Goal: Information Seeking & Learning: Compare options

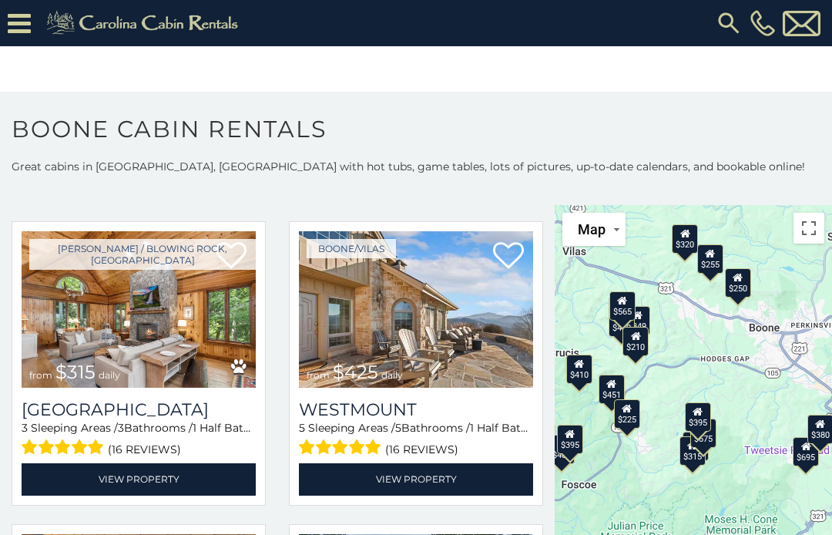
scroll to position [354, 0]
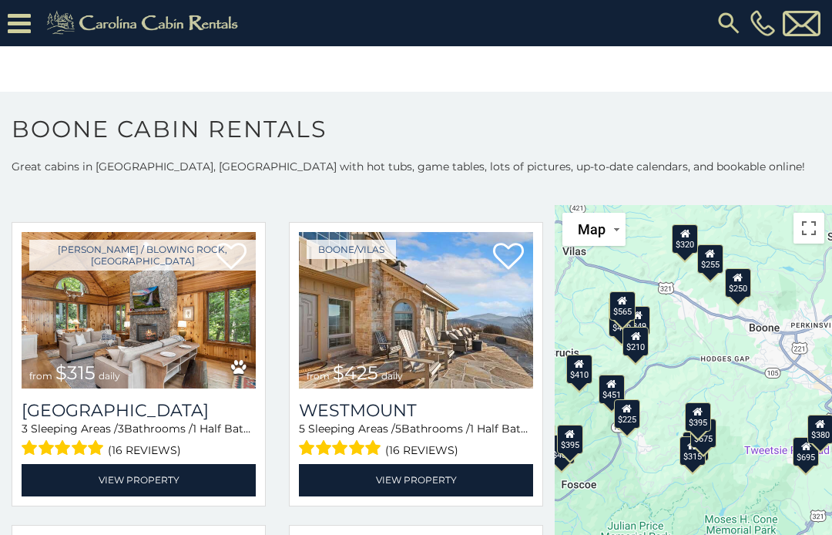
click at [65, 483] on link "View Property" at bounding box center [139, 480] width 234 height 32
click at [75, 482] on link "View Property" at bounding box center [139, 480] width 234 height 32
click at [87, 348] on img at bounding box center [139, 310] width 234 height 157
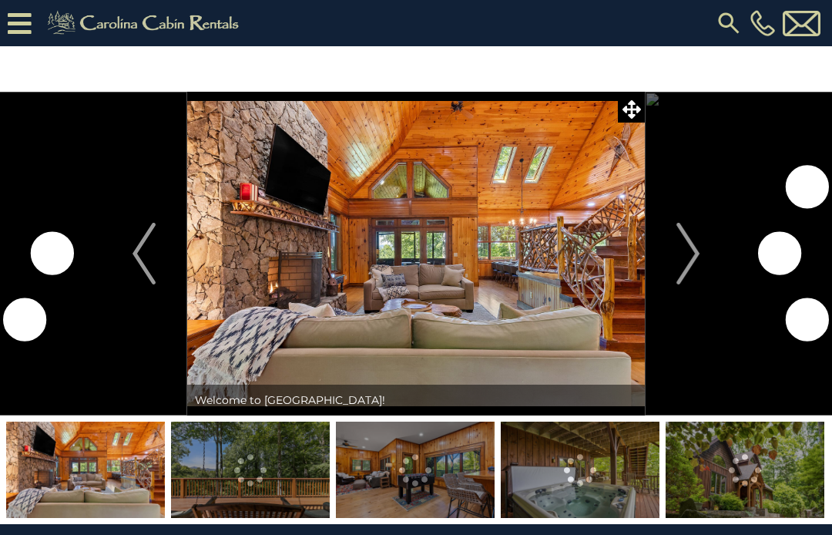
click at [684, 273] on img "Next" at bounding box center [688, 254] width 23 height 62
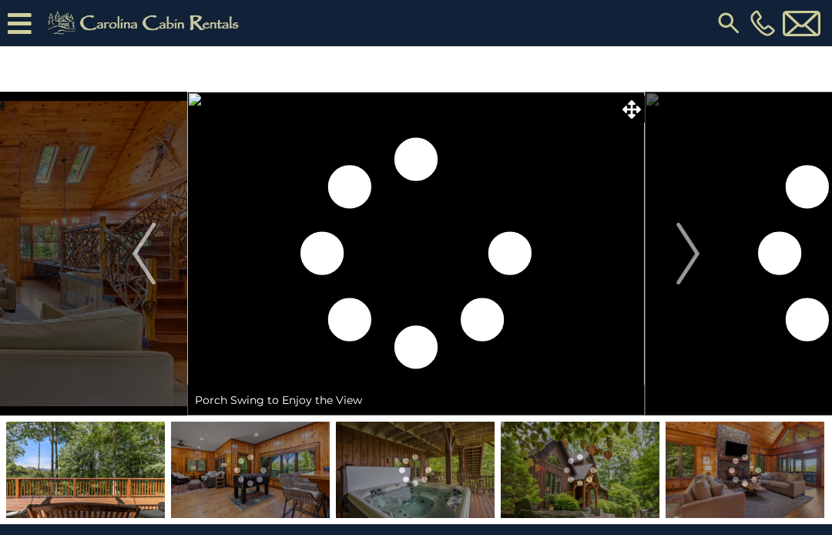
click at [694, 264] on img "Next" at bounding box center [688, 254] width 23 height 62
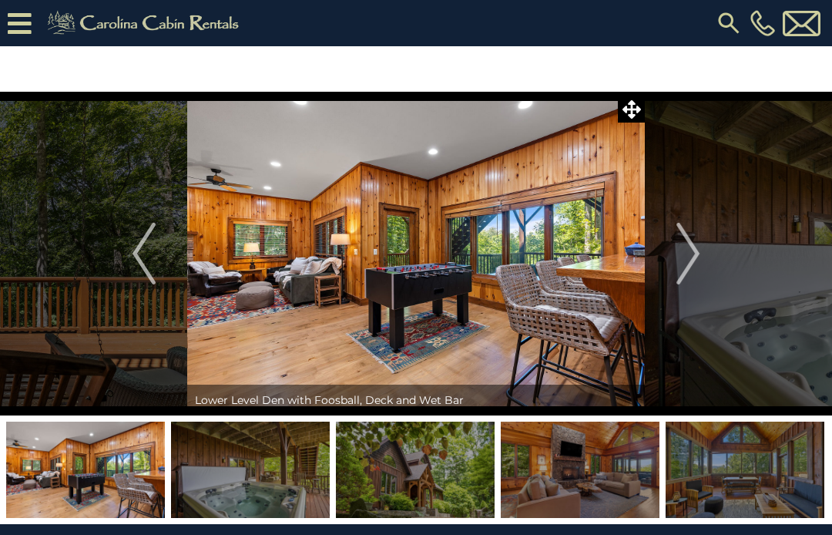
click at [695, 262] on img "Next" at bounding box center [688, 254] width 23 height 62
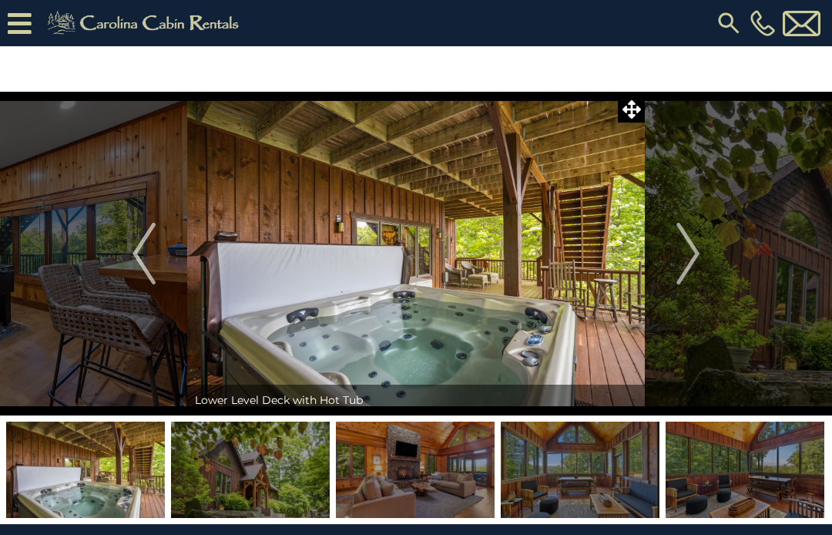
click at [694, 257] on img "Next" at bounding box center [688, 254] width 23 height 62
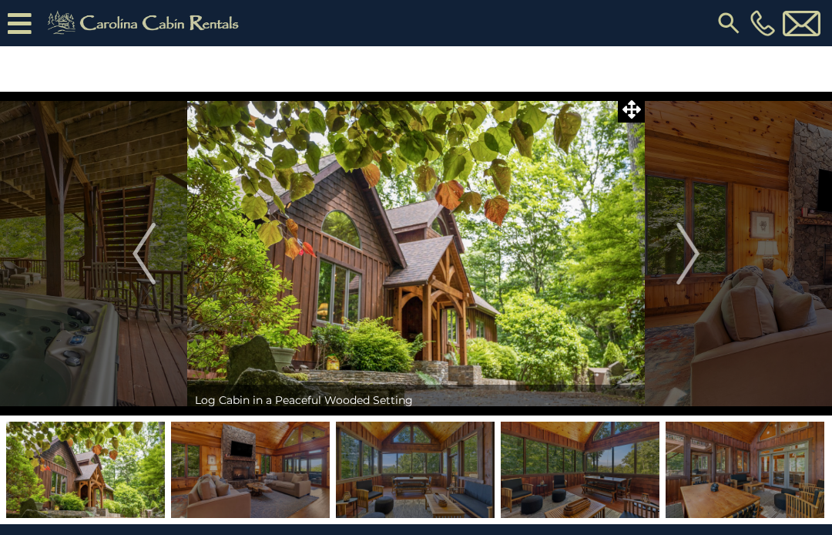
click at [690, 267] on img "Next" at bounding box center [688, 254] width 23 height 62
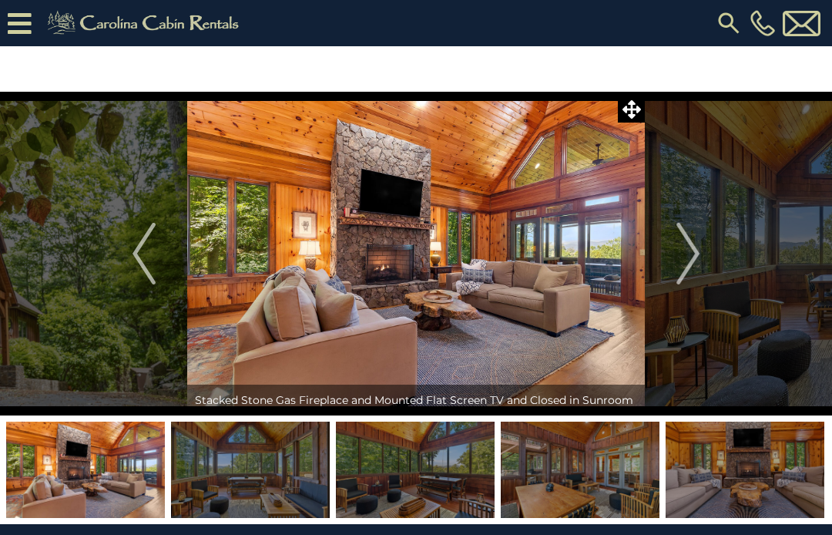
click at [700, 259] on img "Next" at bounding box center [688, 254] width 23 height 62
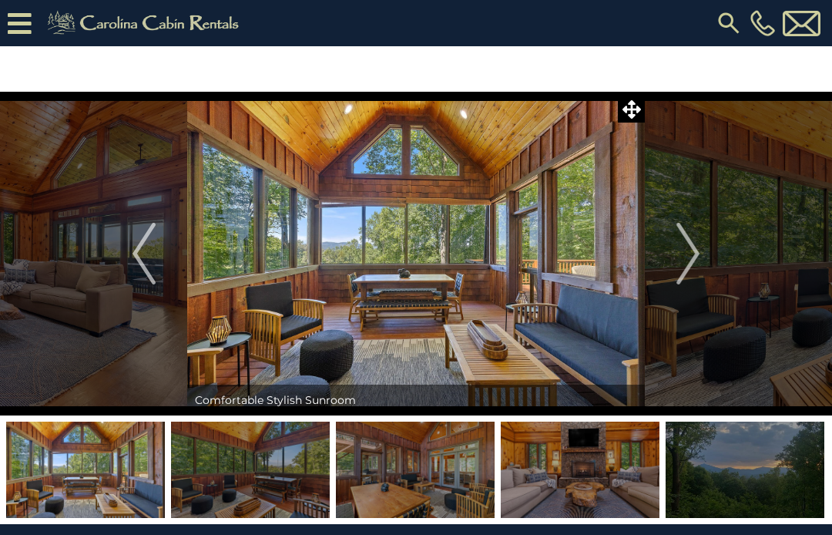
click at [688, 263] on img "Next" at bounding box center [688, 254] width 23 height 62
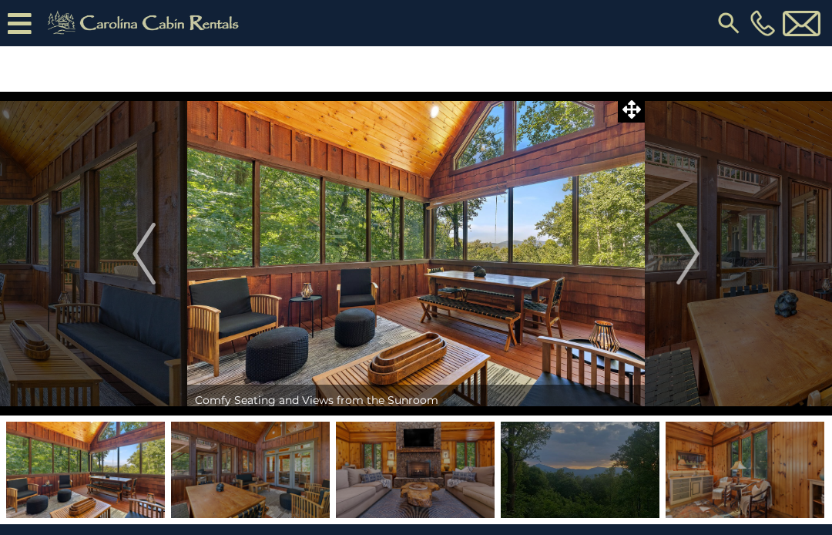
click at [697, 261] on img "Next" at bounding box center [688, 254] width 23 height 62
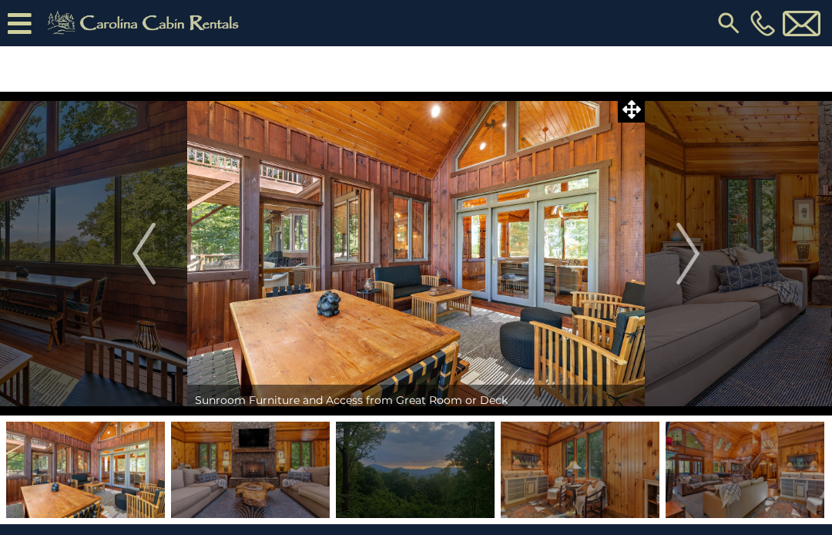
click at [700, 264] on img "Next" at bounding box center [688, 254] width 23 height 62
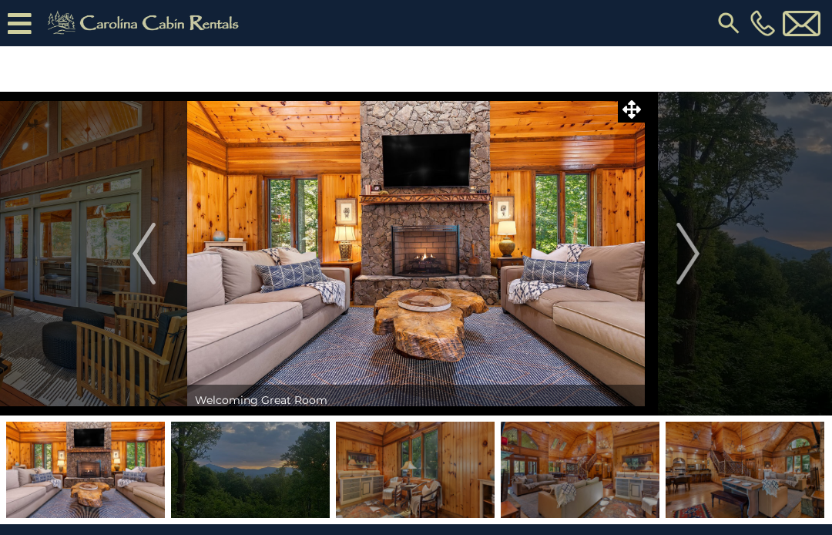
click at [694, 267] on img "Next" at bounding box center [688, 254] width 23 height 62
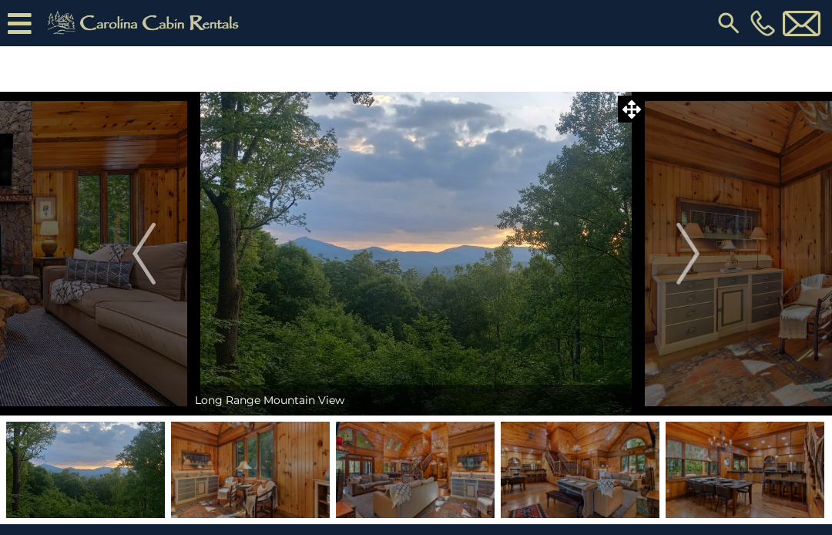
click at [692, 264] on img "Next" at bounding box center [688, 254] width 23 height 62
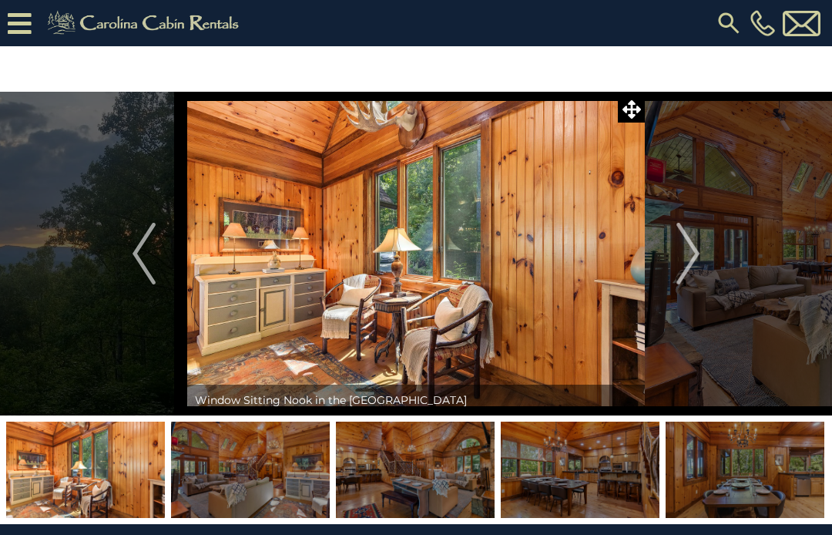
click at [695, 264] on img "Next" at bounding box center [688, 254] width 23 height 62
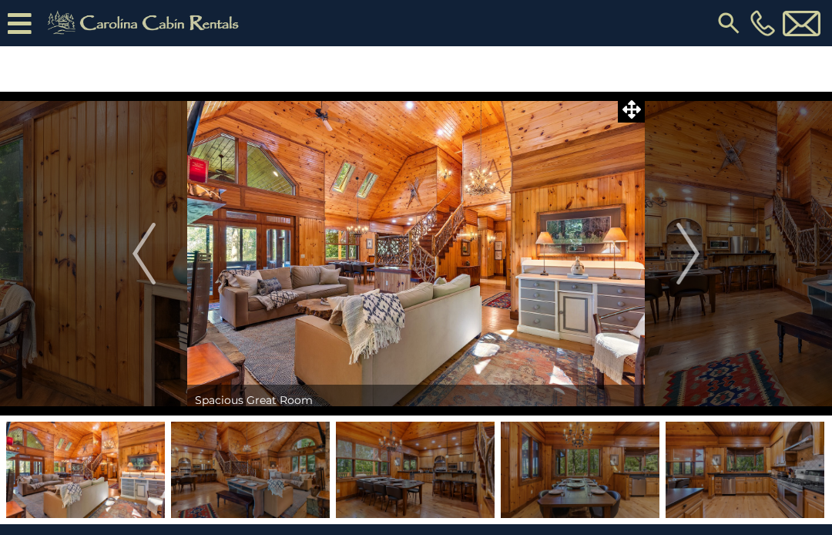
click at [689, 269] on img "Next" at bounding box center [688, 254] width 23 height 62
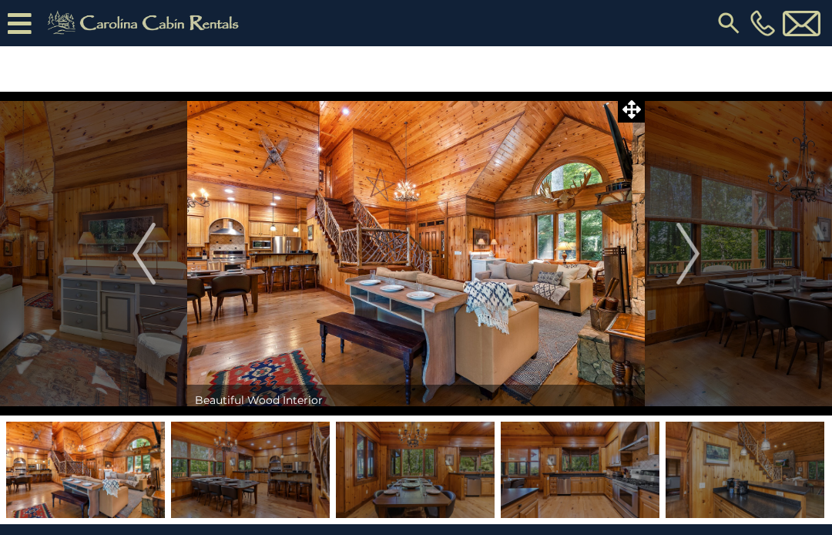
click at [693, 263] on img "Next" at bounding box center [688, 254] width 23 height 62
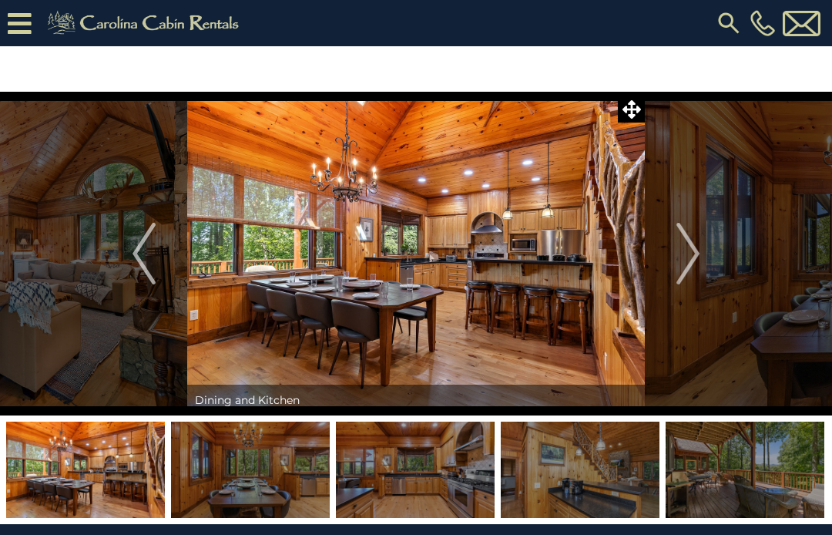
click at [701, 262] on button "Next" at bounding box center [688, 254] width 86 height 324
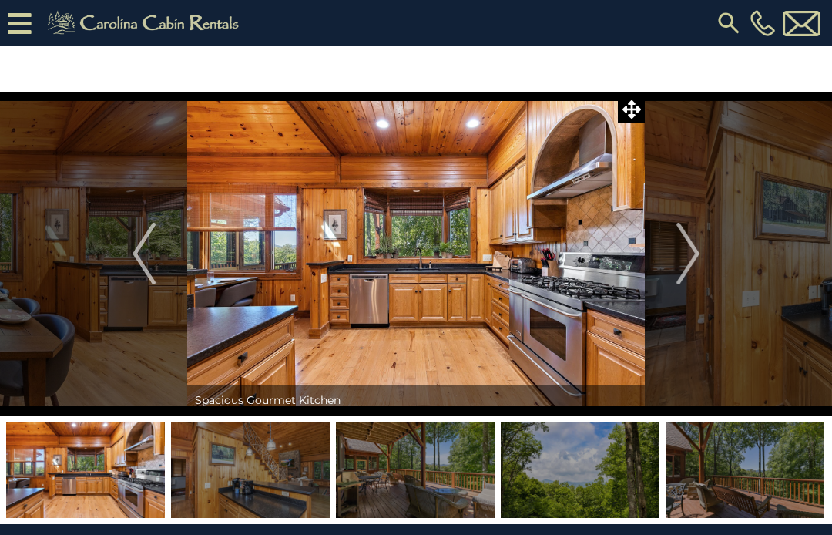
click at [741, 481] on img at bounding box center [745, 470] width 159 height 96
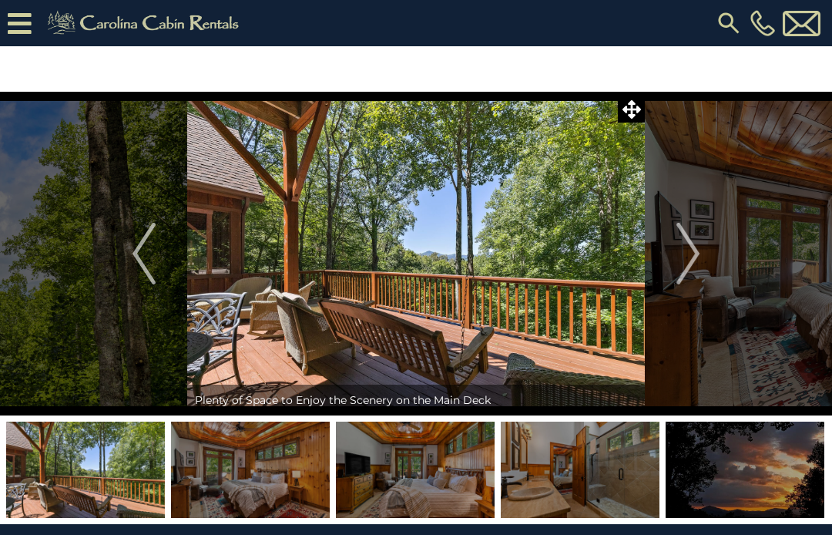
click at [729, 486] on img at bounding box center [745, 470] width 159 height 96
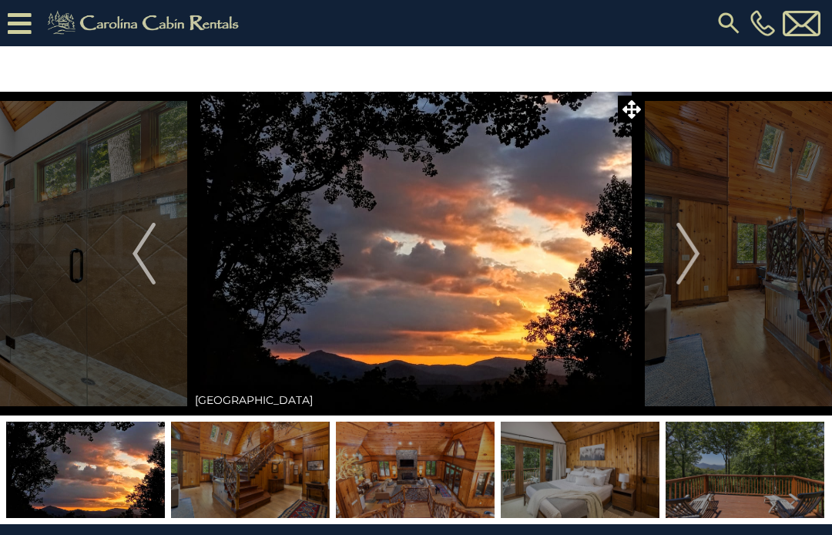
click at [615, 479] on img at bounding box center [580, 470] width 159 height 96
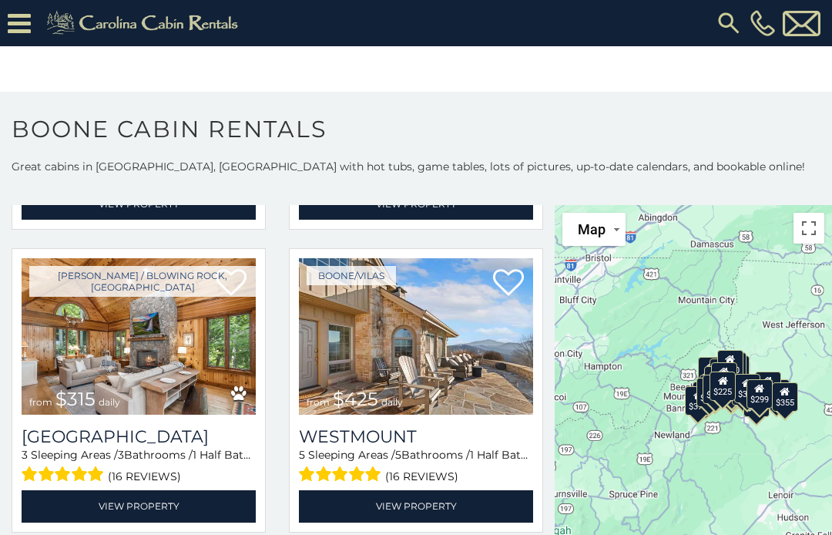
scroll to position [335, 0]
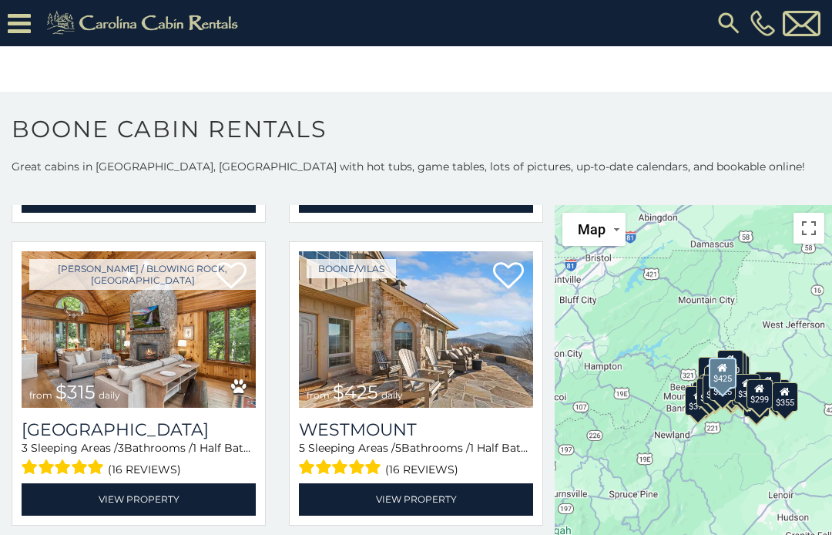
click at [373, 505] on link "View Property" at bounding box center [416, 499] width 234 height 32
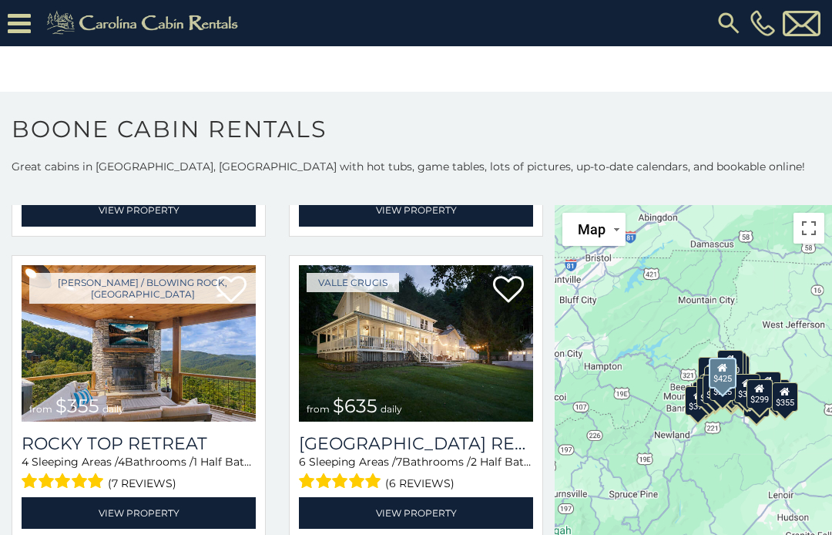
scroll to position [625, 0]
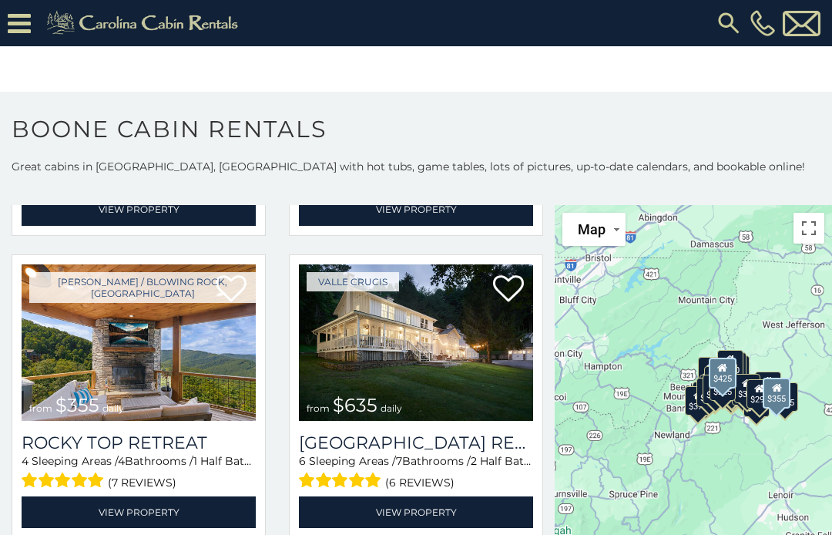
click at [75, 521] on link "View Property" at bounding box center [139, 512] width 234 height 32
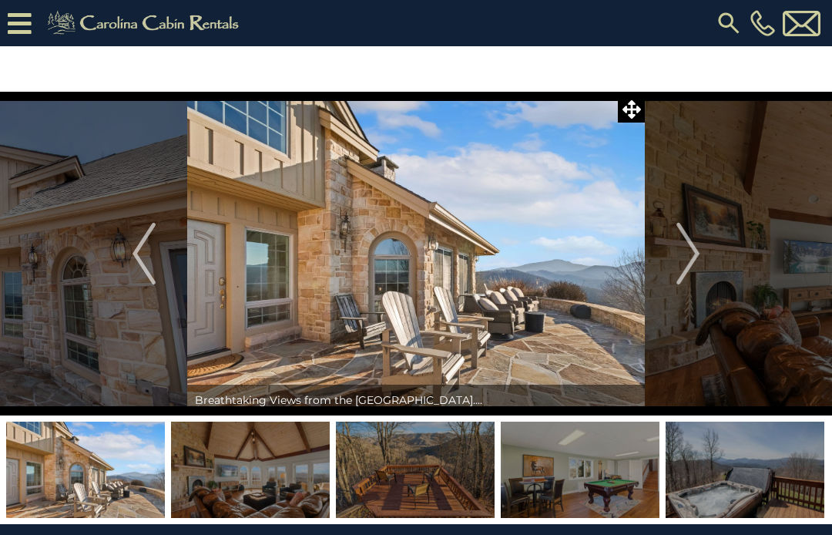
click at [698, 261] on img "Next" at bounding box center [688, 254] width 23 height 62
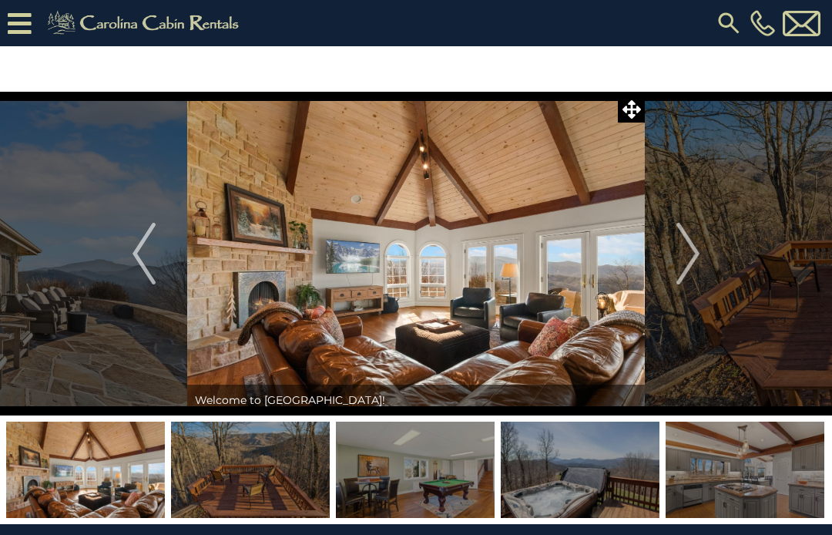
click at [634, 111] on icon at bounding box center [632, 109] width 18 height 18
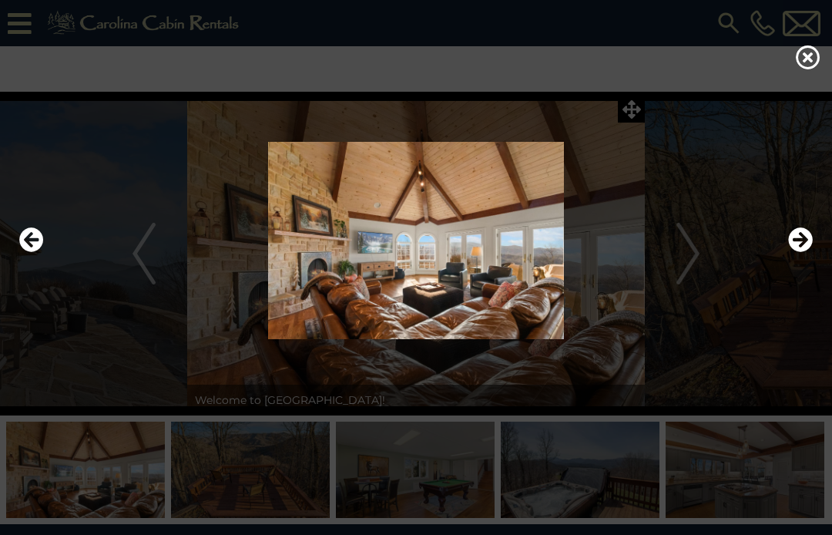
click at [802, 239] on icon "Next" at bounding box center [800, 239] width 25 height 25
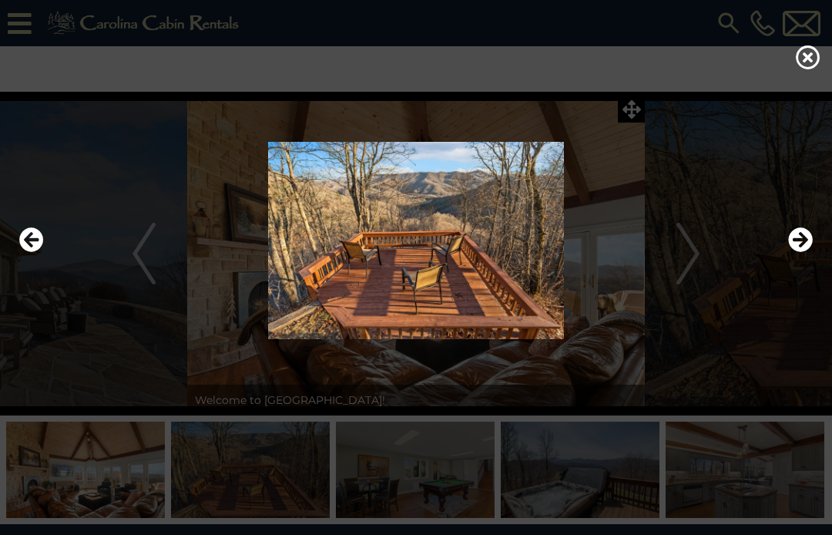
click at [802, 227] on icon "Next" at bounding box center [800, 239] width 25 height 25
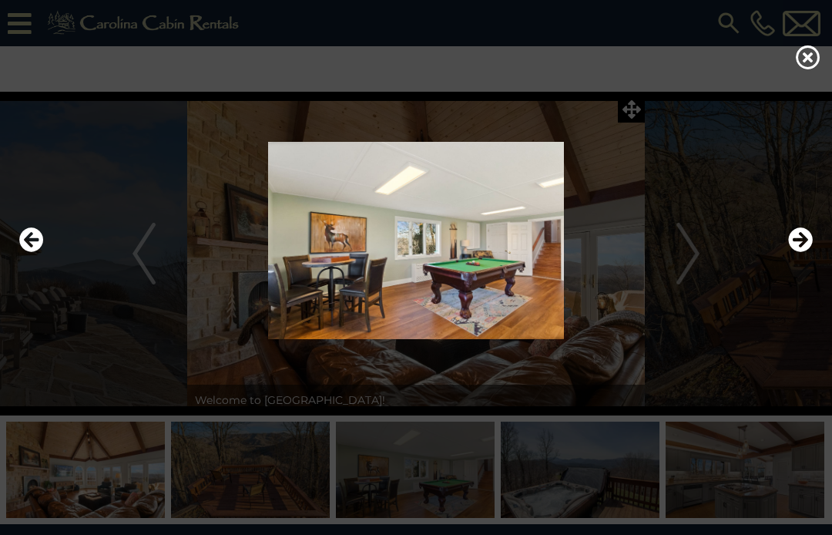
click at [623, 102] on div at bounding box center [416, 240] width 809 height 321
click at [633, 102] on div at bounding box center [416, 240] width 809 height 321
click at [637, 113] on div at bounding box center [416, 240] width 809 height 321
click at [641, 99] on div at bounding box center [416, 240] width 809 height 321
click at [633, 106] on div at bounding box center [416, 240] width 809 height 321
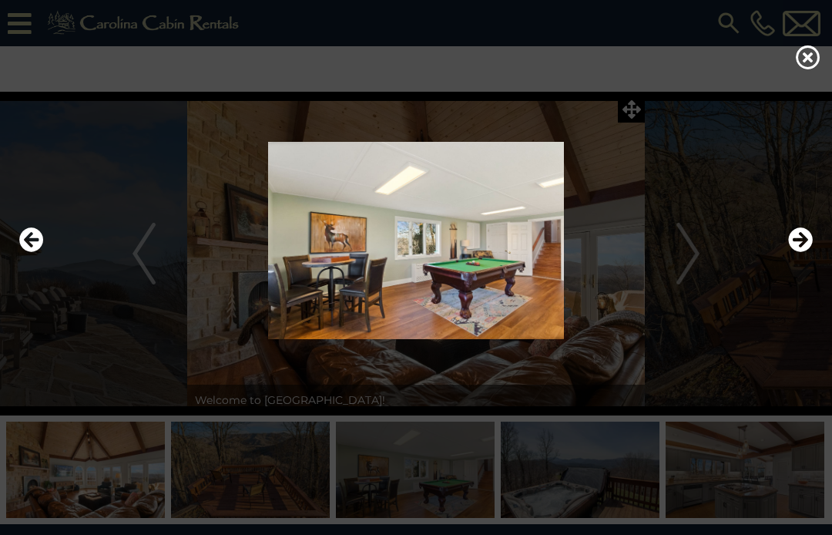
click at [818, 53] on icon at bounding box center [808, 57] width 25 height 25
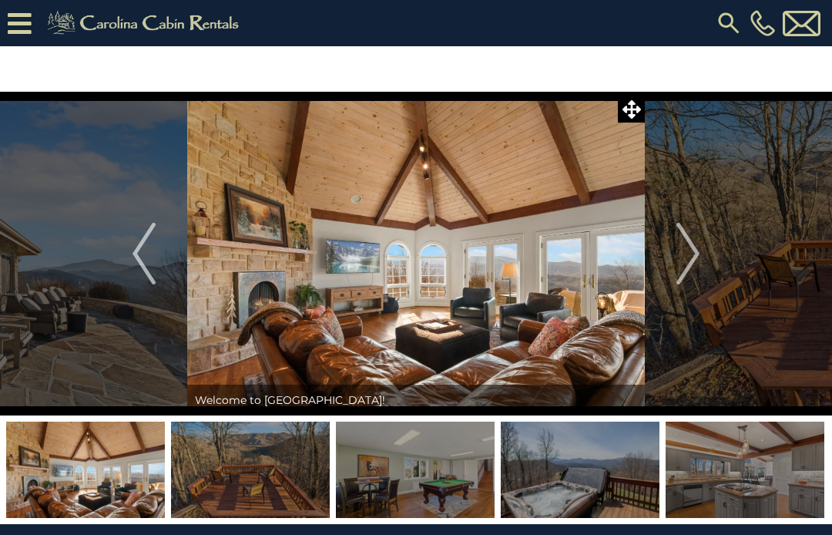
click at [690, 252] on img "Next" at bounding box center [688, 254] width 23 height 62
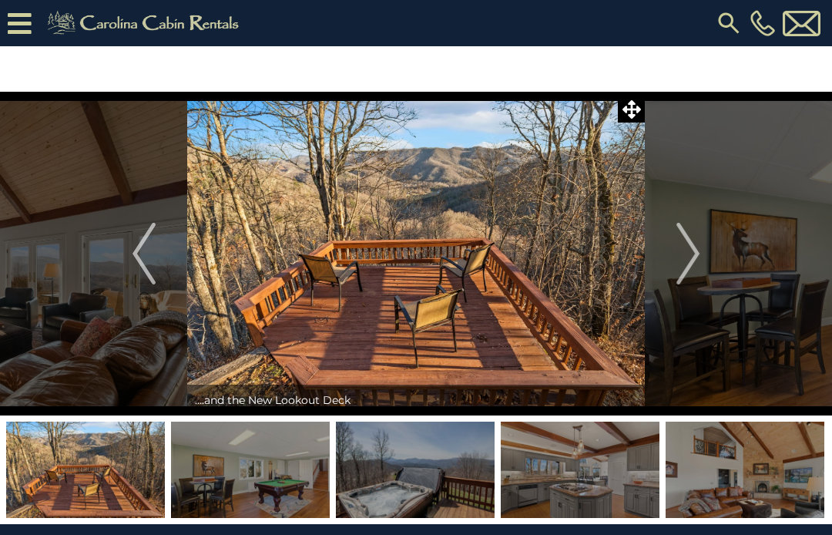
click at [697, 259] on img "Next" at bounding box center [688, 254] width 23 height 62
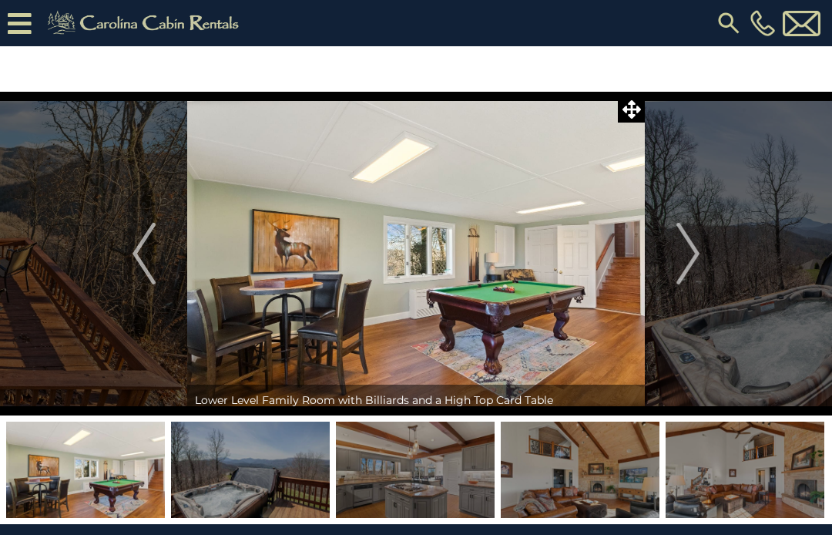
click at [699, 261] on img "Next" at bounding box center [688, 254] width 23 height 62
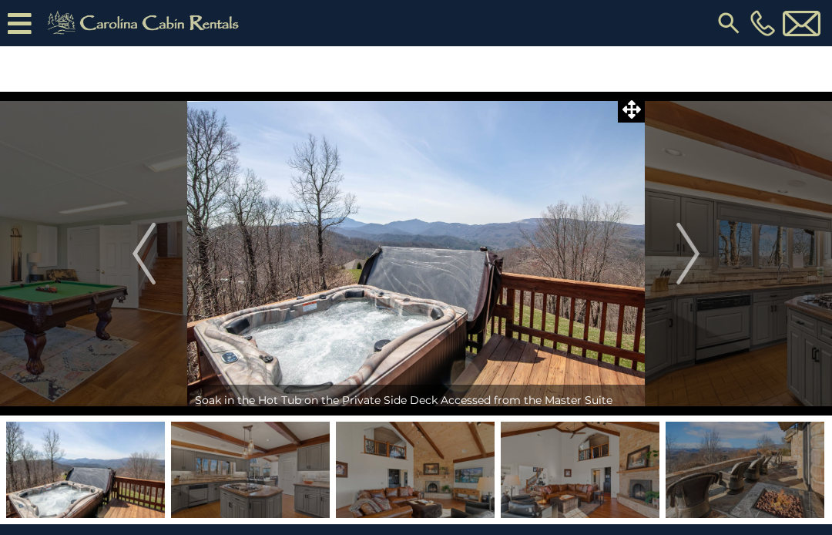
click at [704, 257] on button "Next" at bounding box center [688, 254] width 86 height 324
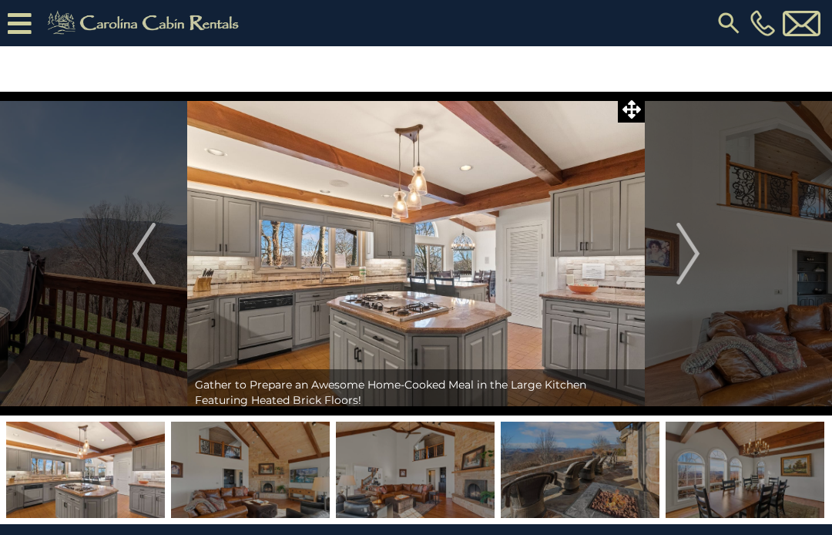
click at [702, 268] on button "Next" at bounding box center [688, 254] width 86 height 324
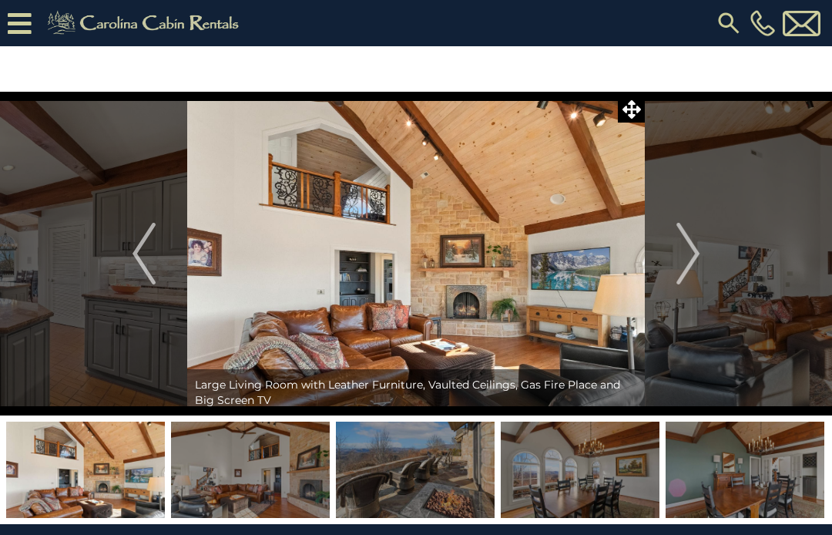
click at [686, 269] on img "Next" at bounding box center [688, 254] width 23 height 62
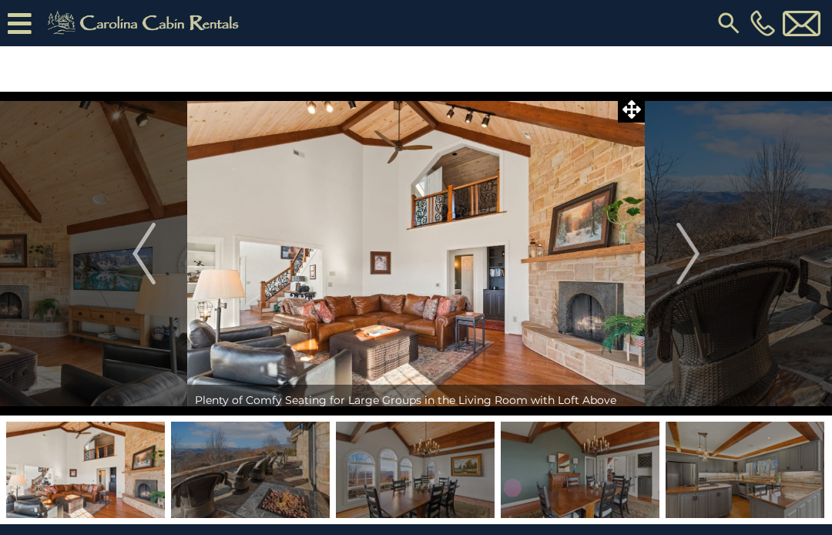
click at [689, 266] on img "Next" at bounding box center [688, 254] width 23 height 62
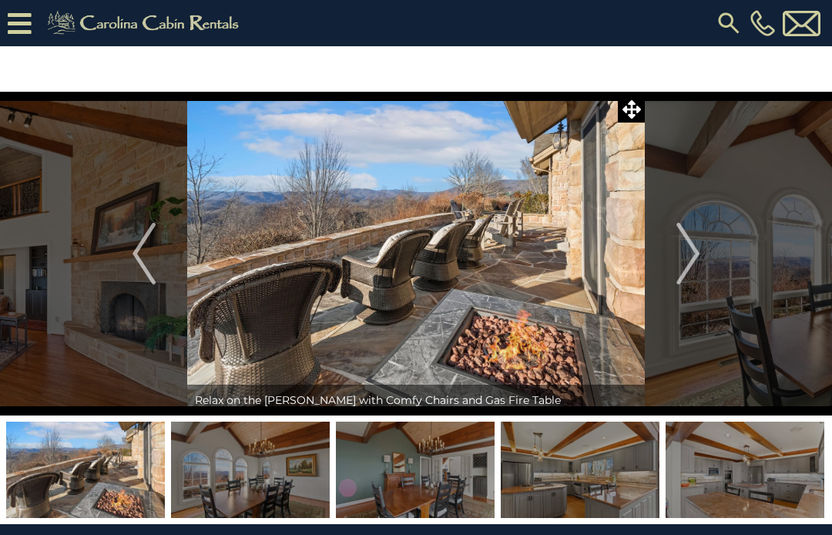
click at [694, 267] on img "Next" at bounding box center [688, 254] width 23 height 62
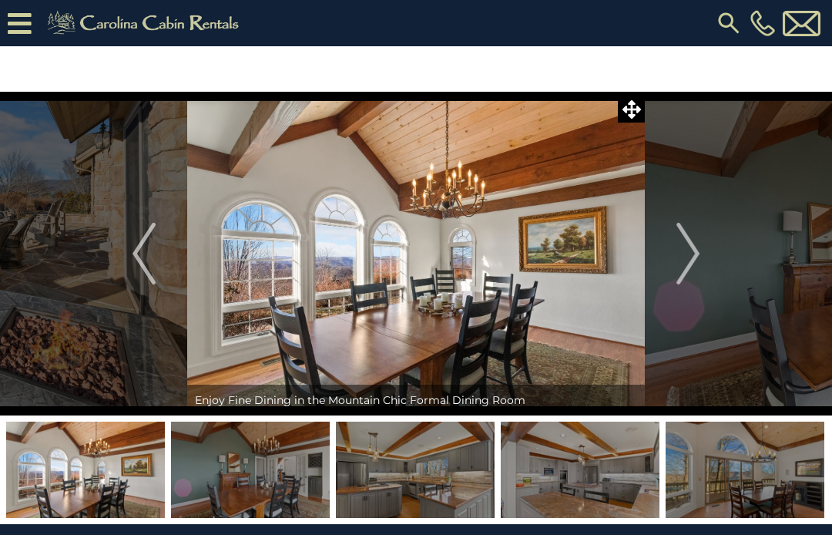
click at [696, 266] on img "Next" at bounding box center [688, 254] width 23 height 62
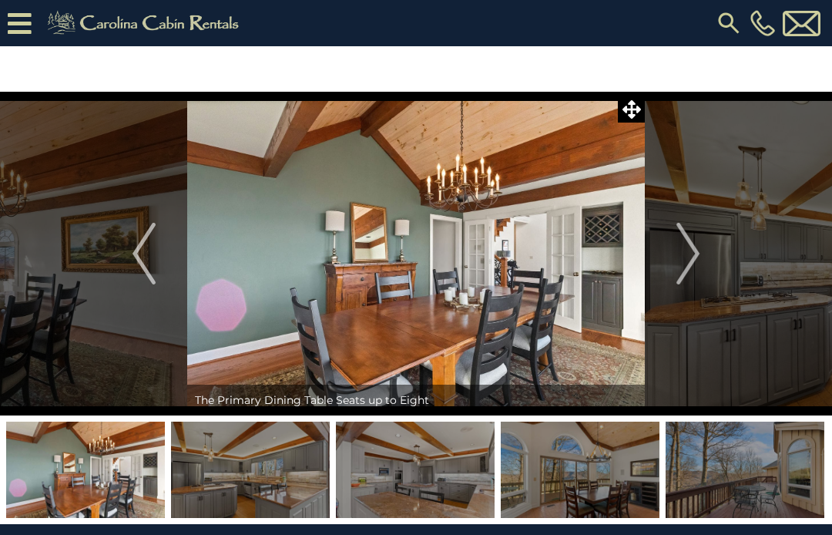
click at [698, 267] on img "Next" at bounding box center [688, 254] width 23 height 62
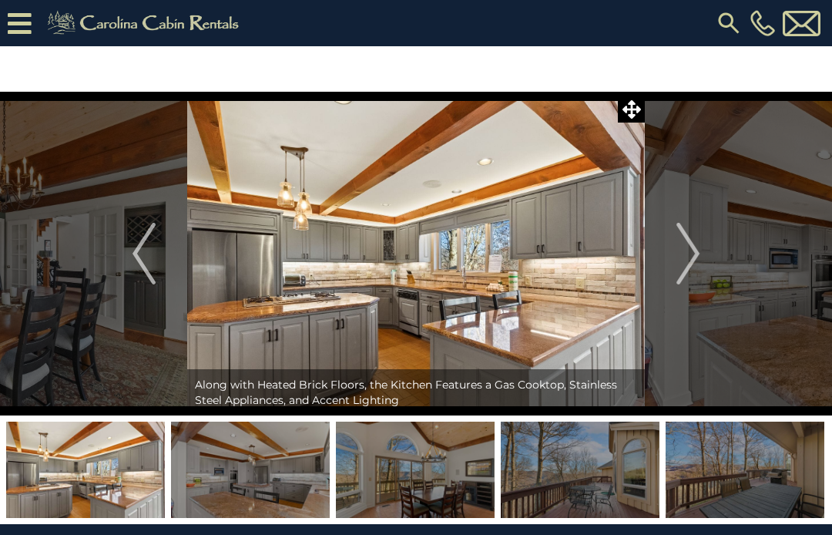
click at [687, 269] on img "Next" at bounding box center [688, 254] width 23 height 62
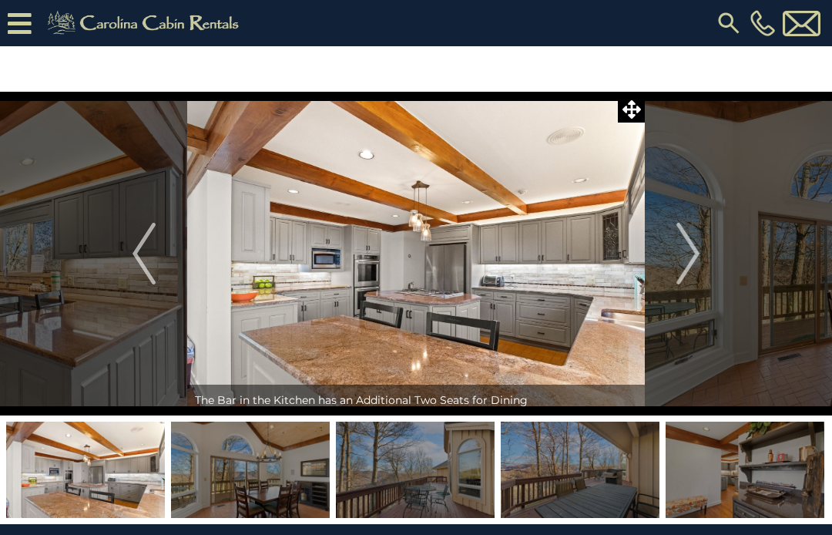
click at [687, 257] on img "Next" at bounding box center [688, 254] width 23 height 62
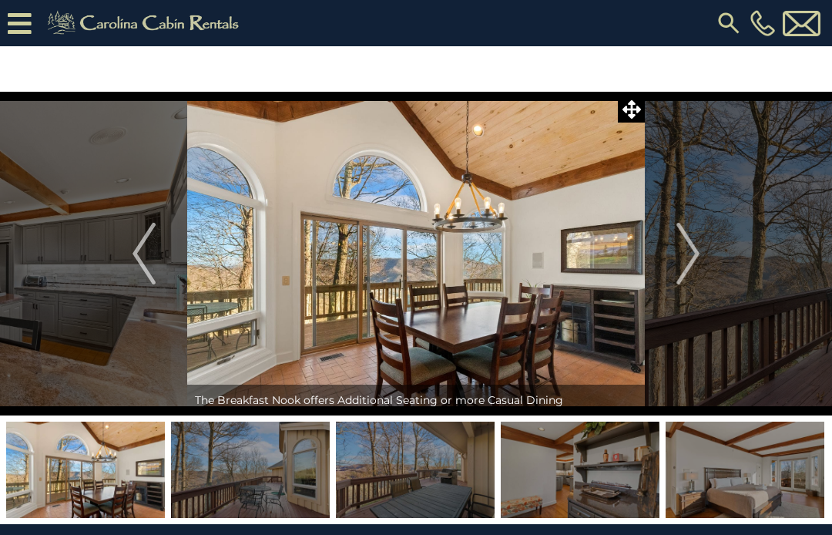
click at [696, 267] on img "Next" at bounding box center [688, 254] width 23 height 62
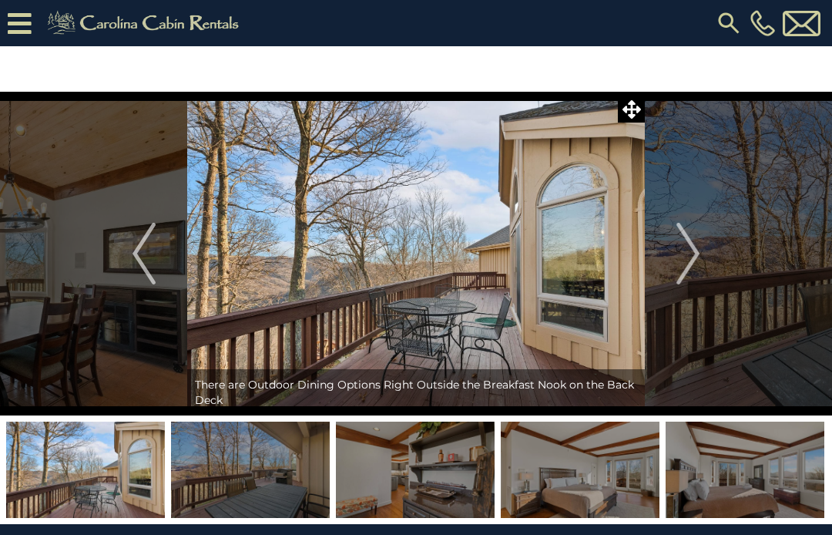
click at [694, 269] on img "Next" at bounding box center [688, 254] width 23 height 62
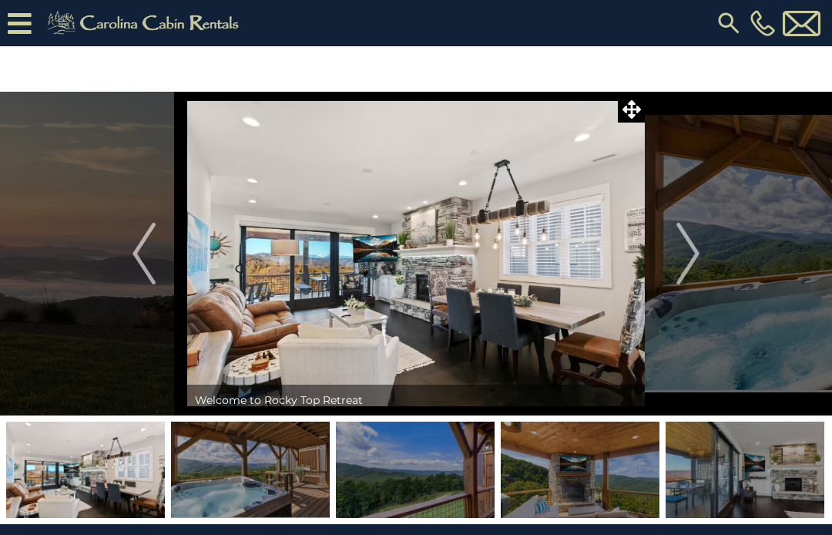
click at [687, 270] on img "Next" at bounding box center [688, 254] width 23 height 62
click at [694, 269] on img "Next" at bounding box center [688, 254] width 23 height 62
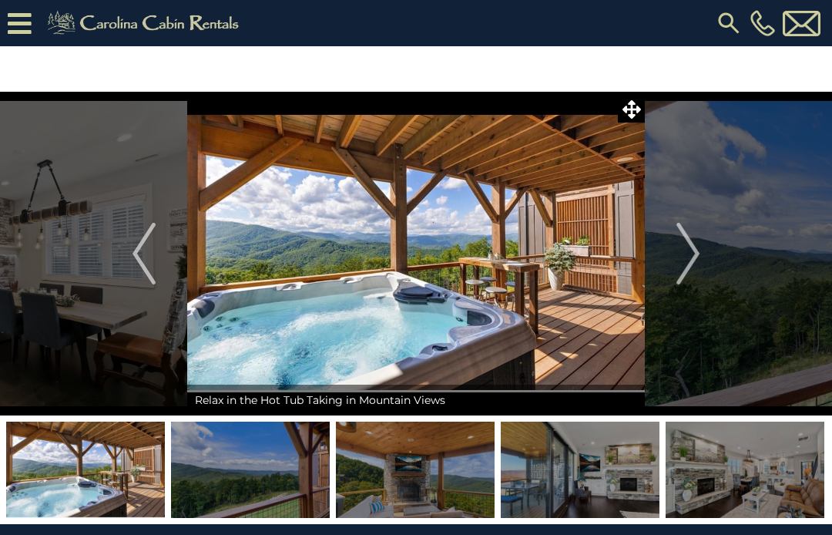
click at [697, 264] on img "Next" at bounding box center [688, 254] width 23 height 62
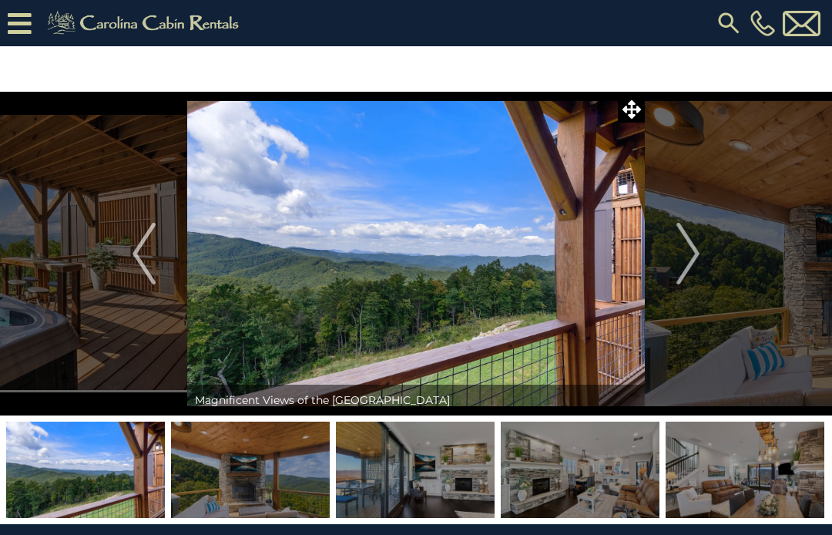
click at [143, 259] on img "Previous" at bounding box center [144, 254] width 23 height 62
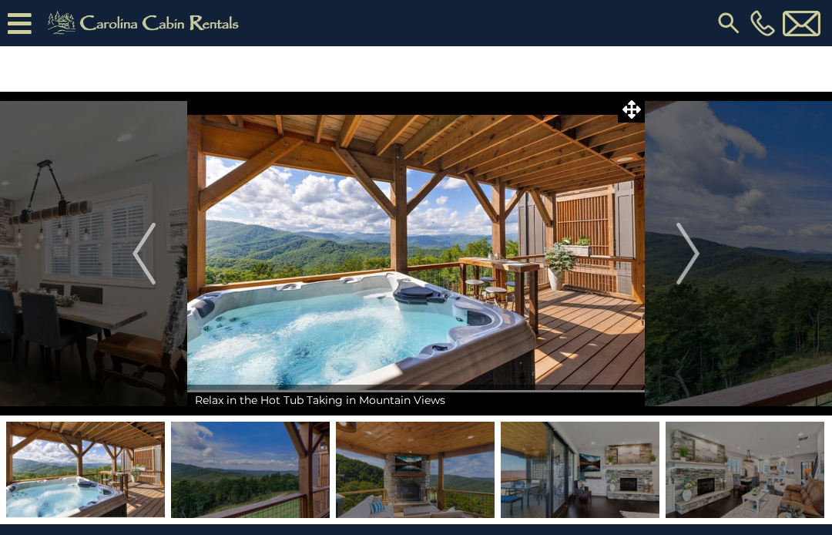
click at [694, 264] on img "Next" at bounding box center [688, 254] width 23 height 62
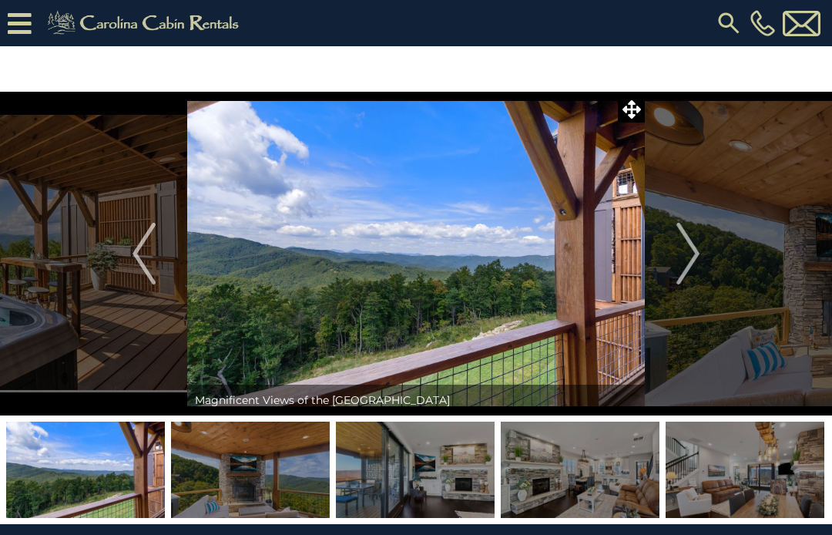
click at [690, 273] on img "Next" at bounding box center [688, 254] width 23 height 62
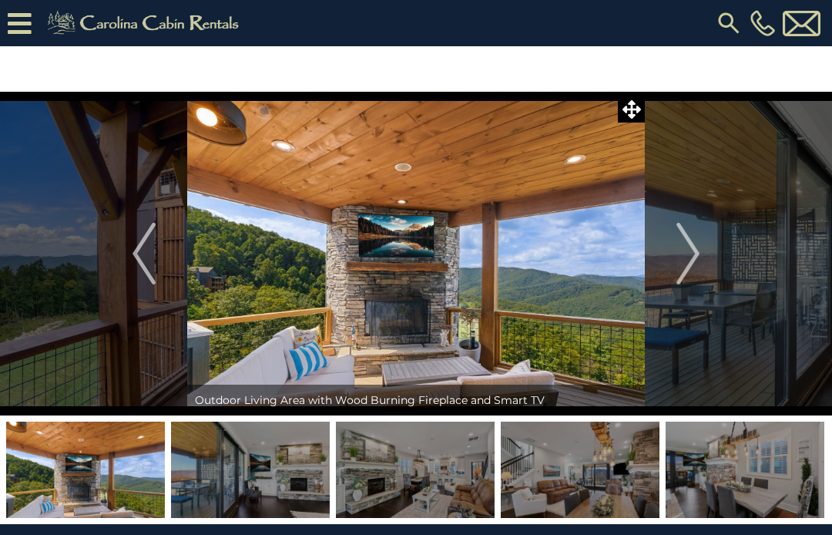
click at [690, 270] on img "Next" at bounding box center [688, 254] width 23 height 62
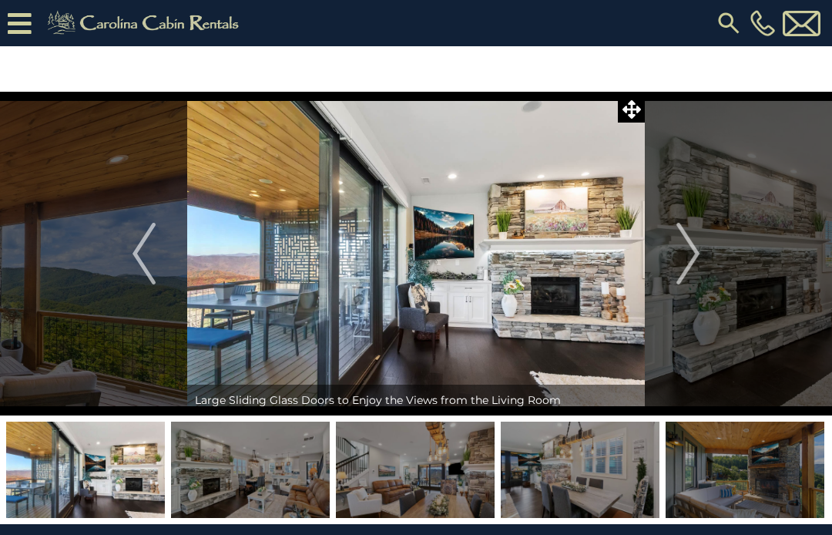
click at [698, 270] on img "Next" at bounding box center [688, 254] width 23 height 62
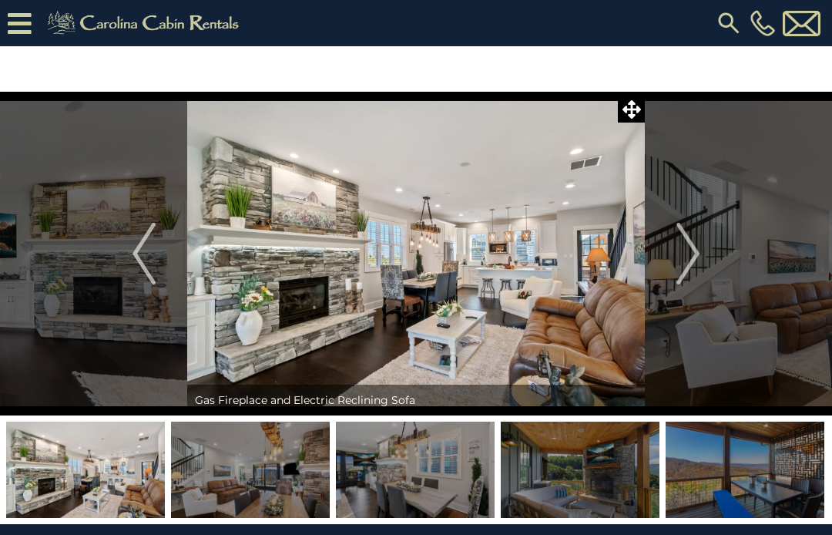
click at [689, 267] on img "Next" at bounding box center [688, 254] width 23 height 62
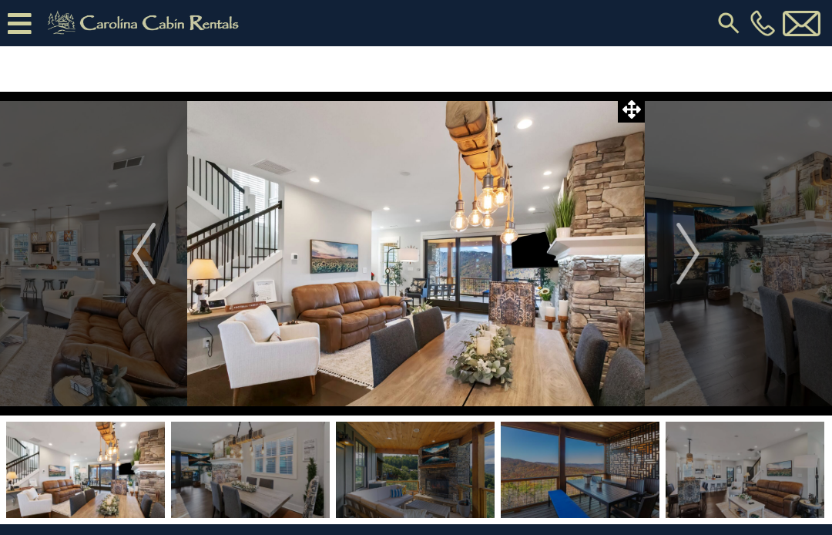
click at [692, 270] on img "Next" at bounding box center [688, 254] width 23 height 62
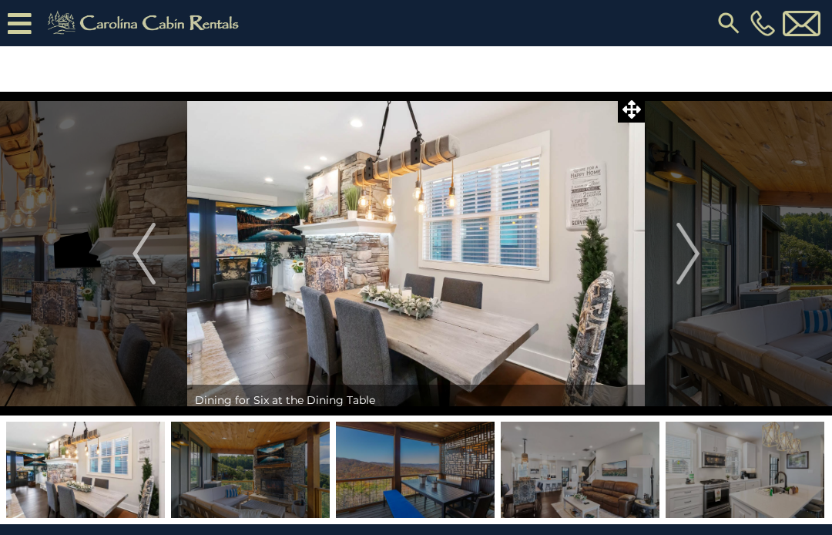
click at [697, 267] on img "Next" at bounding box center [688, 254] width 23 height 62
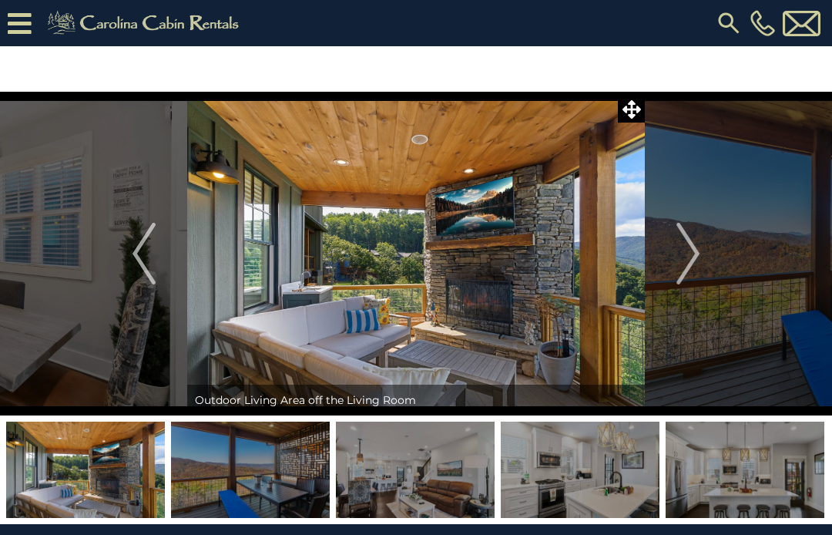
click at [697, 274] on img "Next" at bounding box center [688, 254] width 23 height 62
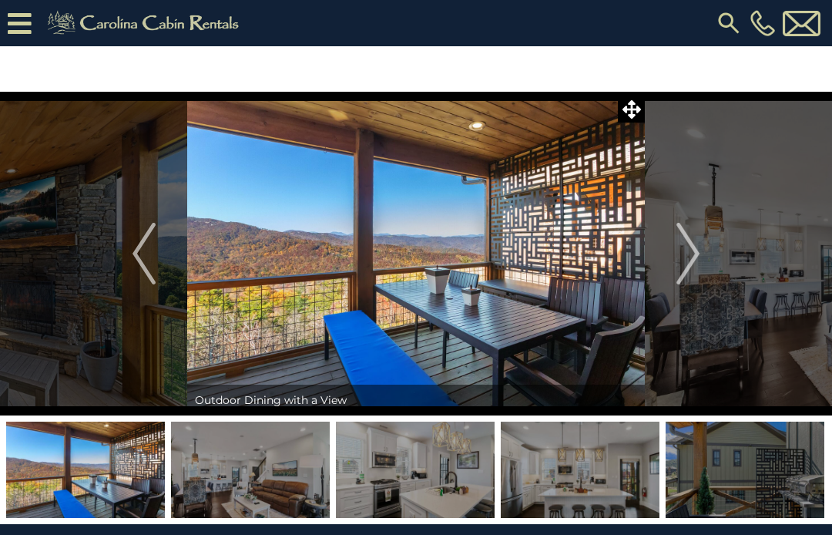
click at [699, 269] on img "Next" at bounding box center [688, 254] width 23 height 62
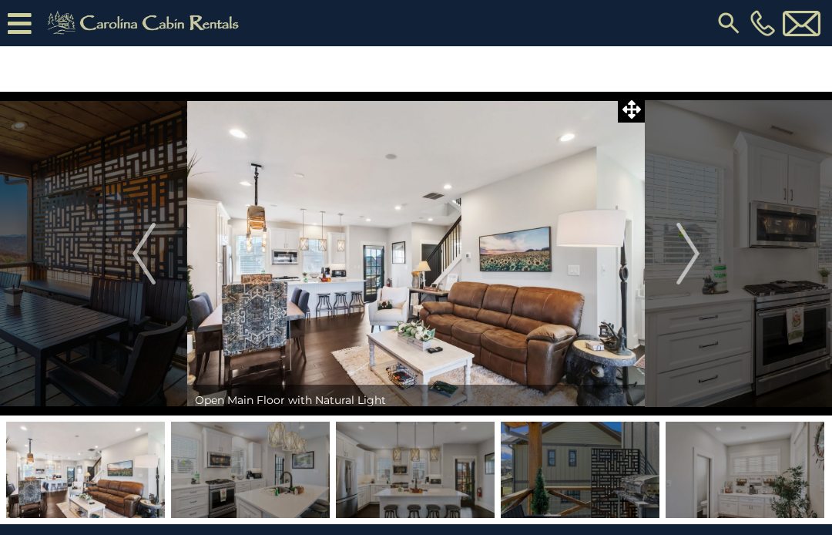
click at [698, 274] on img "Next" at bounding box center [688, 254] width 23 height 62
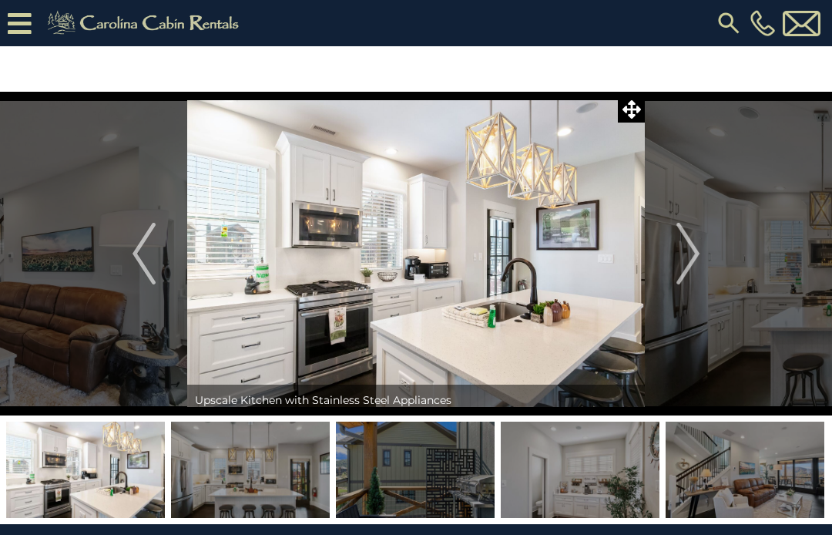
click at [700, 273] on img "Next" at bounding box center [688, 254] width 23 height 62
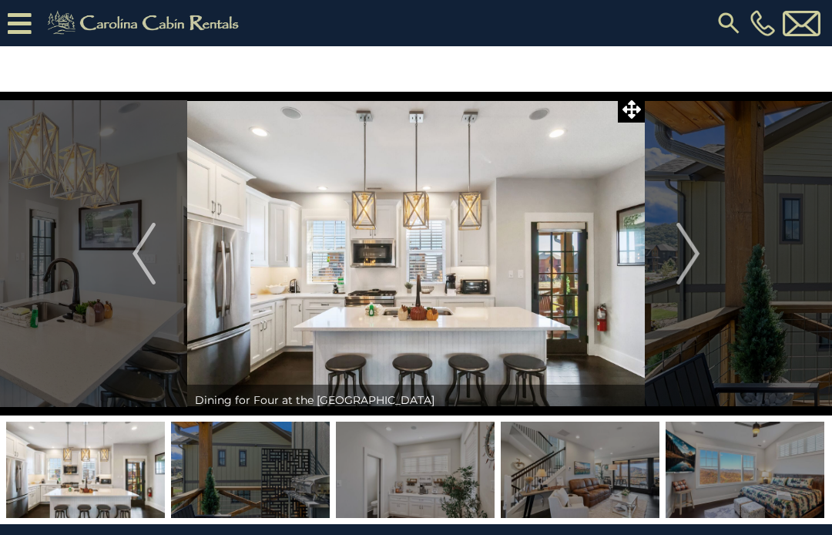
click at [697, 270] on img "Next" at bounding box center [688, 254] width 23 height 62
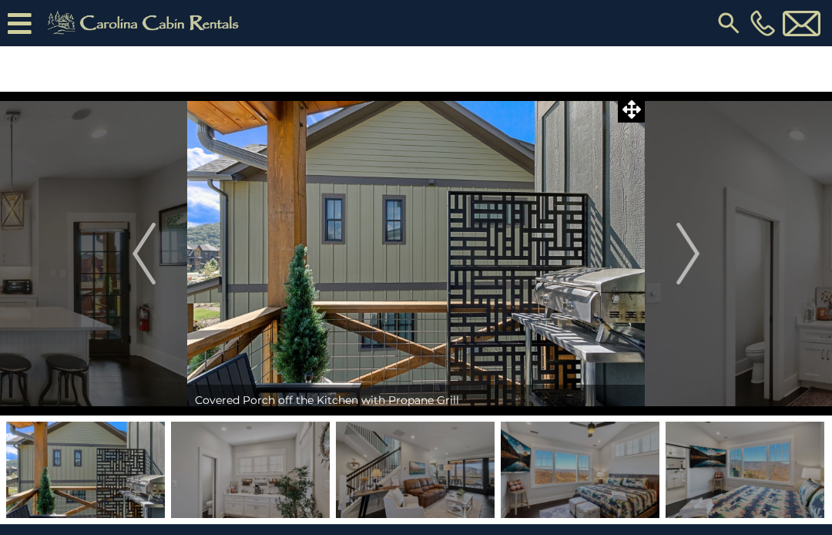
click at [694, 272] on img "Next" at bounding box center [688, 254] width 23 height 62
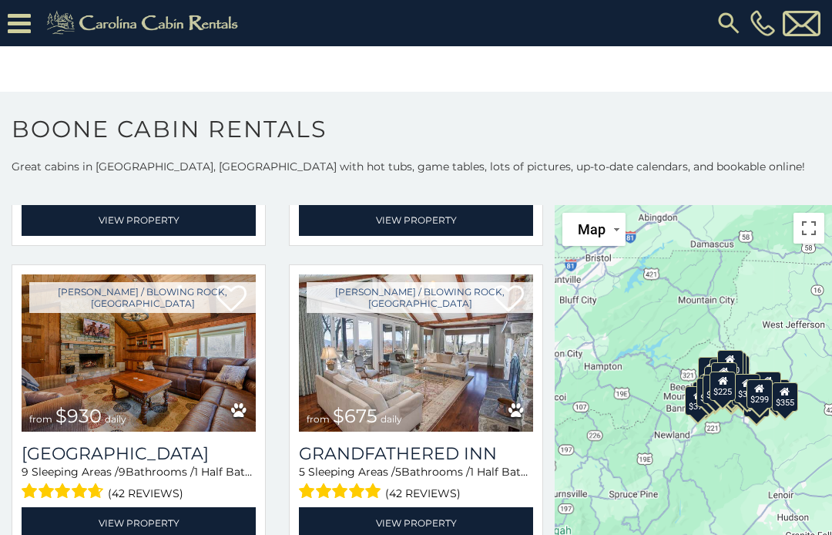
scroll to position [979, 0]
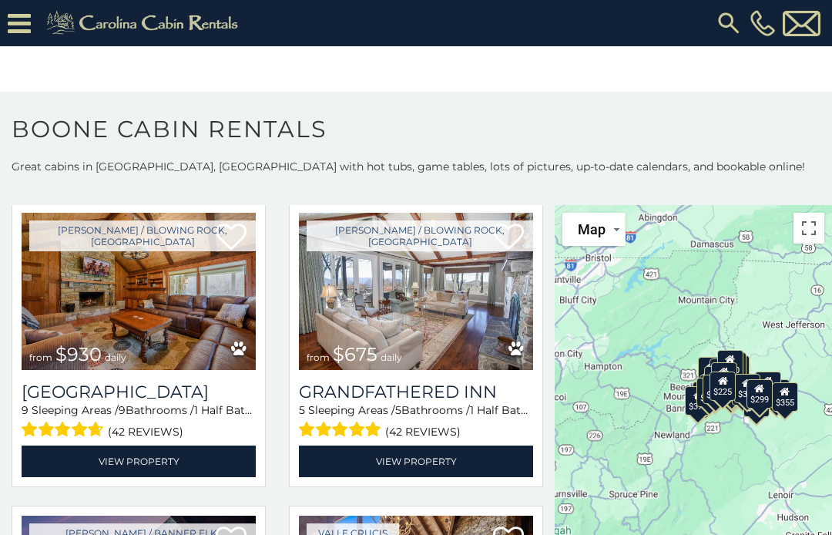
click at [86, 464] on link "View Property" at bounding box center [139, 461] width 234 height 32
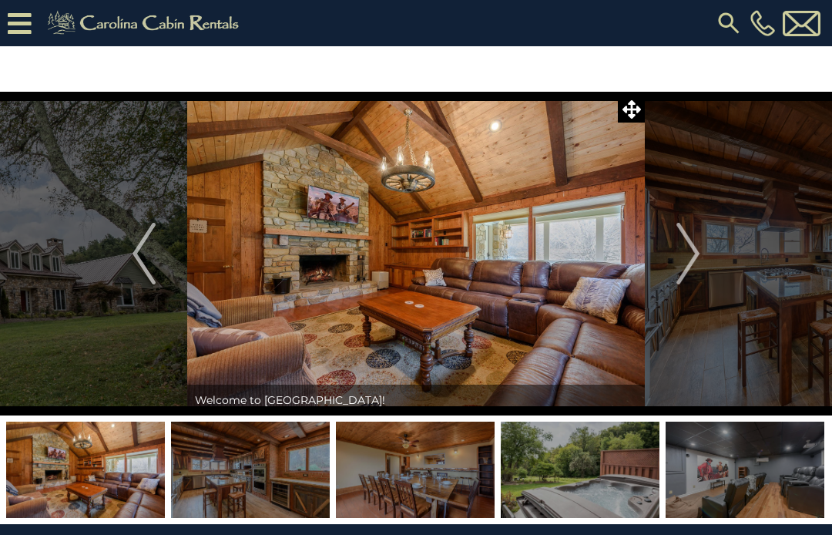
click at [689, 270] on img "Next" at bounding box center [688, 254] width 23 height 62
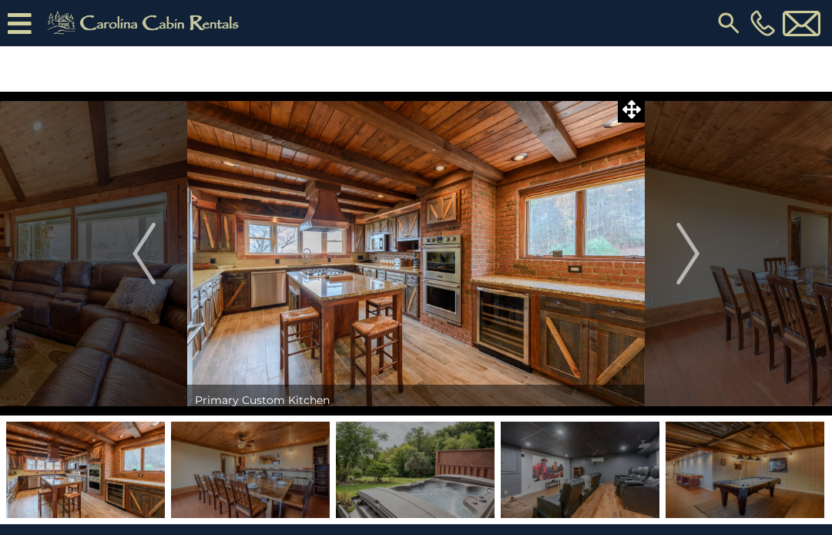
click at [691, 269] on img "Next" at bounding box center [688, 254] width 23 height 62
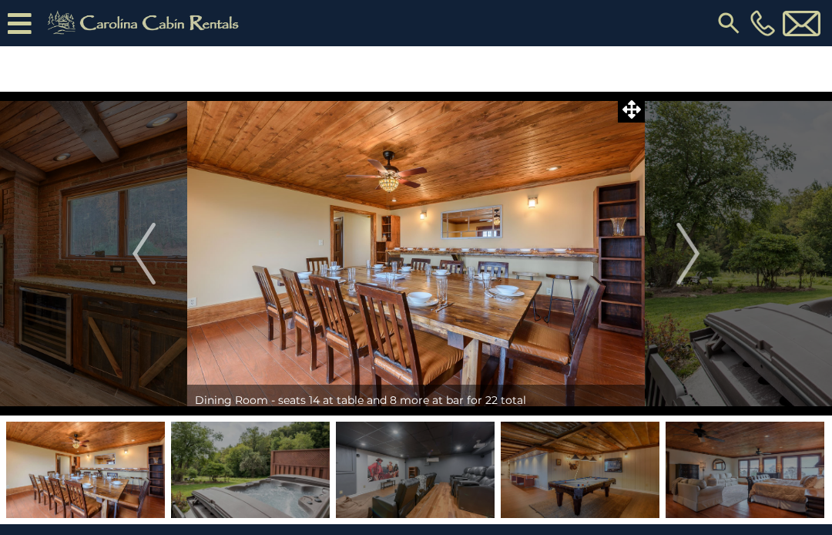
click at [690, 267] on img "Next" at bounding box center [688, 254] width 23 height 62
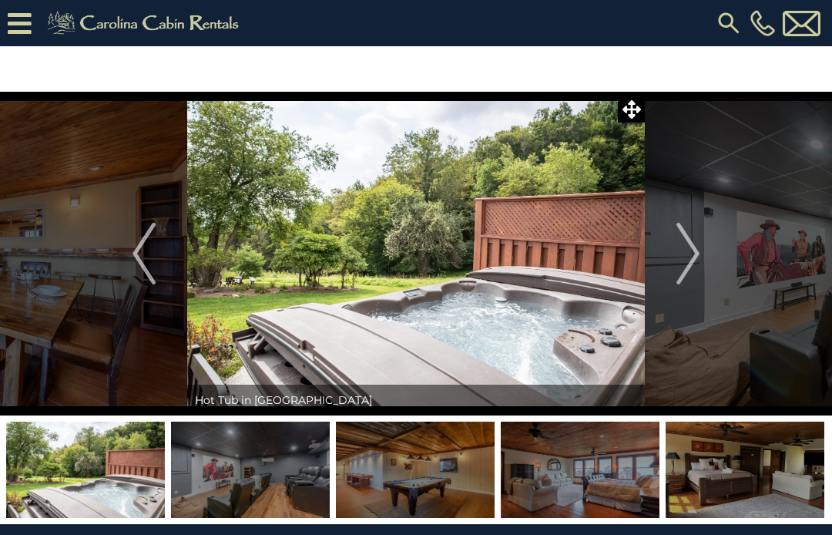
click at [694, 273] on img "Next" at bounding box center [688, 254] width 23 height 62
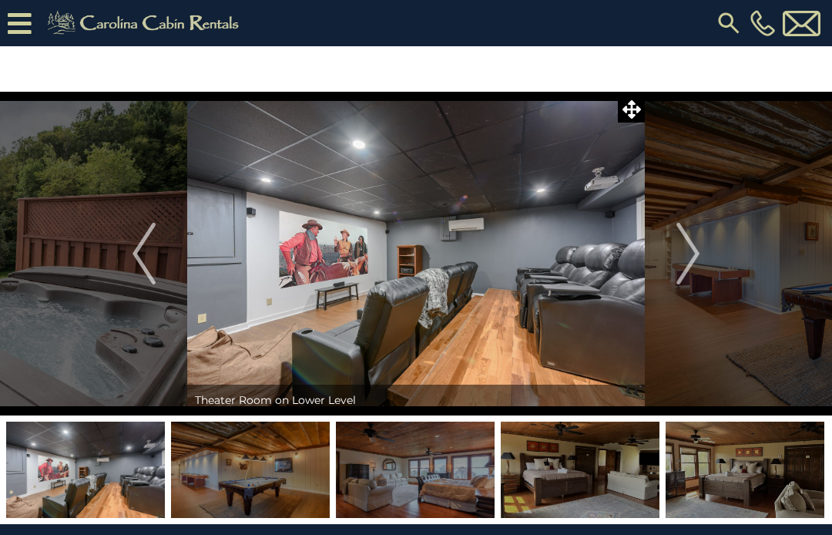
click at [690, 269] on img "Next" at bounding box center [688, 254] width 23 height 62
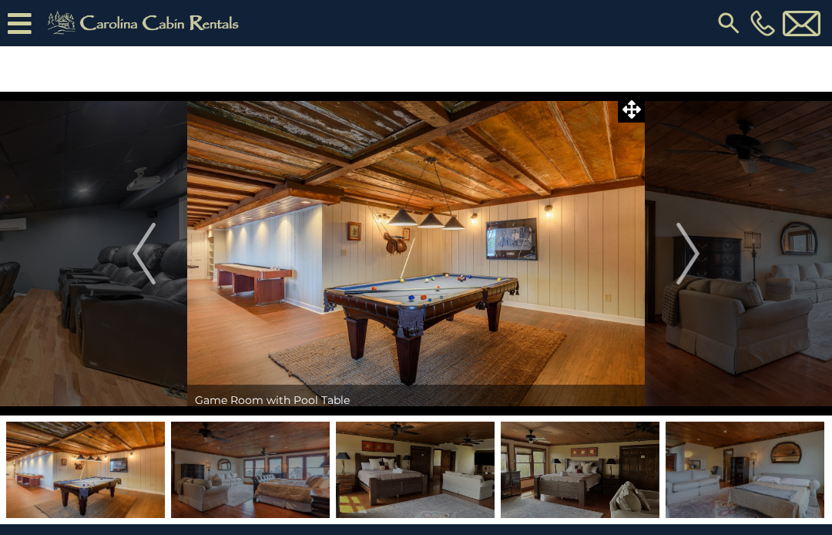
click at [133, 255] on img "Previous" at bounding box center [144, 254] width 23 height 62
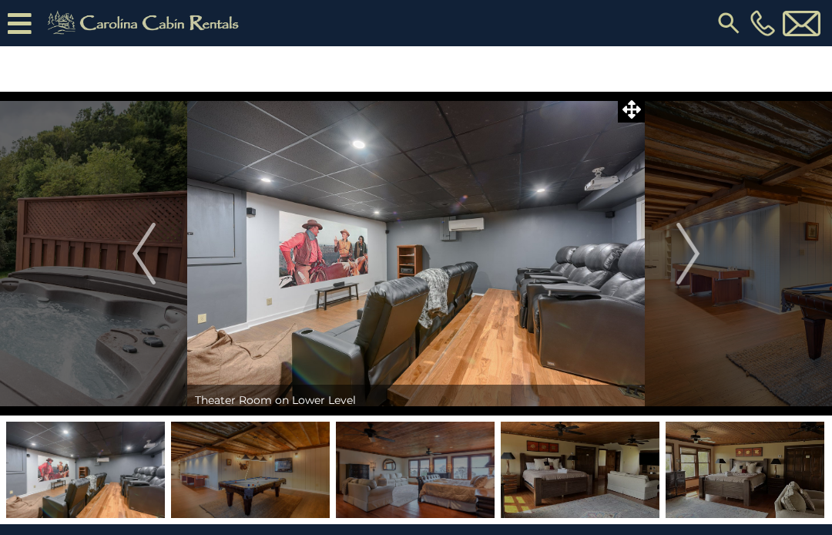
click at [685, 280] on img "Next" at bounding box center [688, 254] width 23 height 62
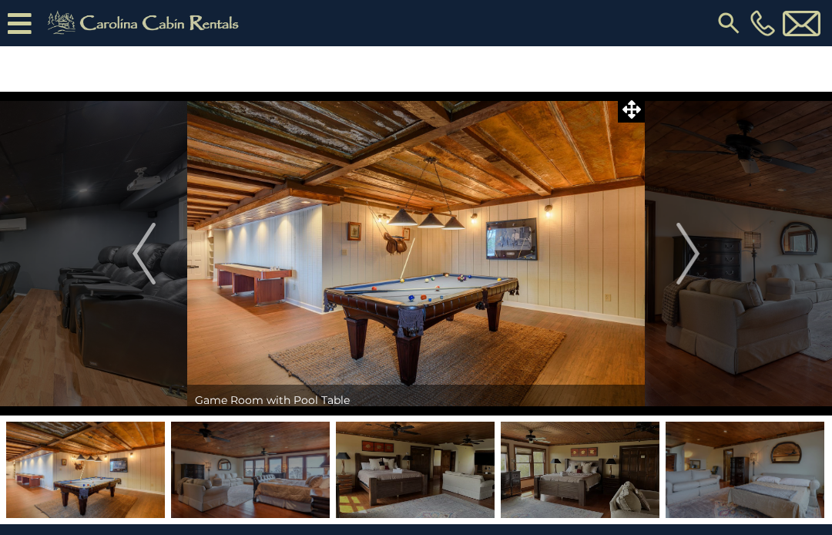
click at [692, 276] on img "Next" at bounding box center [688, 254] width 23 height 62
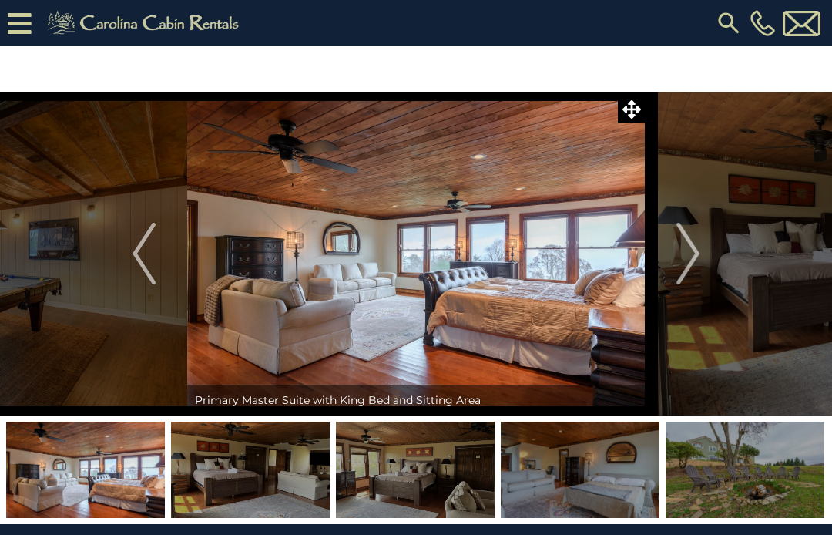
click at [694, 266] on img "Next" at bounding box center [688, 254] width 23 height 62
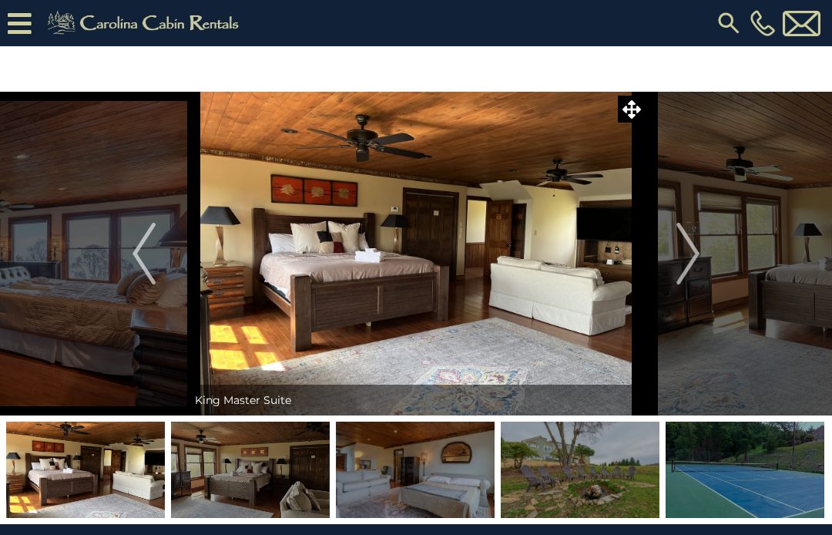
click at [690, 273] on img "Next" at bounding box center [688, 254] width 23 height 62
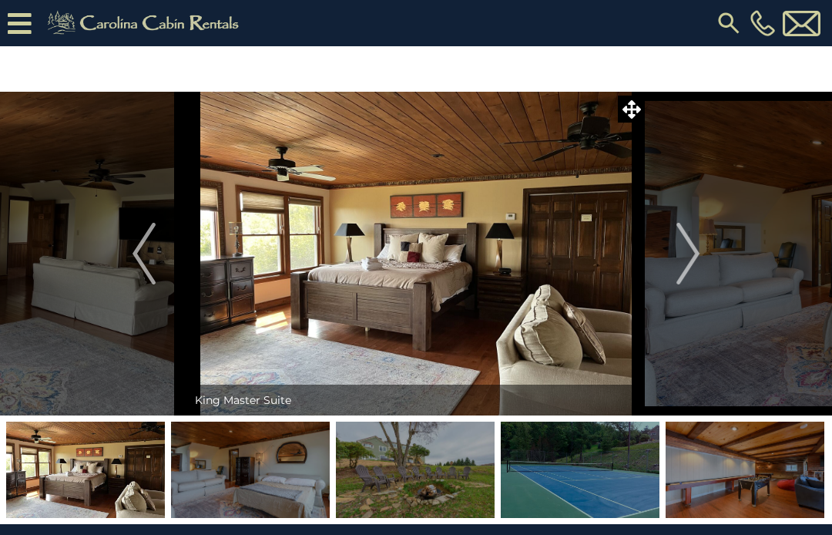
click at [691, 271] on img "Next" at bounding box center [688, 254] width 23 height 62
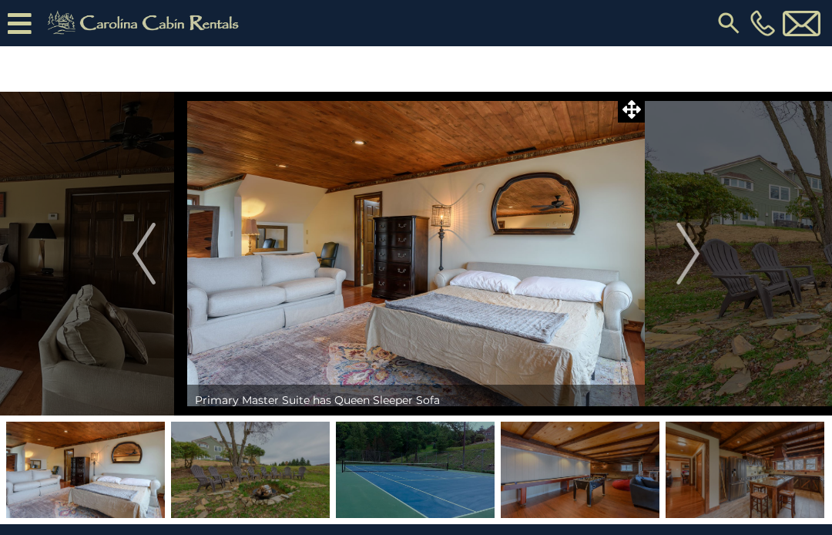
click at [694, 267] on img "Next" at bounding box center [688, 254] width 23 height 62
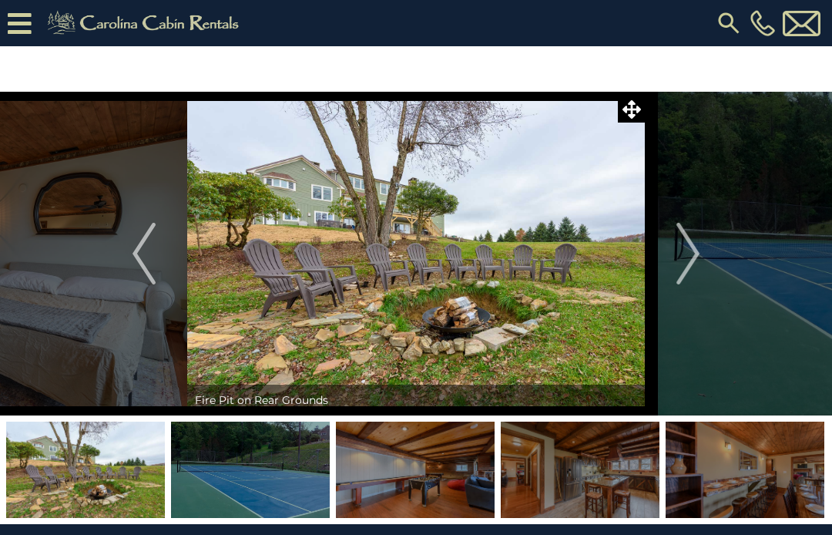
click at [690, 269] on img "Next" at bounding box center [688, 254] width 23 height 62
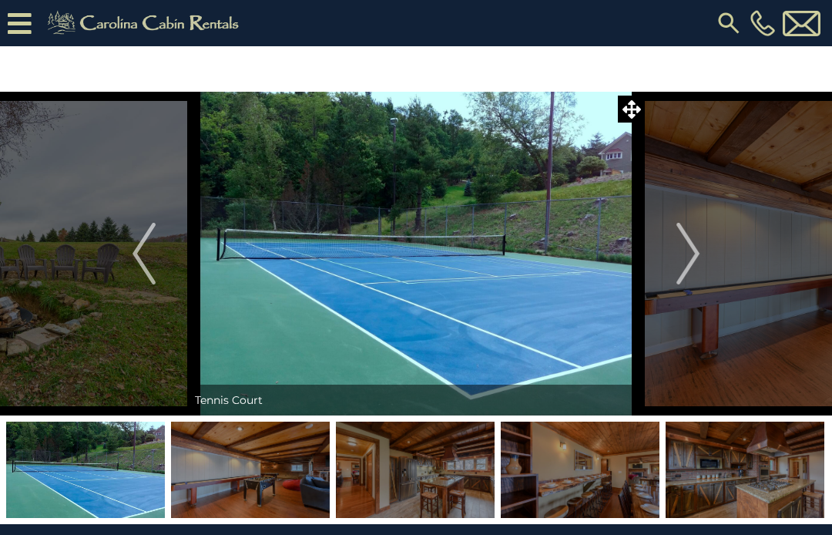
click at [690, 277] on img "Next" at bounding box center [688, 254] width 23 height 62
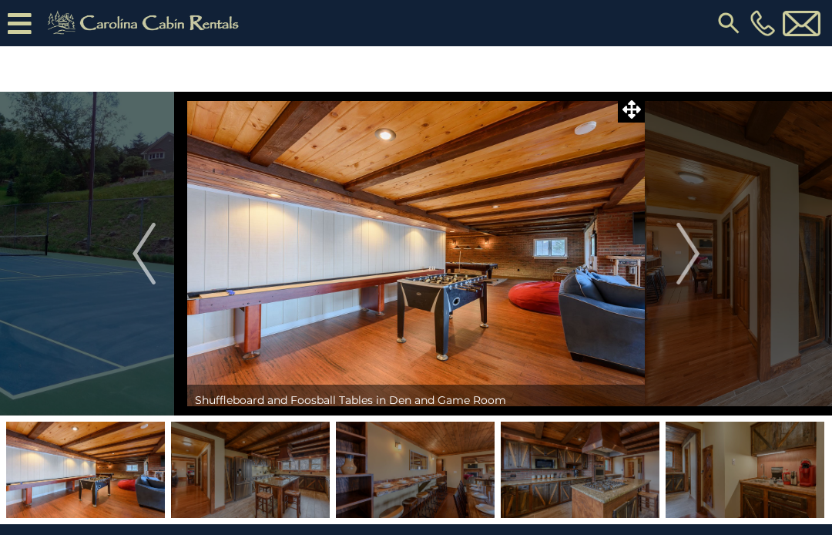
click at [694, 274] on img "Next" at bounding box center [688, 254] width 23 height 62
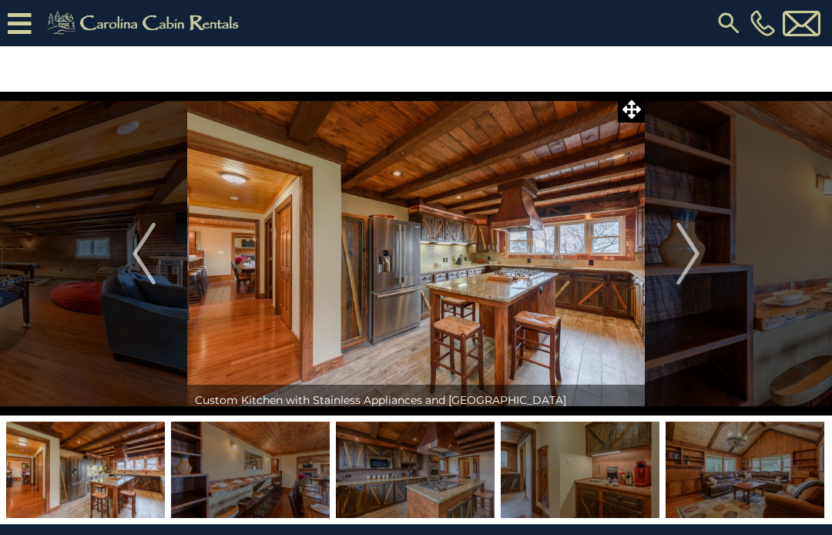
click at [696, 264] on img "Next" at bounding box center [688, 254] width 23 height 62
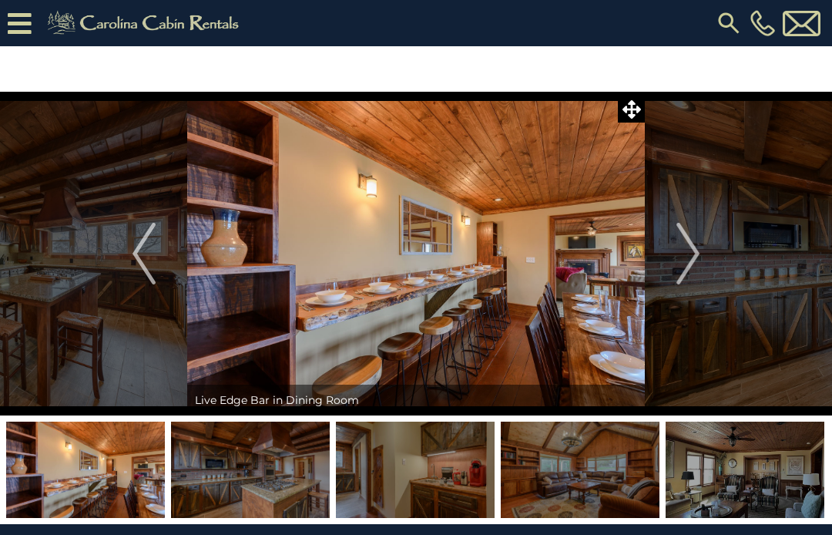
click at [690, 255] on img "Next" at bounding box center [688, 254] width 23 height 62
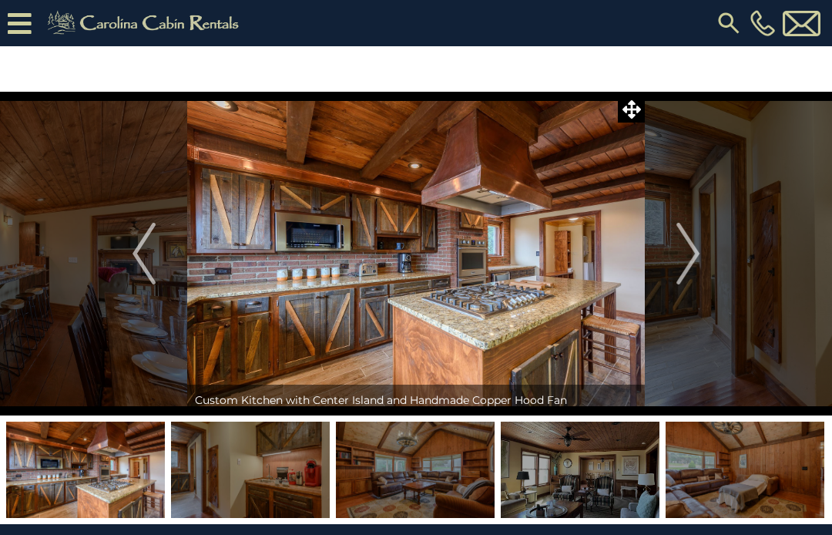
click at [693, 250] on img "Next" at bounding box center [688, 254] width 23 height 62
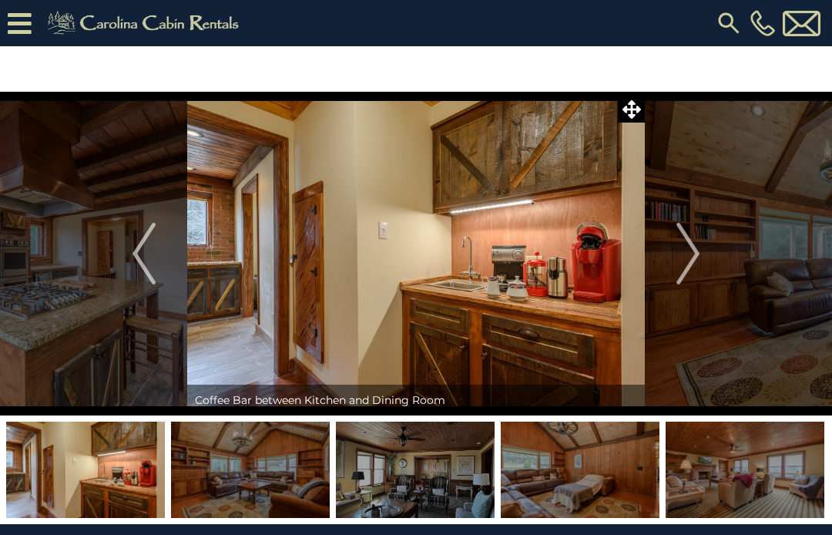
click at [697, 258] on img "Next" at bounding box center [688, 254] width 23 height 62
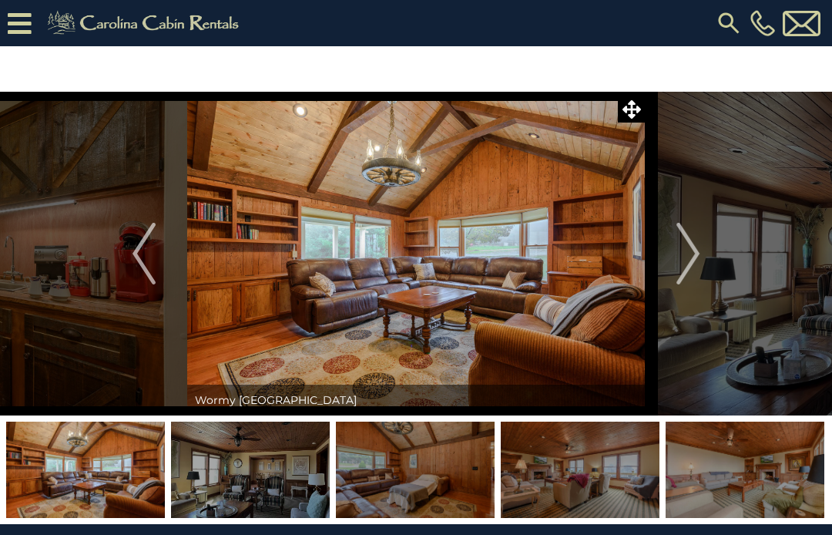
click at [690, 267] on img "Next" at bounding box center [688, 254] width 23 height 62
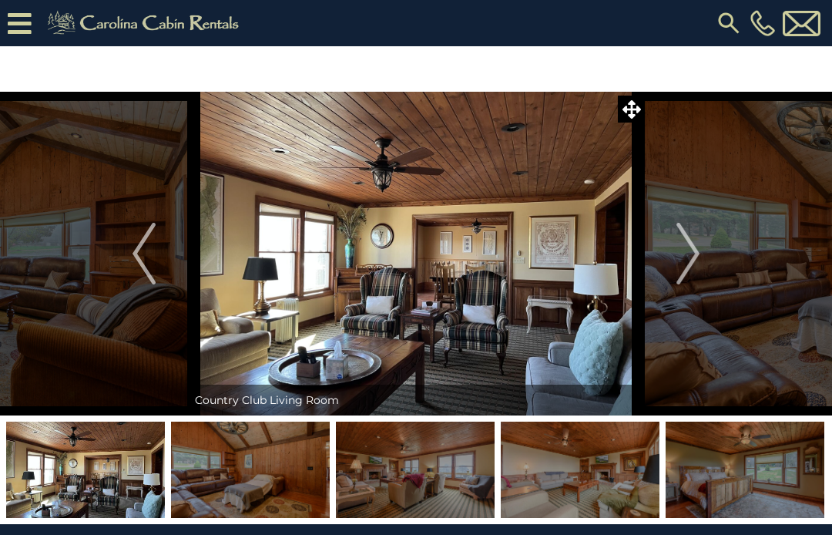
click at [698, 270] on img "Next" at bounding box center [688, 254] width 23 height 62
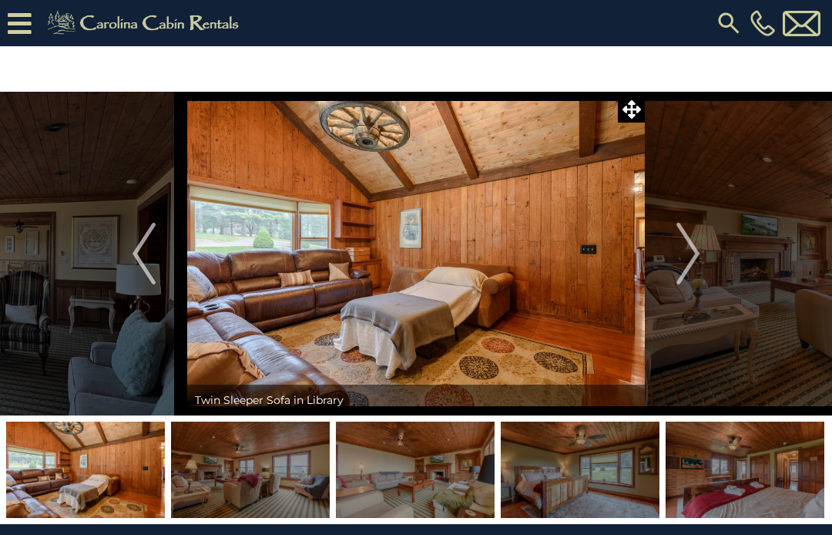
click at [688, 262] on img "Next" at bounding box center [688, 254] width 23 height 62
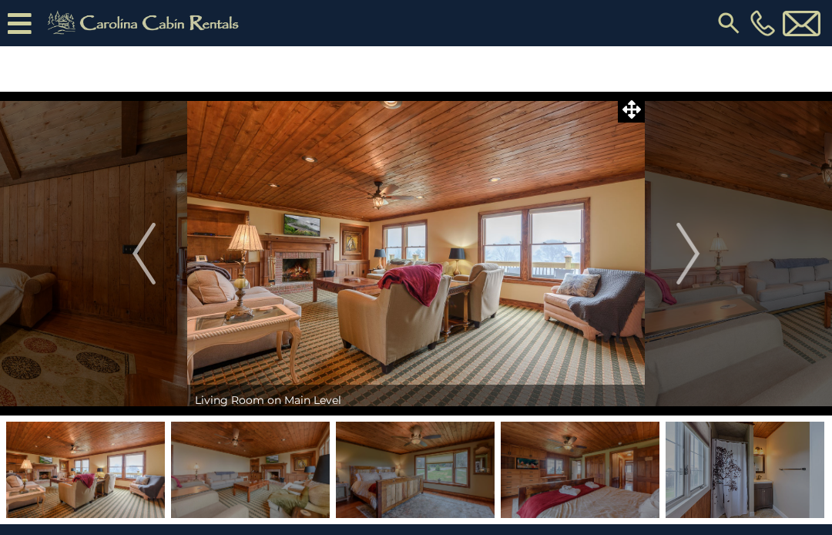
click at [696, 267] on img "Next" at bounding box center [688, 254] width 23 height 62
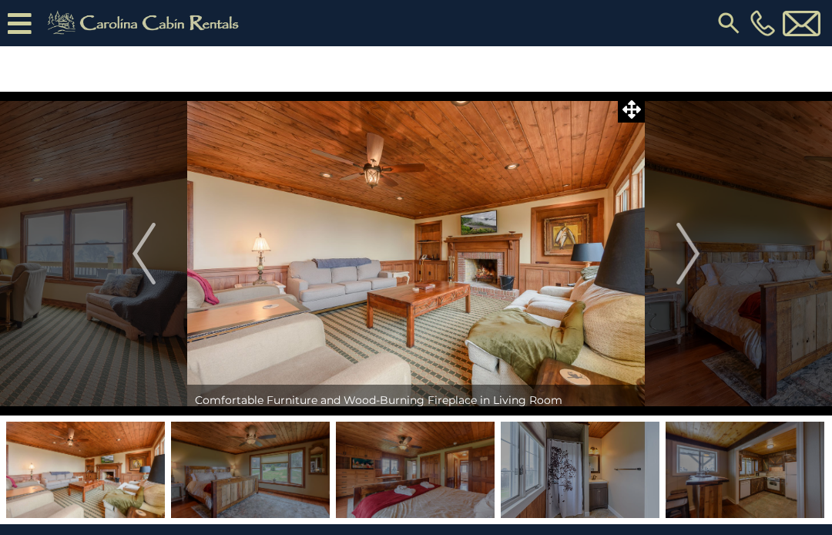
click at [693, 269] on img "Next" at bounding box center [688, 254] width 23 height 62
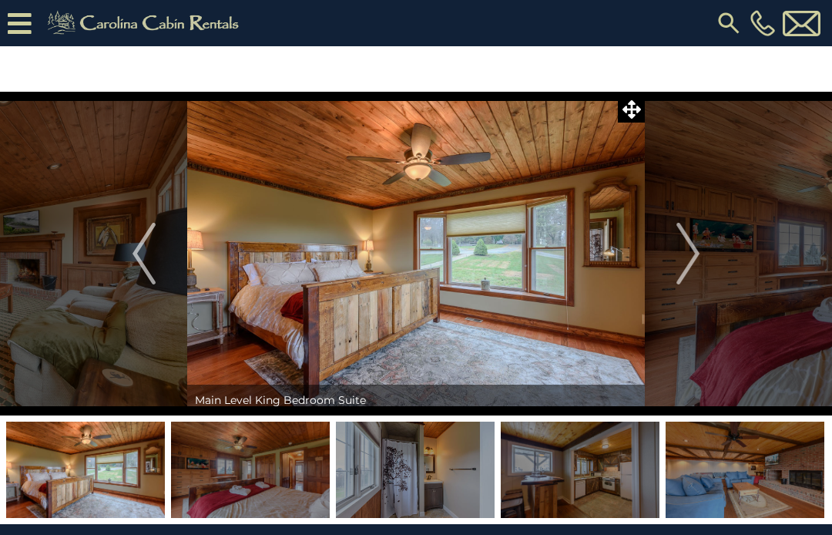
click at [696, 270] on img "Next" at bounding box center [688, 254] width 23 height 62
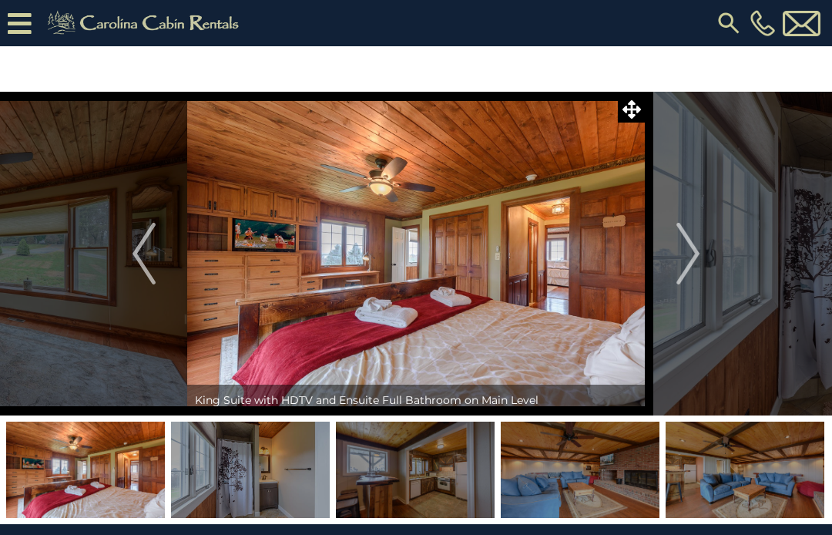
click at [696, 264] on img "Next" at bounding box center [688, 254] width 23 height 62
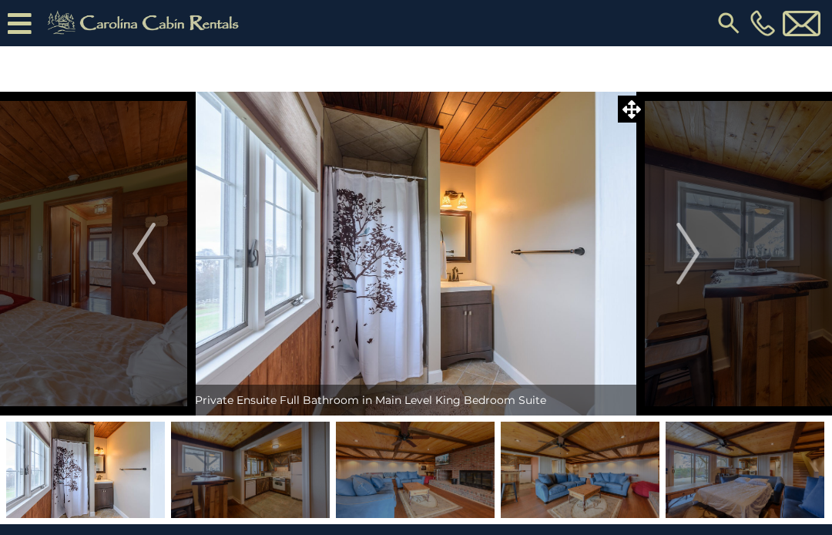
click at [697, 267] on img "Next" at bounding box center [688, 254] width 23 height 62
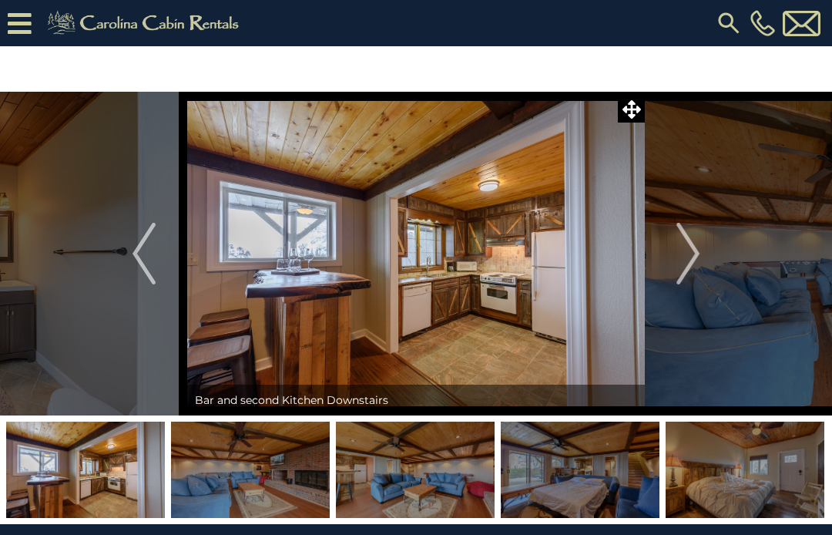
click at [699, 266] on img "Next" at bounding box center [688, 254] width 23 height 62
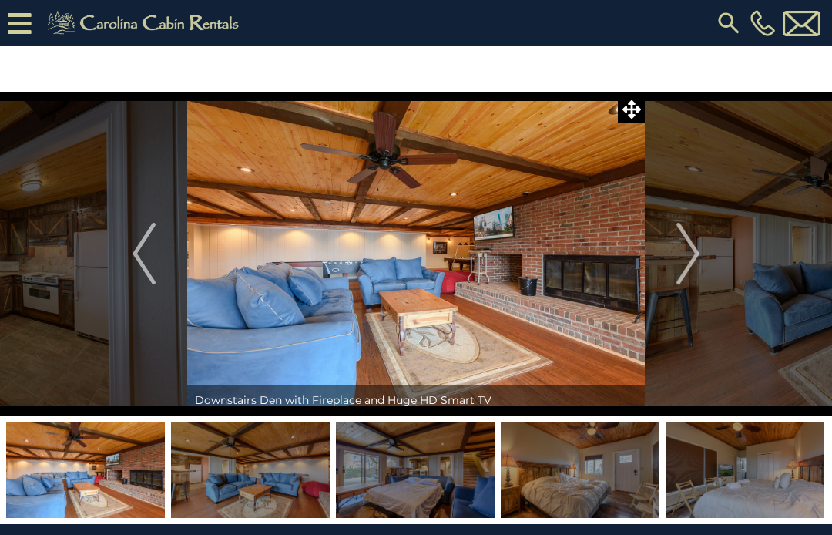
click at [697, 267] on img "Next" at bounding box center [688, 254] width 23 height 62
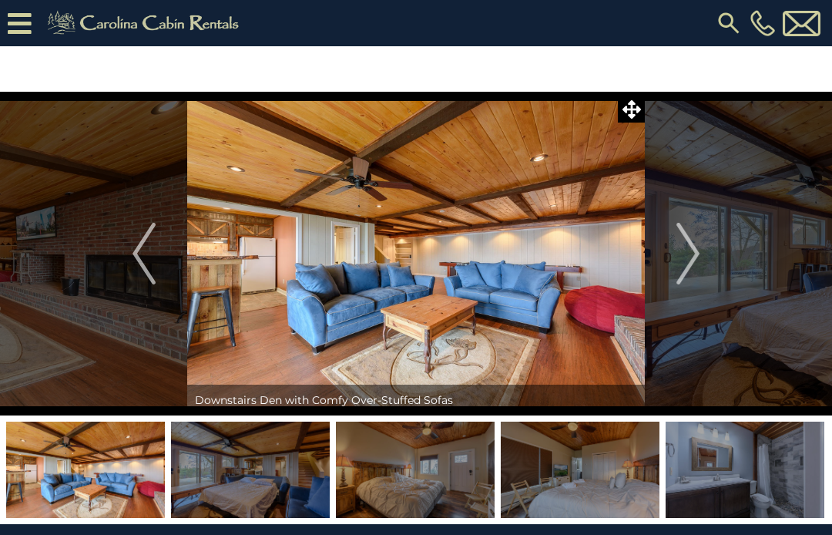
click at [697, 270] on img "Next" at bounding box center [688, 254] width 23 height 62
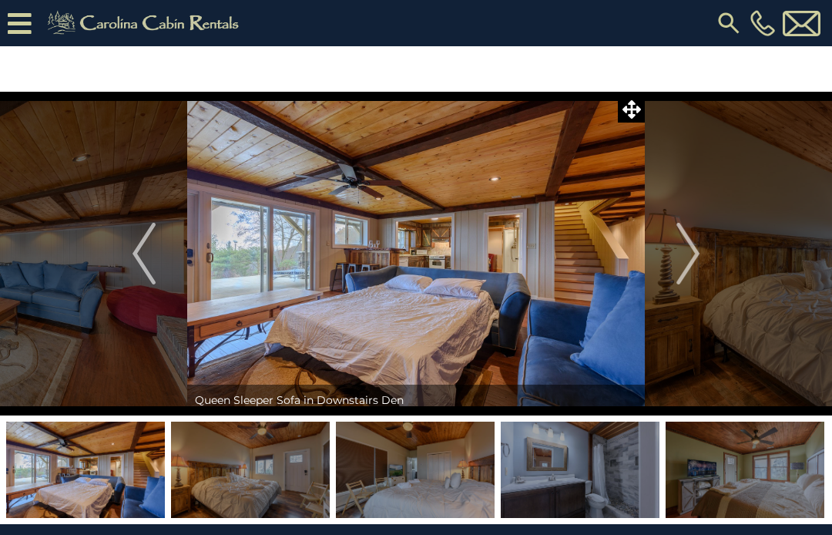
click at [697, 267] on img "Next" at bounding box center [688, 254] width 23 height 62
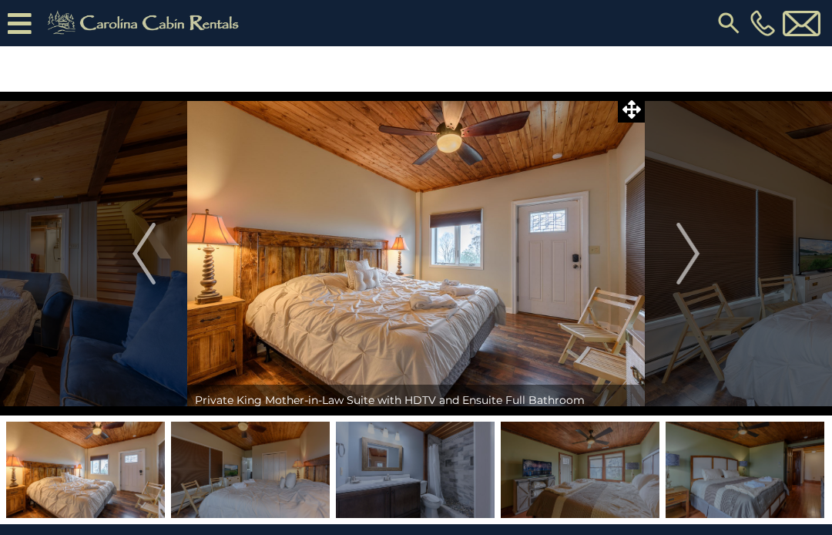
click at [694, 269] on img "Next" at bounding box center [688, 254] width 23 height 62
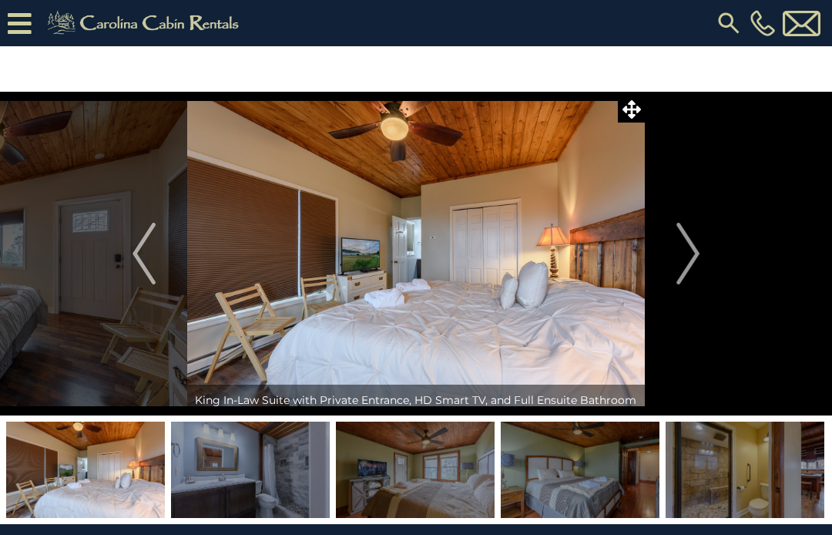
click at [696, 265] on img "Next" at bounding box center [688, 254] width 23 height 62
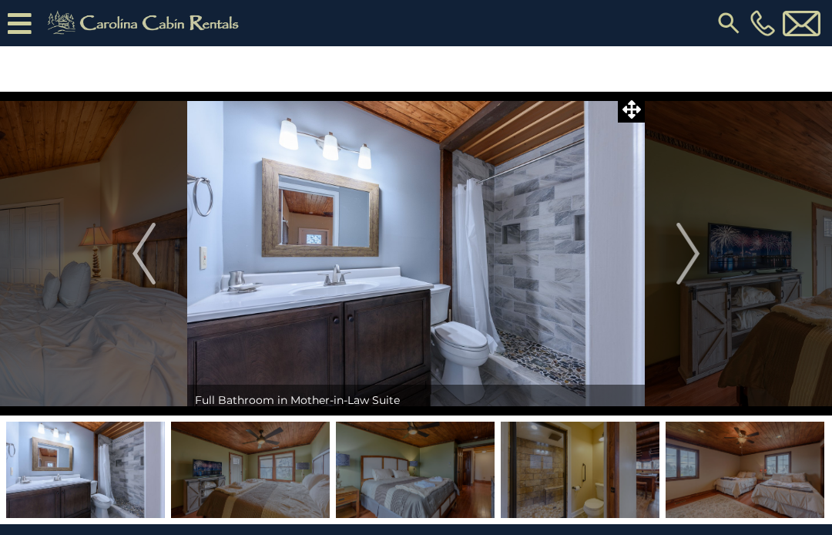
click at [700, 267] on img "Next" at bounding box center [688, 254] width 23 height 62
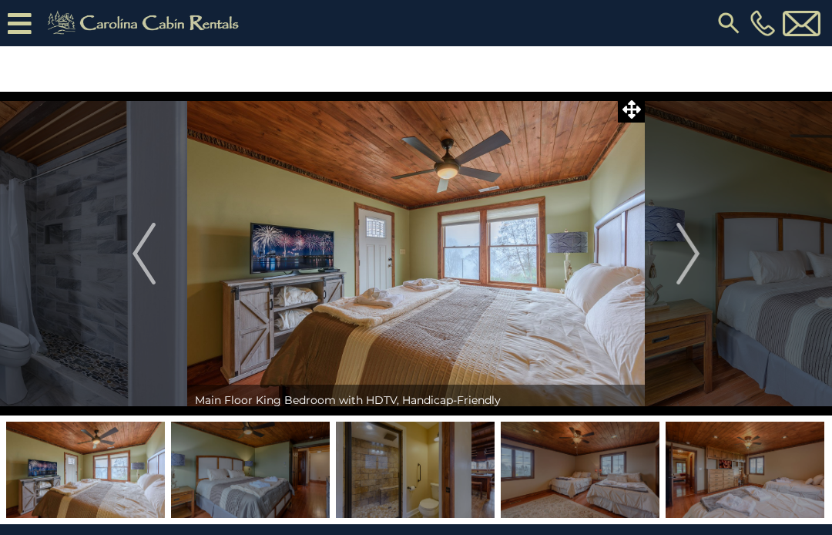
click at [694, 266] on img "Next" at bounding box center [688, 254] width 23 height 62
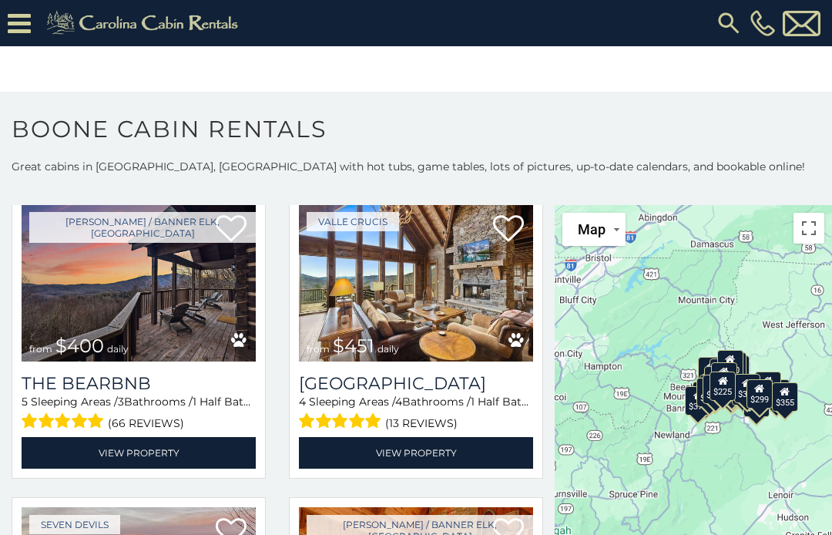
scroll to position [1298, 0]
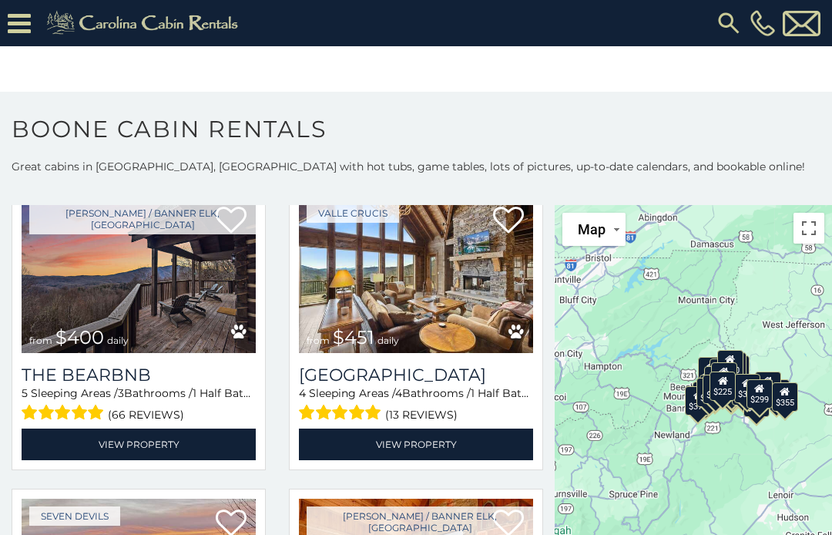
click at [50, 447] on link "View Property" at bounding box center [139, 444] width 234 height 32
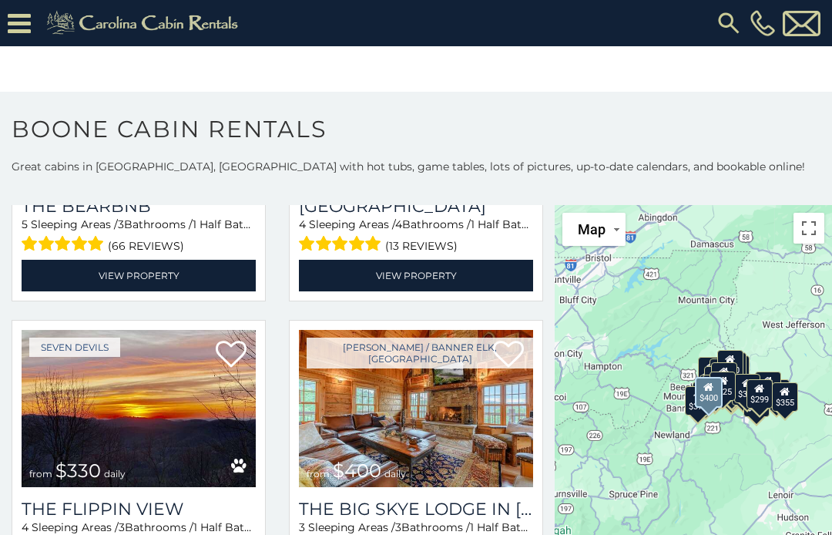
scroll to position [1469, 0]
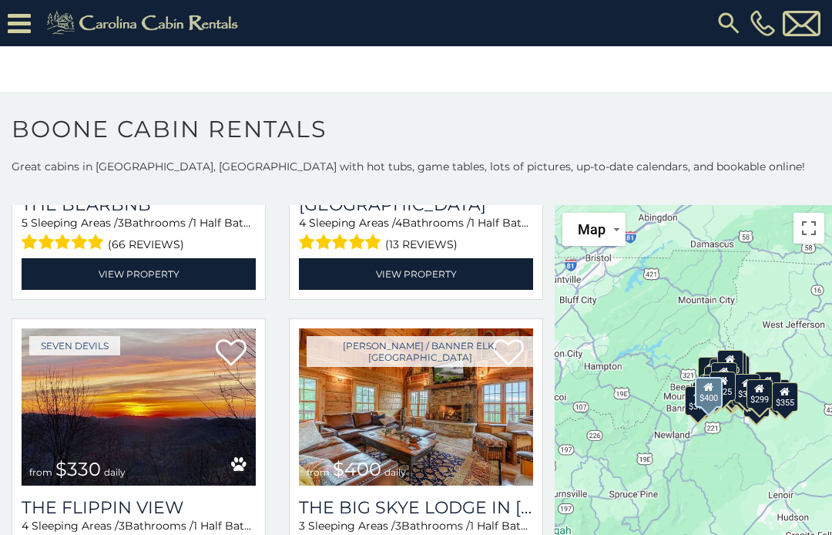
click at [83, 418] on img at bounding box center [139, 406] width 234 height 157
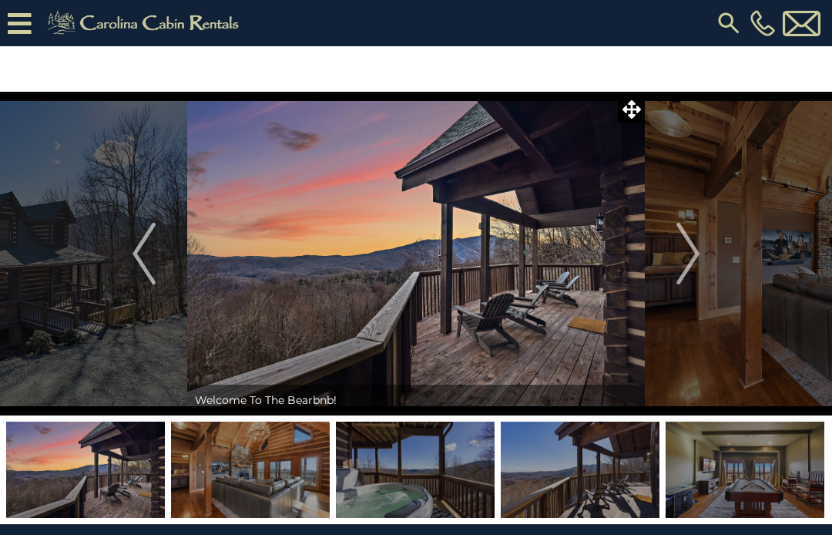
click at [698, 270] on img "Next" at bounding box center [688, 254] width 23 height 62
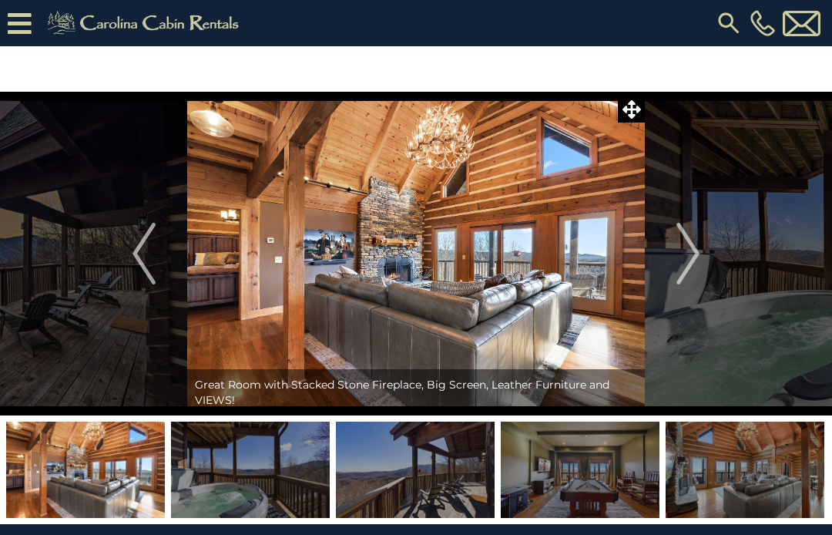
click at [699, 263] on img "Next" at bounding box center [688, 254] width 23 height 62
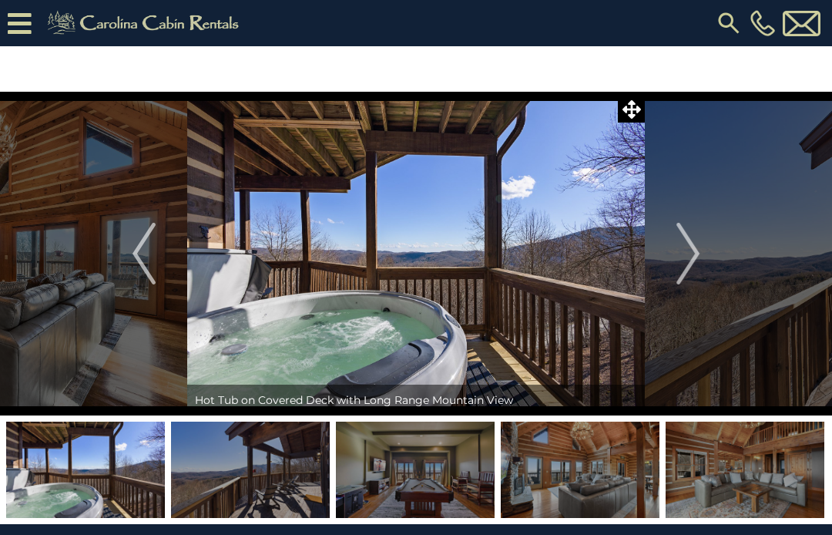
click at [690, 272] on img "Next" at bounding box center [688, 254] width 23 height 62
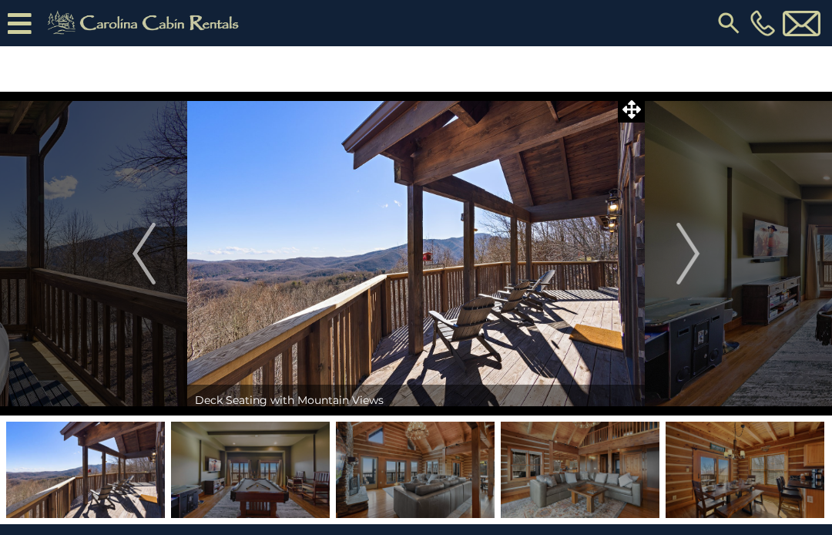
click at [699, 267] on img "Next" at bounding box center [688, 254] width 23 height 62
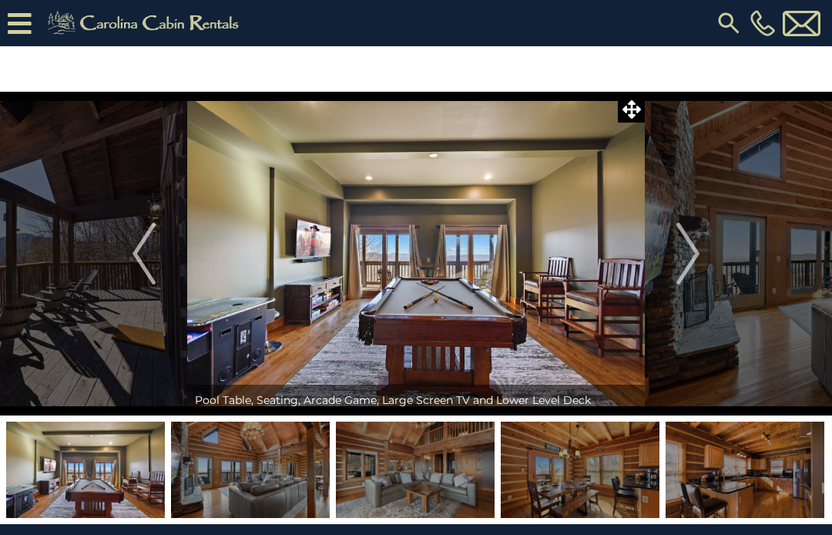
click at [692, 272] on img "Next" at bounding box center [688, 254] width 23 height 62
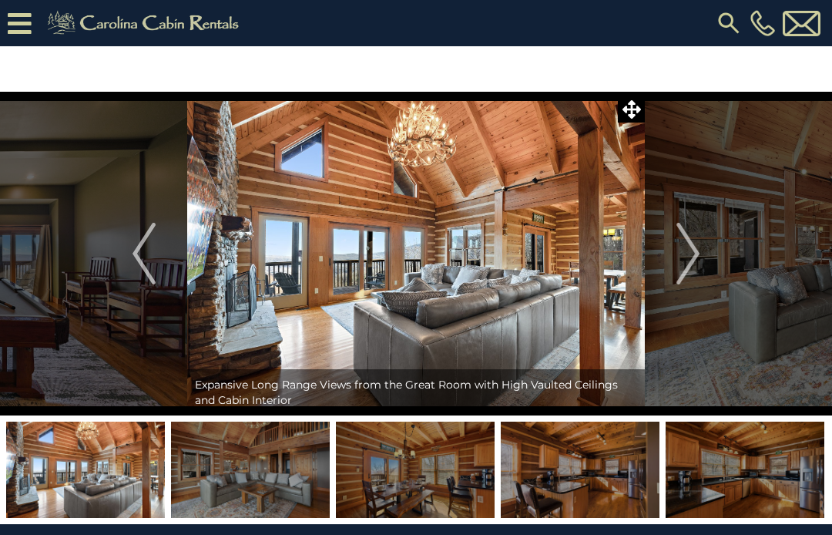
click at [686, 274] on img "Next" at bounding box center [688, 254] width 23 height 62
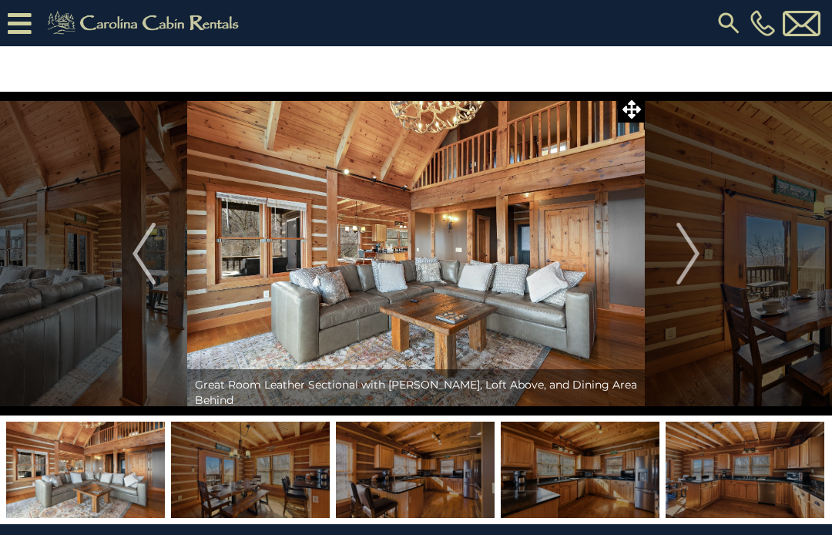
click at [697, 266] on img "Next" at bounding box center [688, 254] width 23 height 62
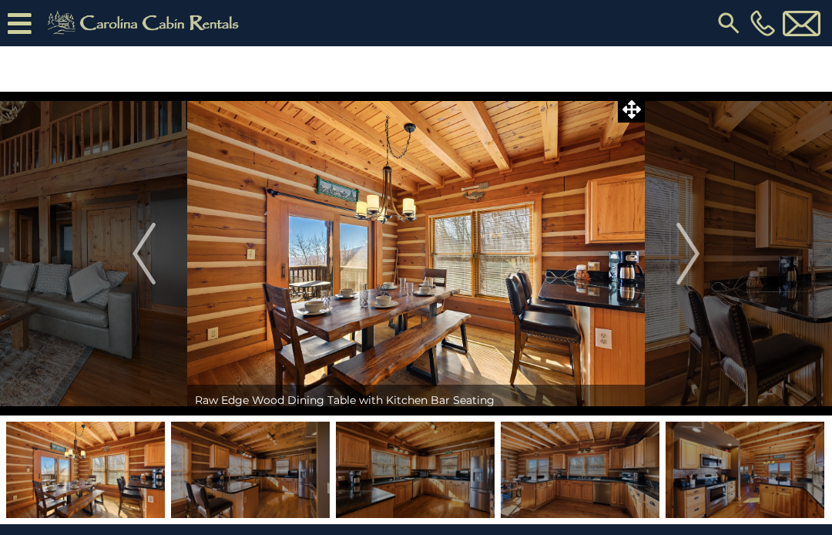
click at [689, 272] on img "Next" at bounding box center [688, 254] width 23 height 62
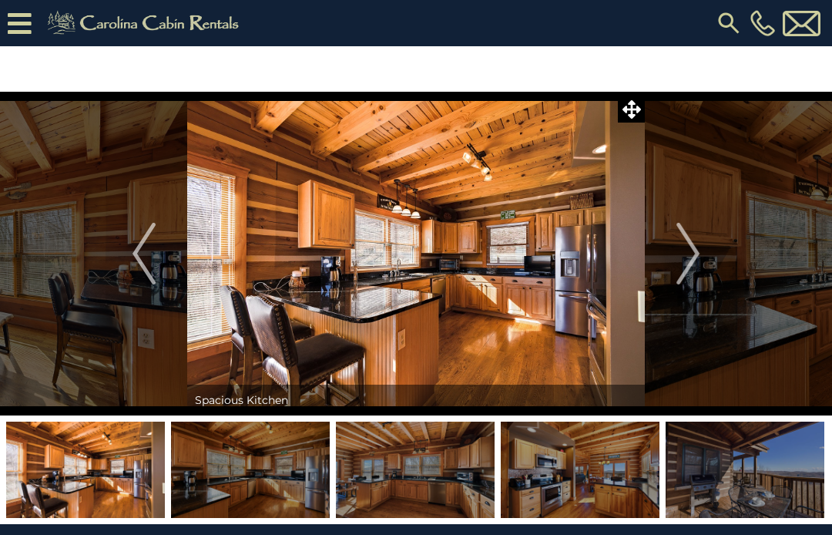
click at [697, 269] on img "Next" at bounding box center [688, 254] width 23 height 62
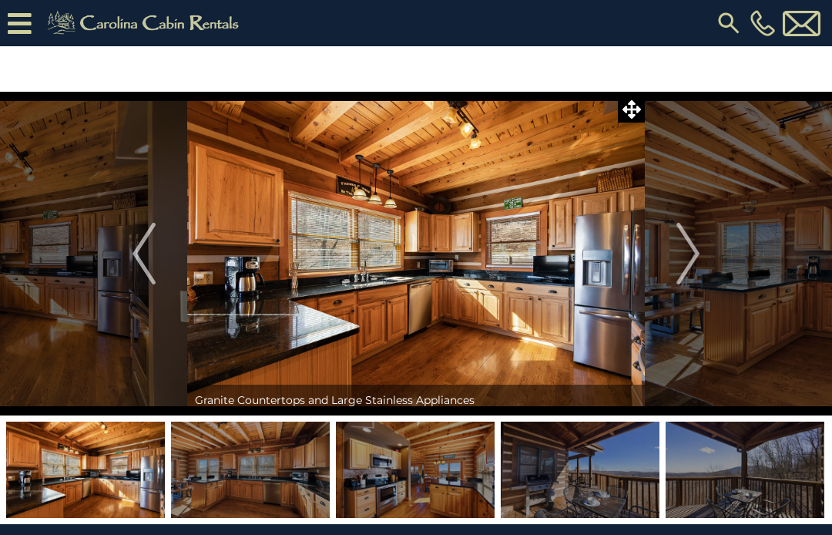
click at [697, 269] on img "Next" at bounding box center [688, 254] width 23 height 62
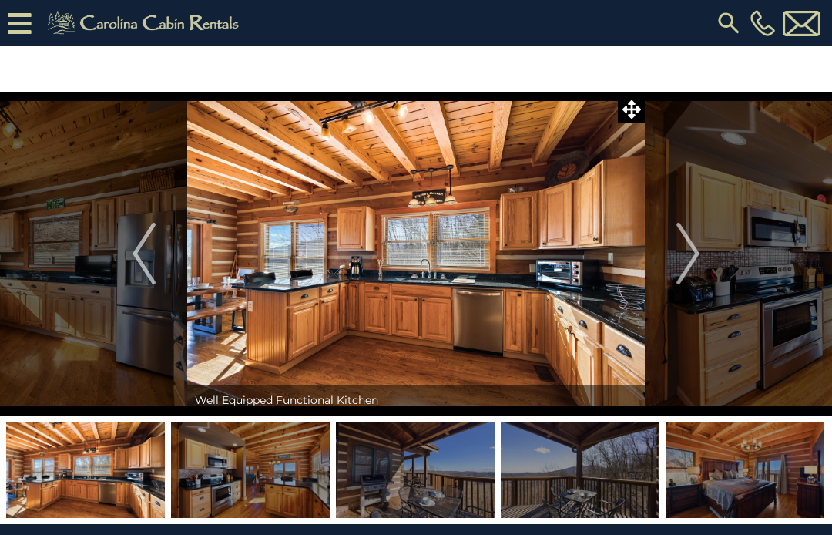
click at [696, 268] on img "Next" at bounding box center [688, 254] width 23 height 62
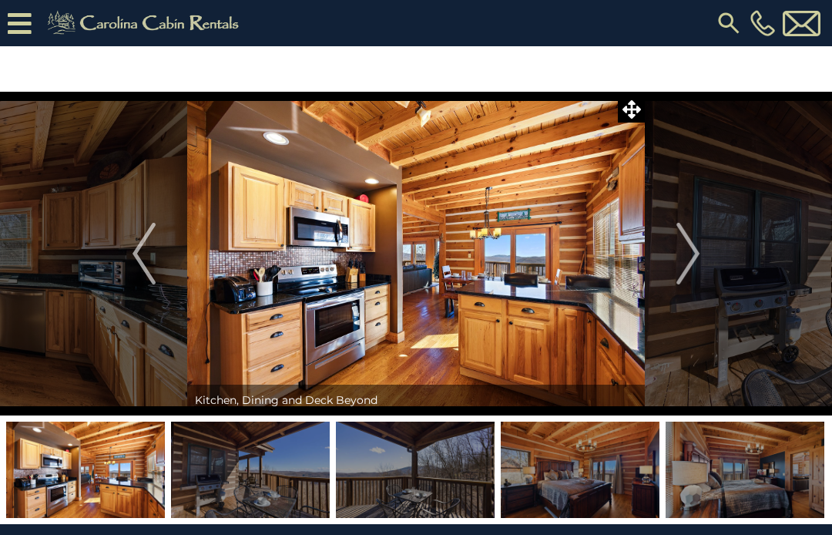
click at [682, 270] on img "Next" at bounding box center [688, 254] width 23 height 62
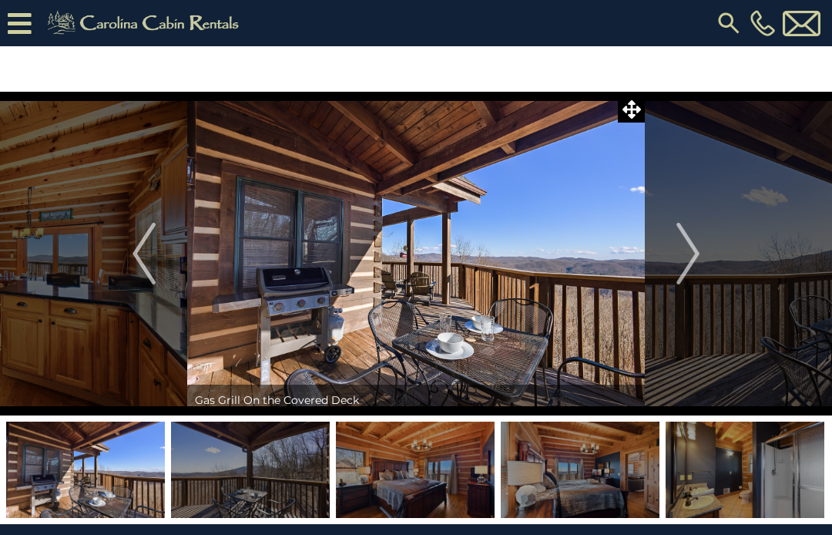
click at [693, 273] on img "Next" at bounding box center [688, 254] width 23 height 62
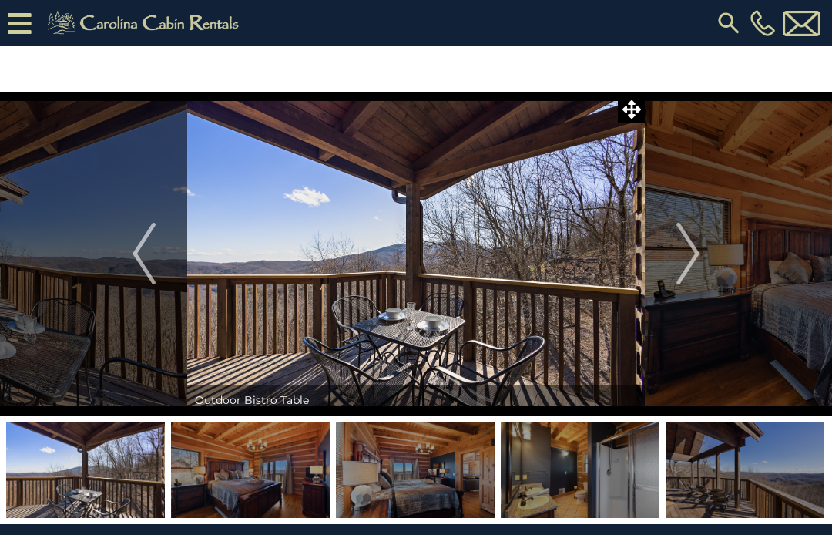
click at [692, 272] on img "Next" at bounding box center [688, 254] width 23 height 62
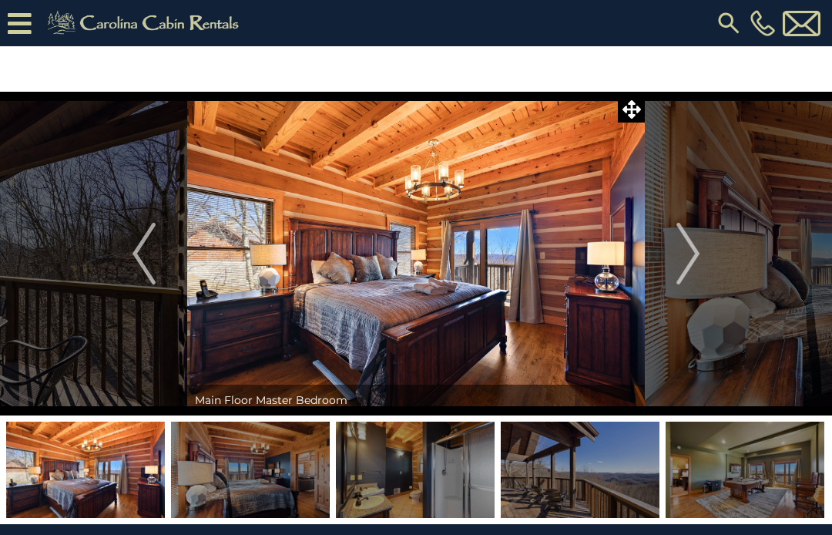
click at [698, 258] on img "Next" at bounding box center [688, 254] width 23 height 62
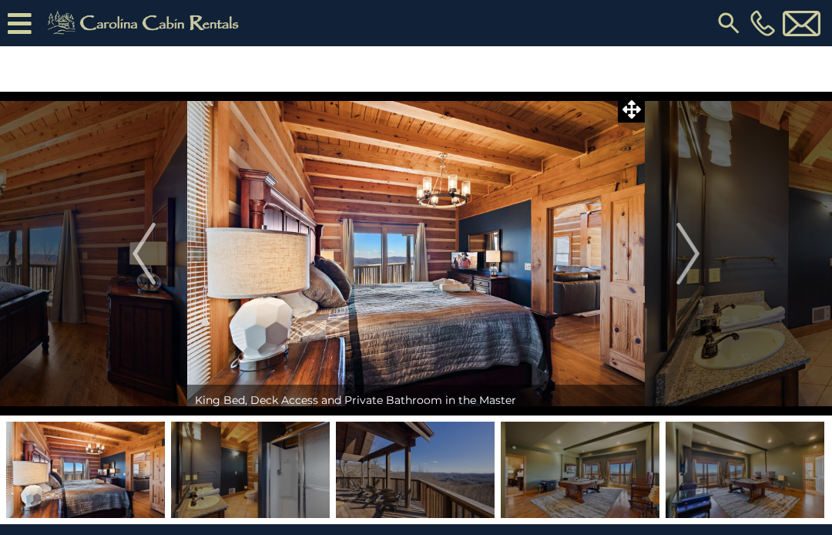
click at [691, 259] on img "Next" at bounding box center [688, 254] width 23 height 62
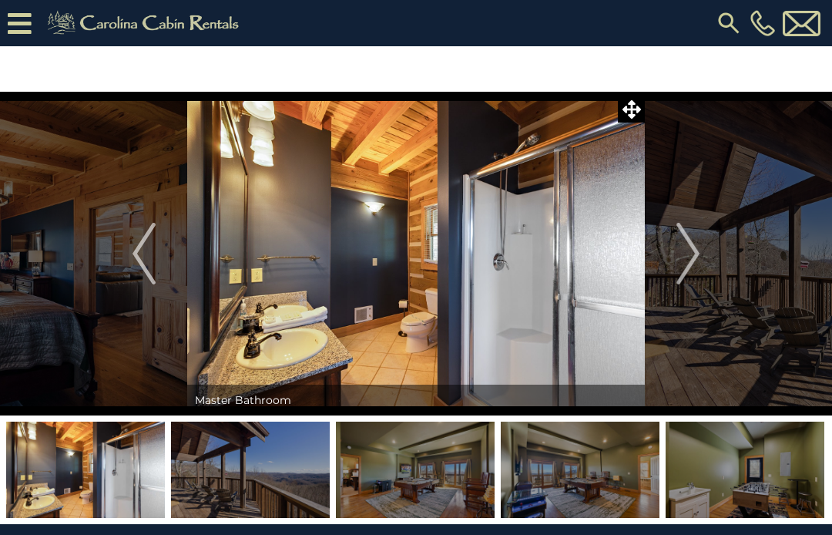
click at [689, 265] on img "Next" at bounding box center [688, 254] width 23 height 62
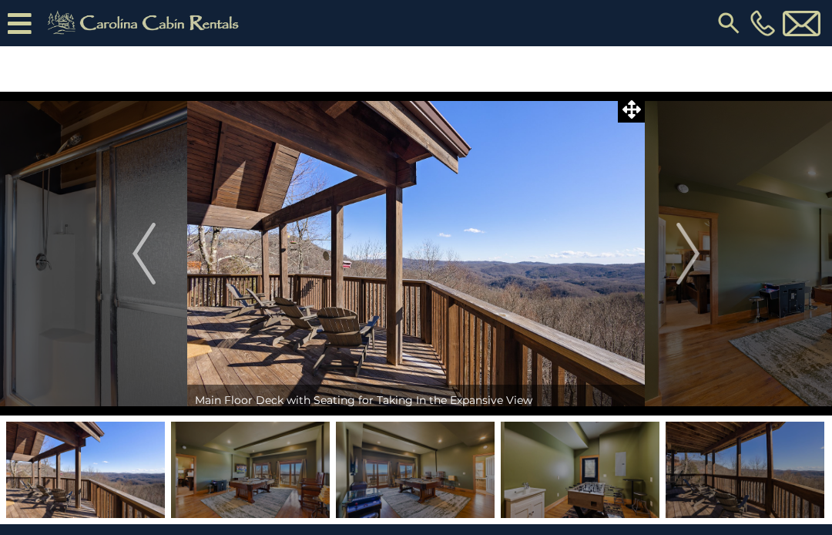
click at [689, 264] on img "Next" at bounding box center [688, 254] width 23 height 62
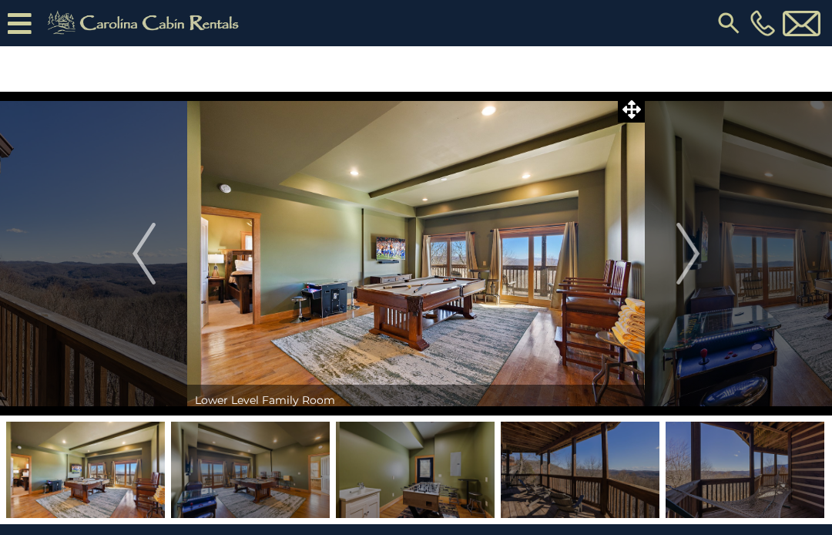
click at [700, 263] on img "Next" at bounding box center [688, 254] width 23 height 62
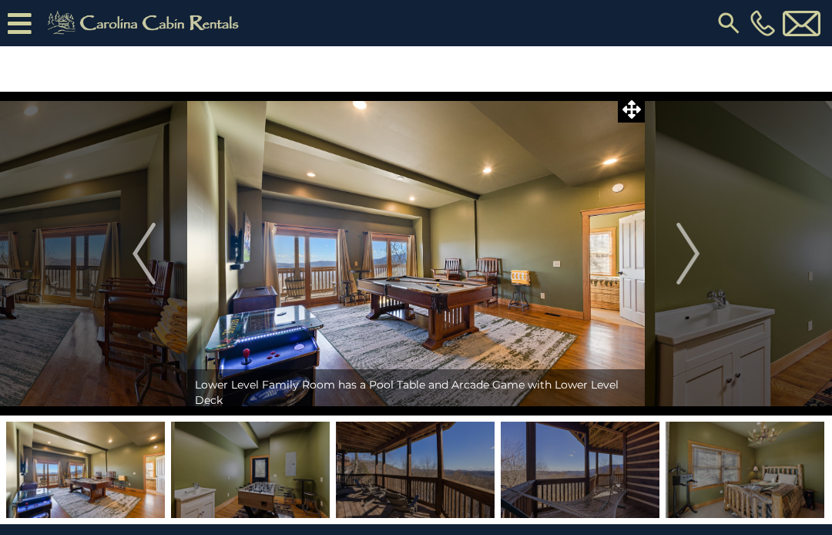
click at [700, 267] on img "Next" at bounding box center [688, 254] width 23 height 62
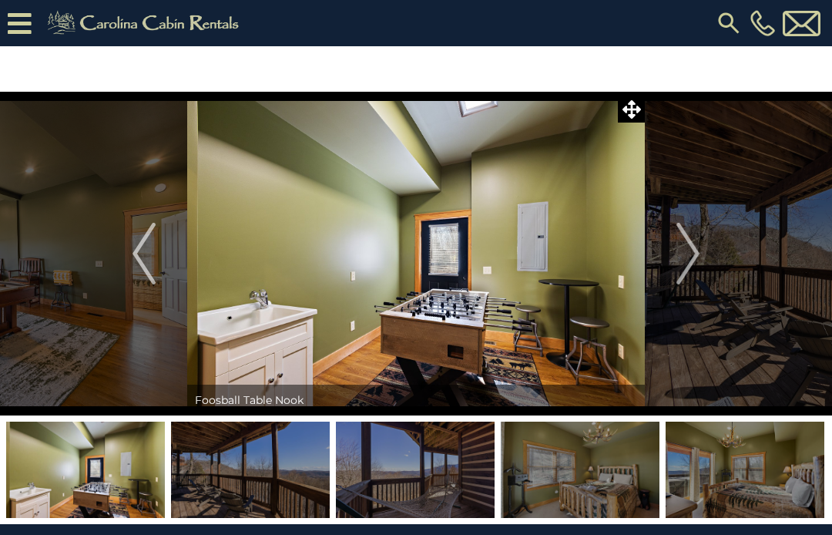
click at [700, 269] on img "Next" at bounding box center [688, 254] width 23 height 62
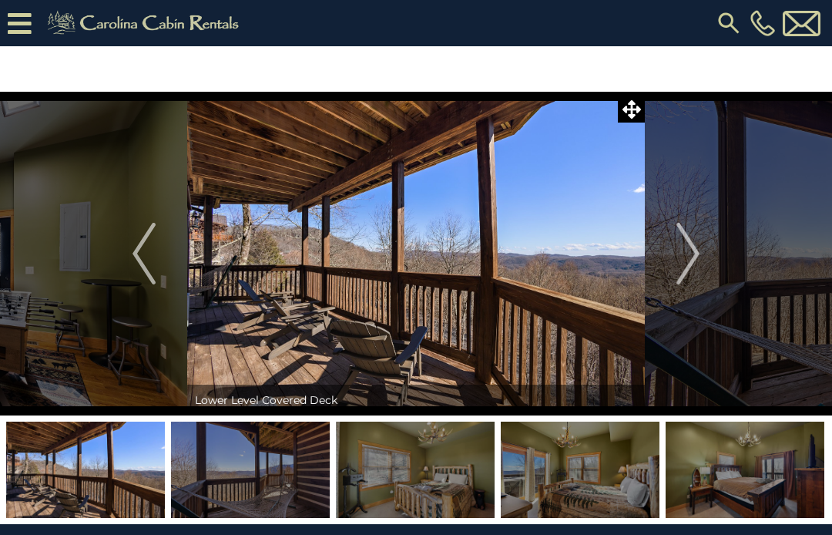
click at [699, 267] on img "Next" at bounding box center [688, 254] width 23 height 62
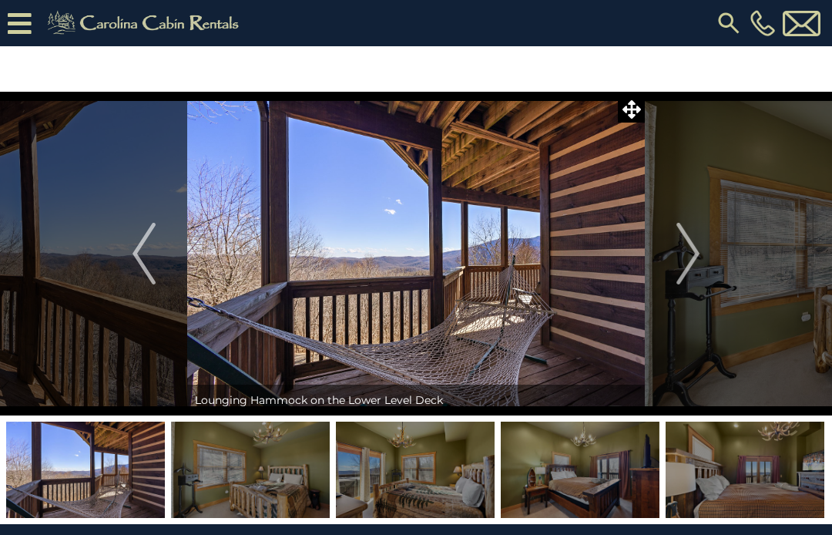
click at [700, 265] on img "Next" at bounding box center [688, 254] width 23 height 62
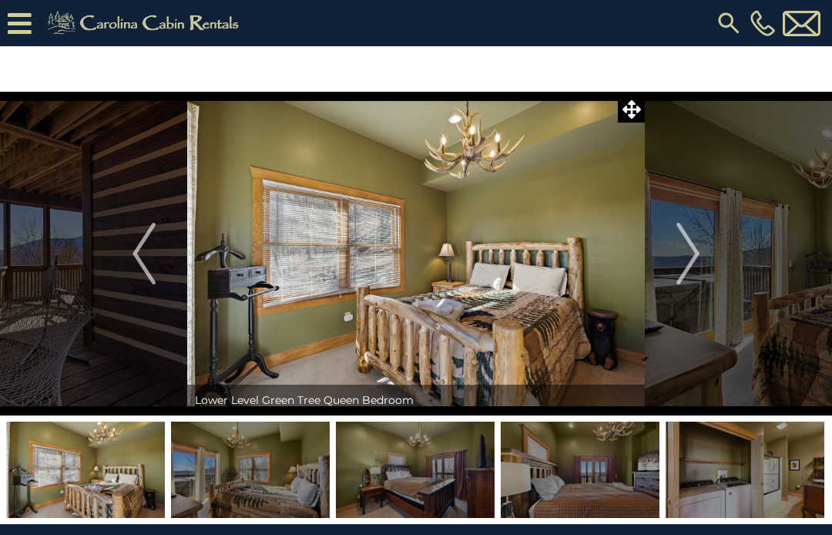
click at [700, 267] on img "Next" at bounding box center [688, 254] width 23 height 62
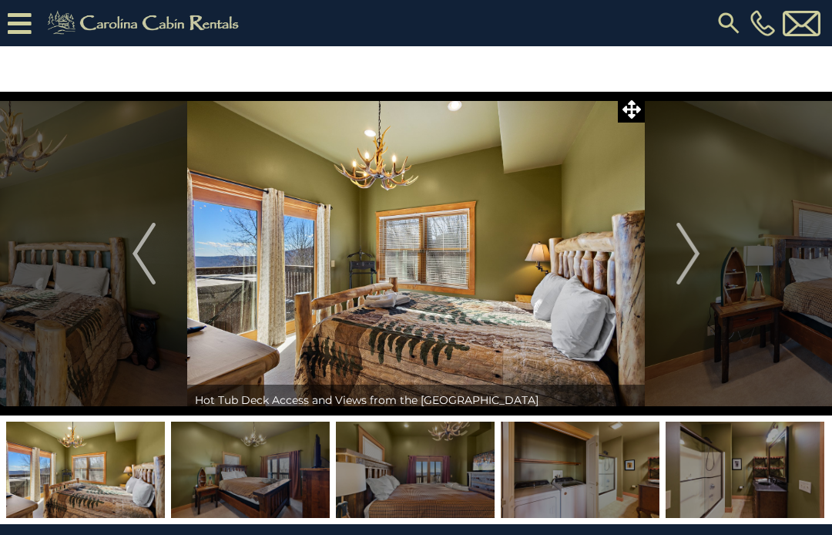
click at [698, 267] on img "Next" at bounding box center [688, 254] width 23 height 62
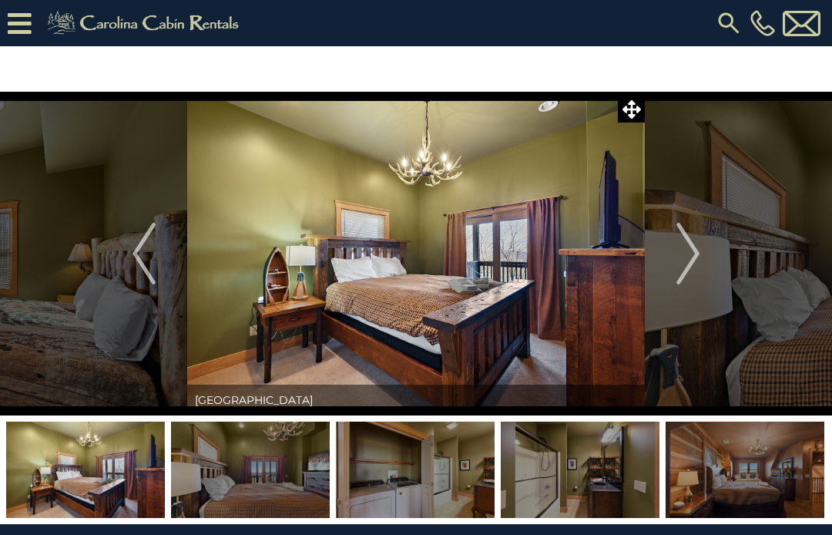
click at [699, 266] on img "Next" at bounding box center [688, 254] width 23 height 62
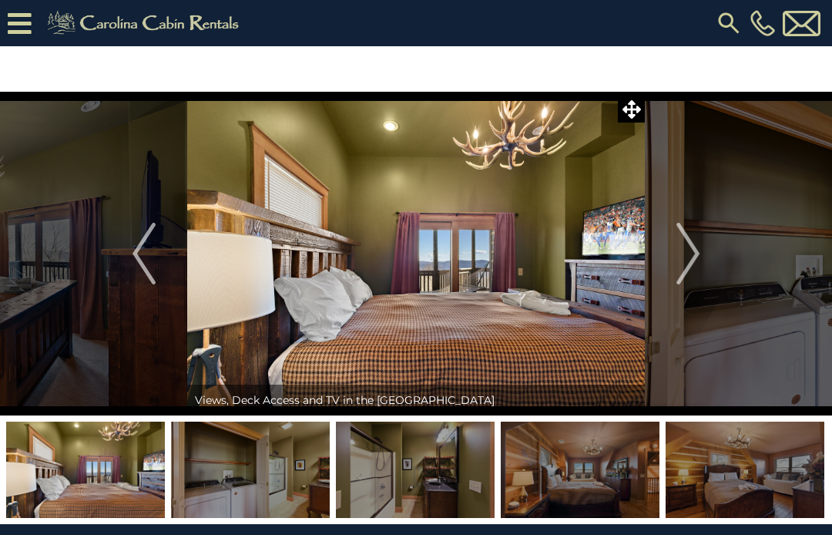
click at [700, 260] on img "Next" at bounding box center [688, 254] width 23 height 62
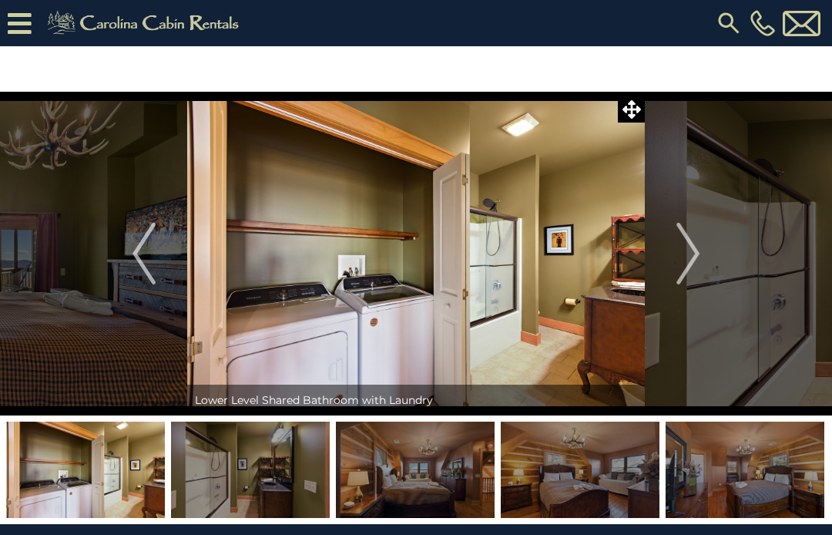
click at [702, 269] on button "Next" at bounding box center [688, 254] width 86 height 324
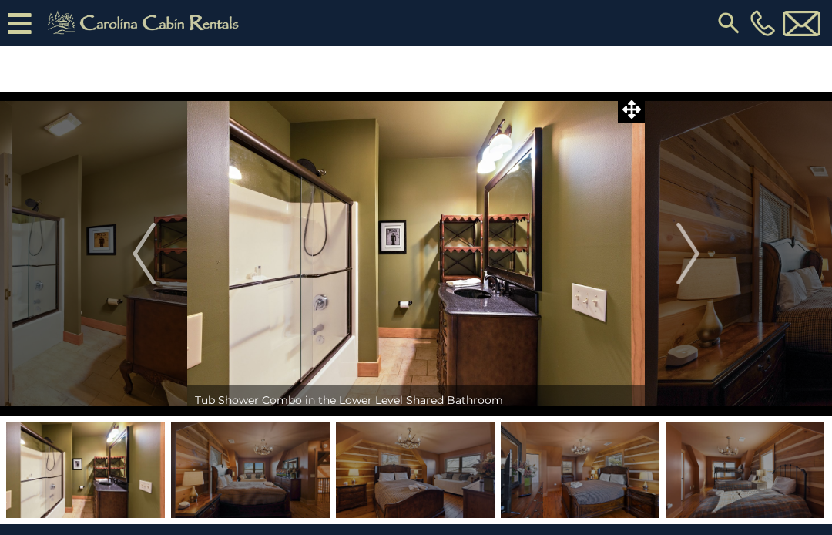
click at [697, 262] on img "Next" at bounding box center [688, 254] width 23 height 62
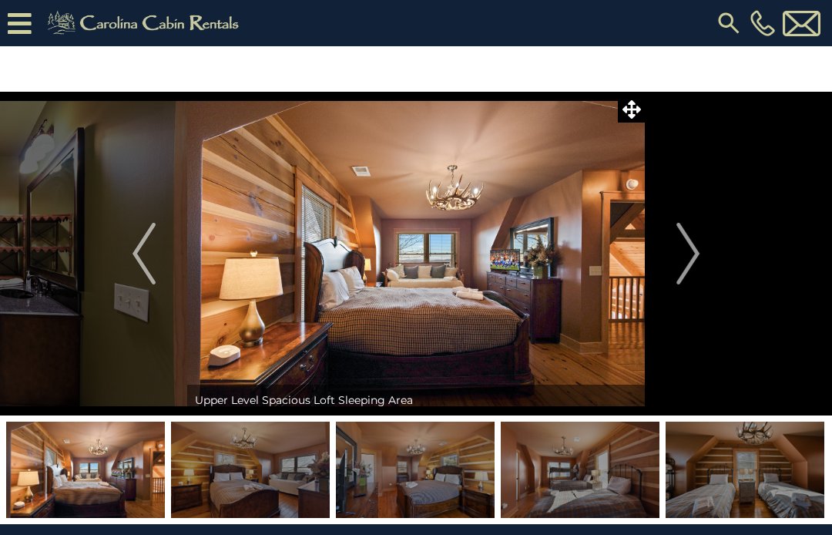
click at [695, 270] on img "Next" at bounding box center [688, 254] width 23 height 62
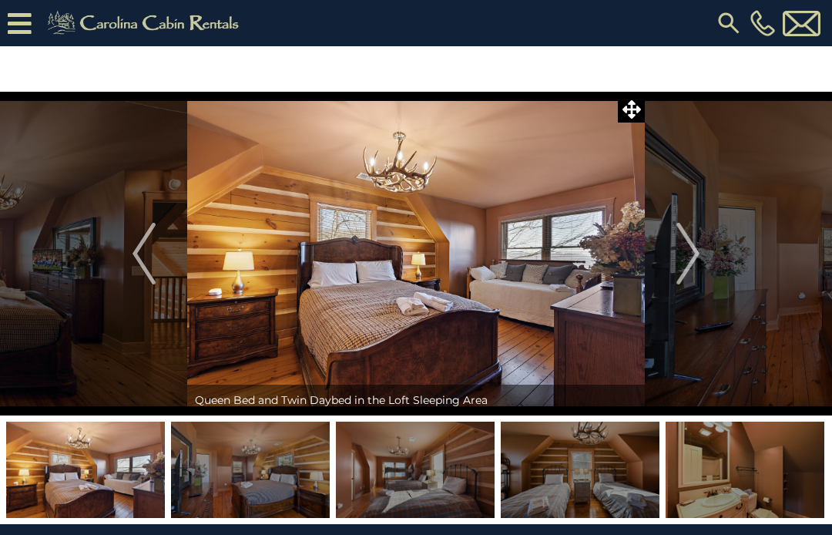
click at [700, 266] on img "Next" at bounding box center [688, 254] width 23 height 62
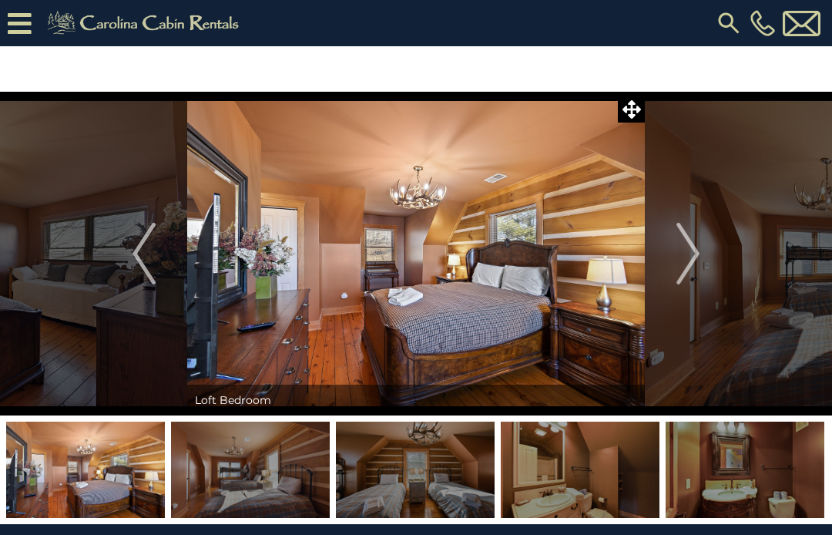
click at [708, 267] on button "Next" at bounding box center [688, 254] width 86 height 324
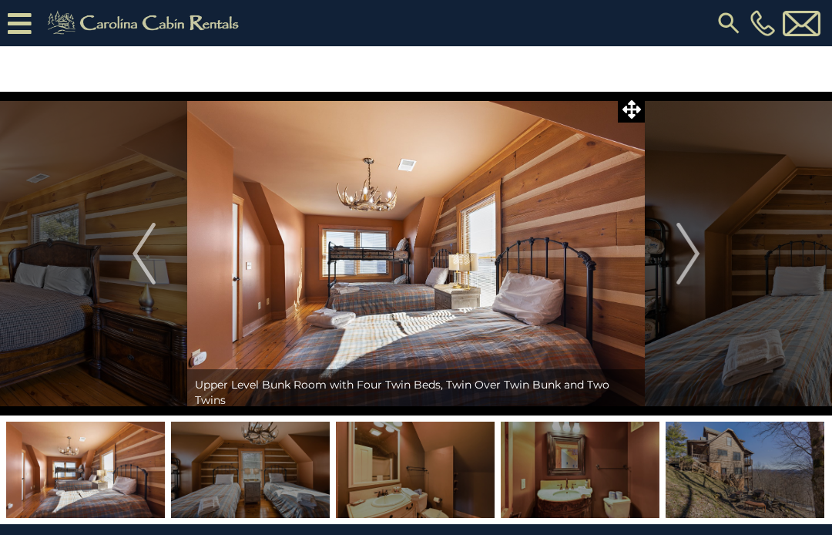
click at [700, 267] on img "Next" at bounding box center [688, 254] width 23 height 62
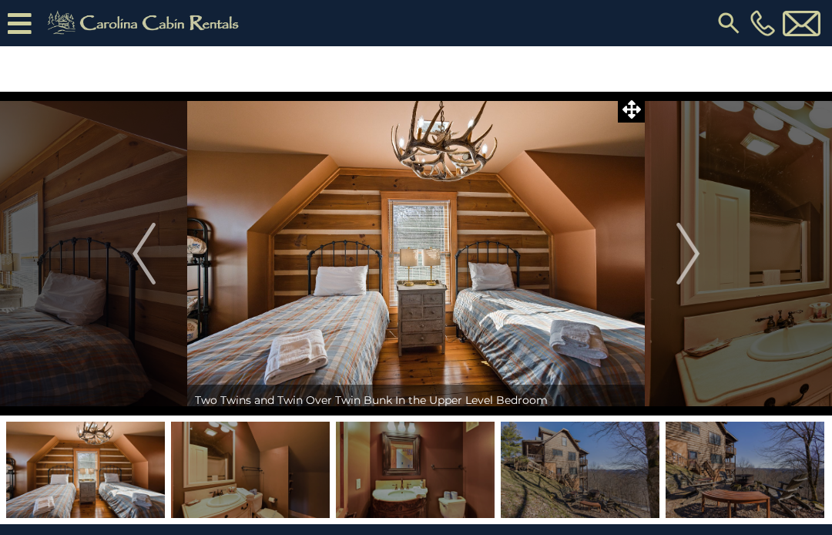
click at [696, 278] on img "Next" at bounding box center [688, 254] width 23 height 62
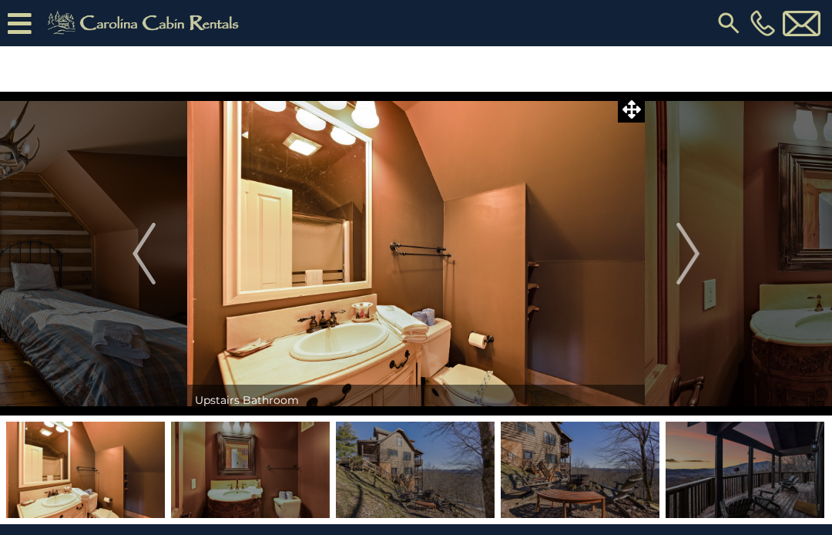
click at [697, 271] on img "Next" at bounding box center [688, 254] width 23 height 62
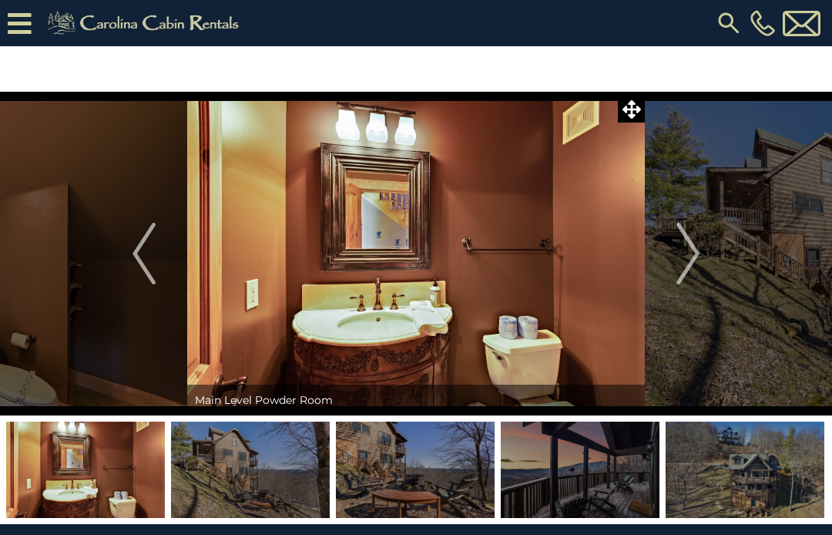
click at [698, 274] on img "Next" at bounding box center [688, 254] width 23 height 62
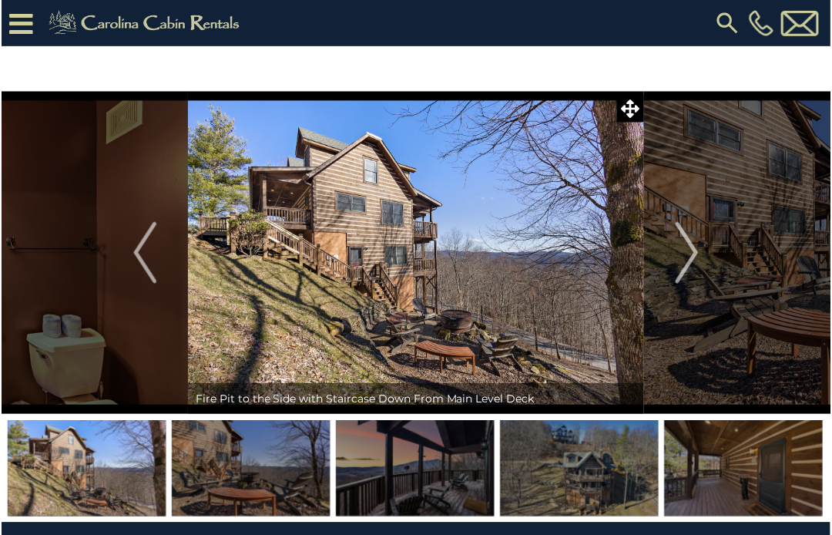
scroll to position [1, 0]
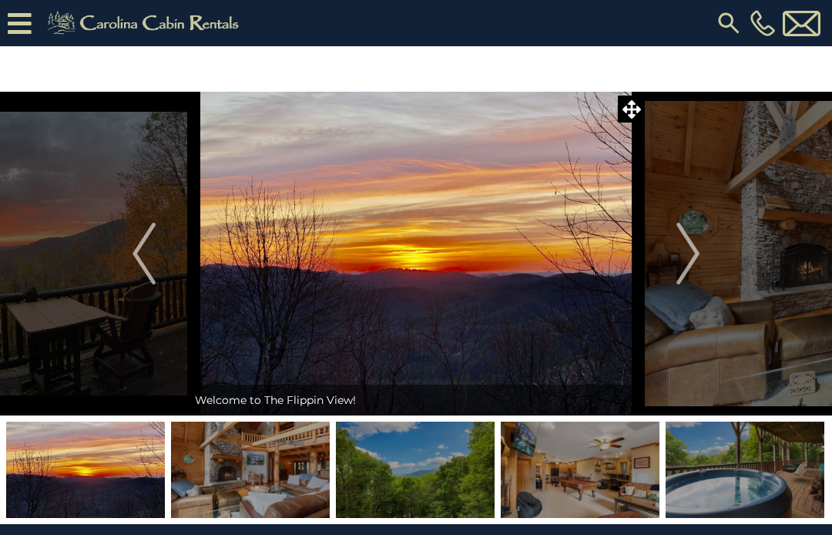
click at [697, 273] on img "Next" at bounding box center [688, 254] width 23 height 62
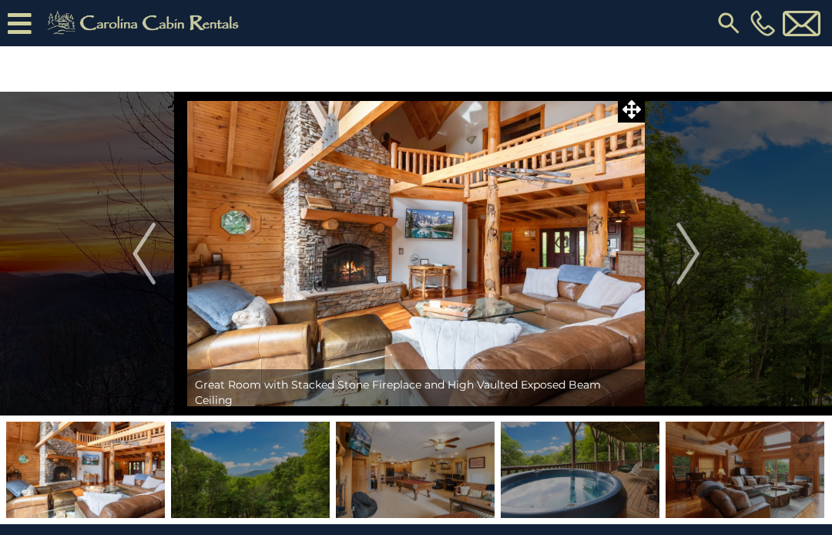
click at [694, 276] on img "Next" at bounding box center [688, 254] width 23 height 62
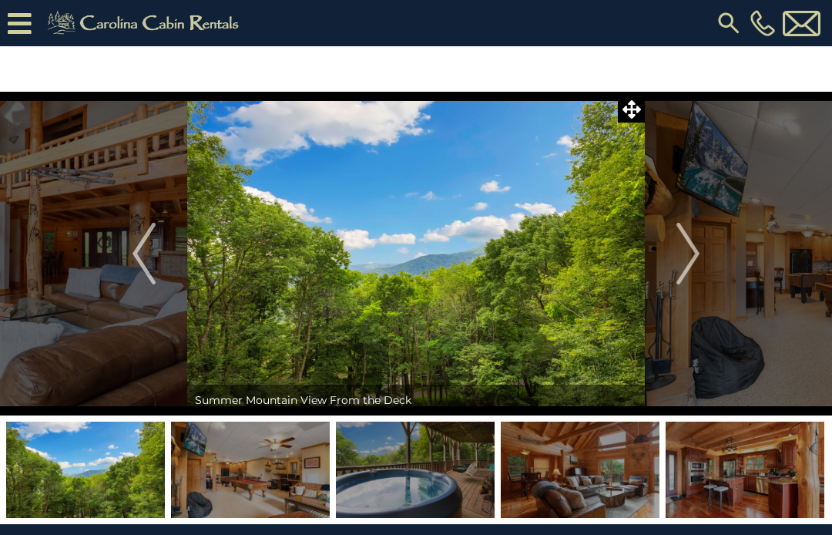
click at [694, 277] on img "Next" at bounding box center [688, 254] width 23 height 62
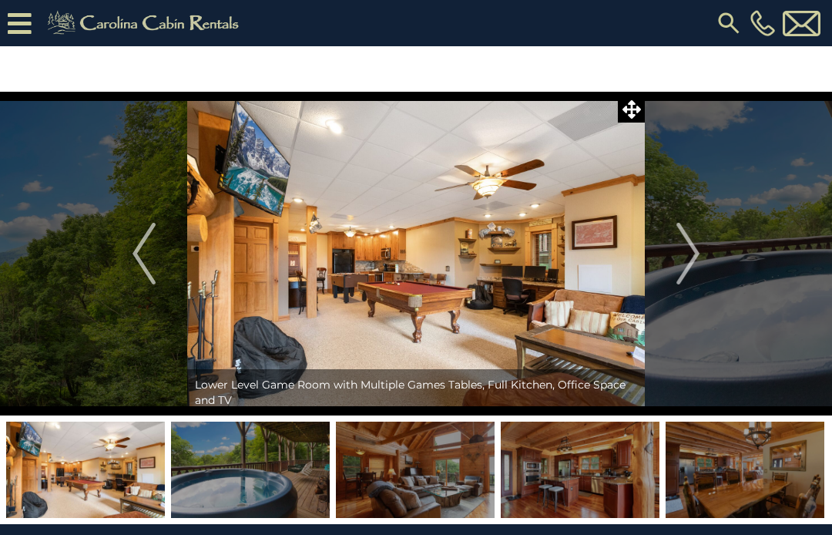
click at [694, 270] on img "Next" at bounding box center [688, 254] width 23 height 62
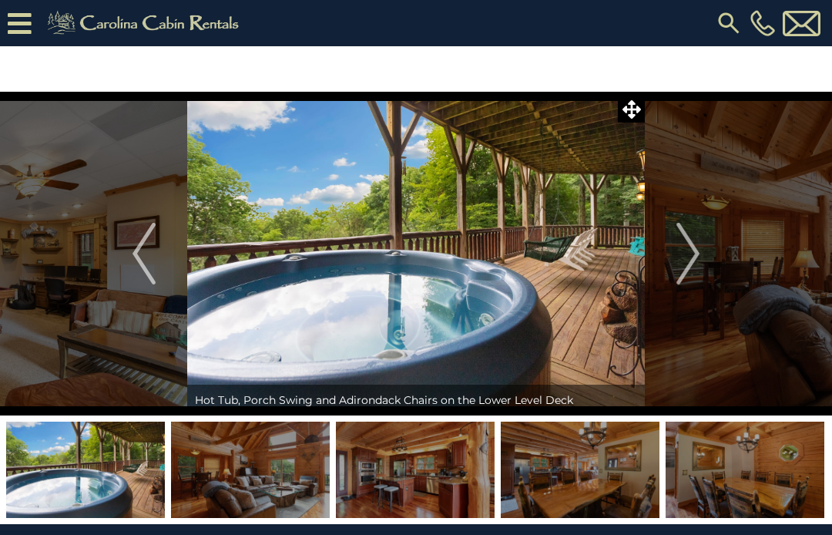
click at [697, 269] on img "Next" at bounding box center [688, 254] width 23 height 62
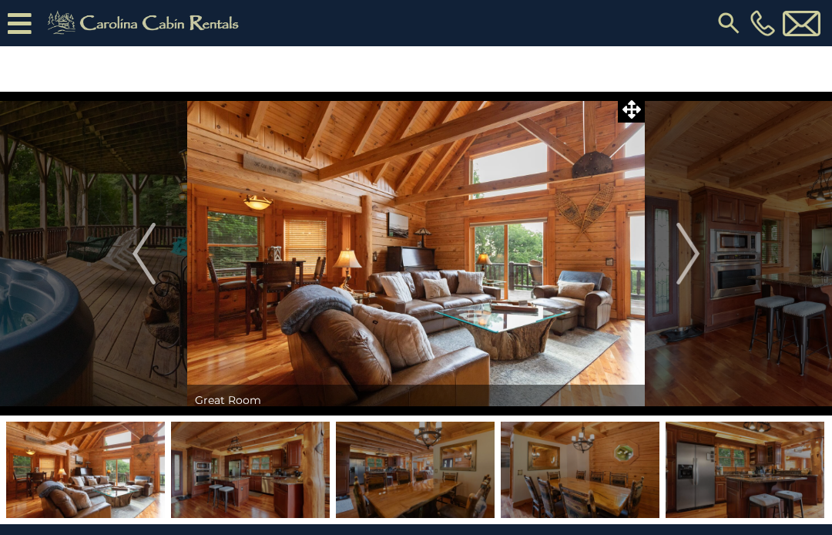
click at [696, 274] on img "Next" at bounding box center [688, 254] width 23 height 62
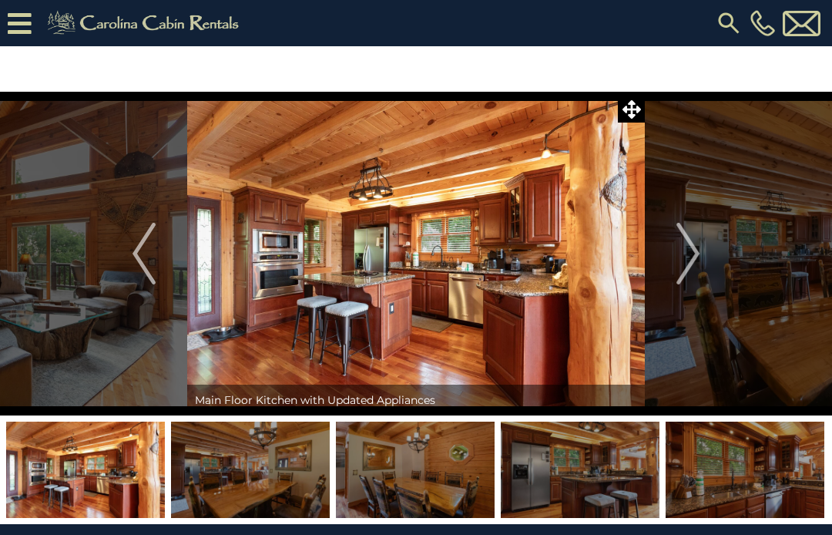
click at [698, 279] on img "Next" at bounding box center [688, 254] width 23 height 62
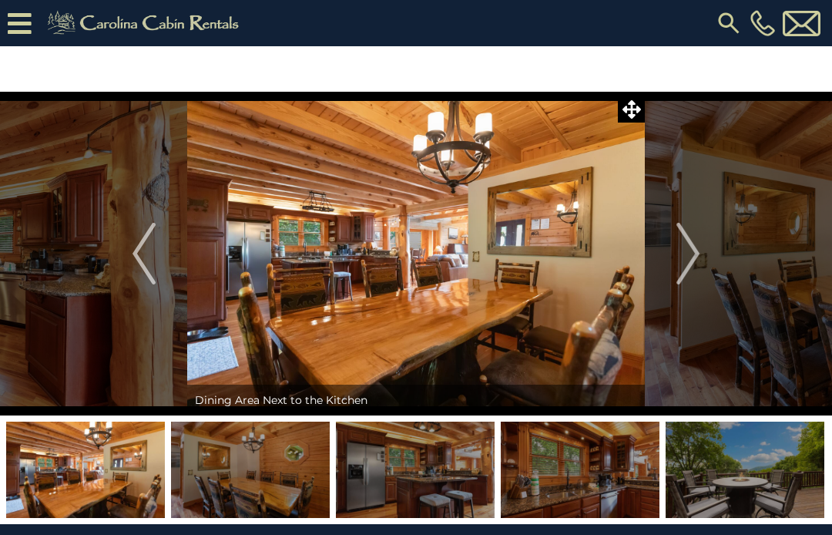
click at [697, 274] on img "Next" at bounding box center [688, 254] width 23 height 62
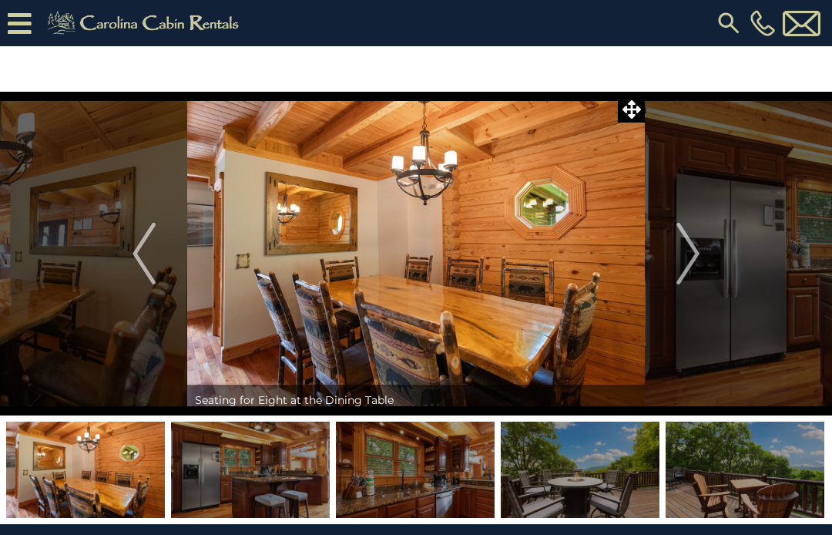
click at [697, 274] on img "Next" at bounding box center [688, 254] width 23 height 62
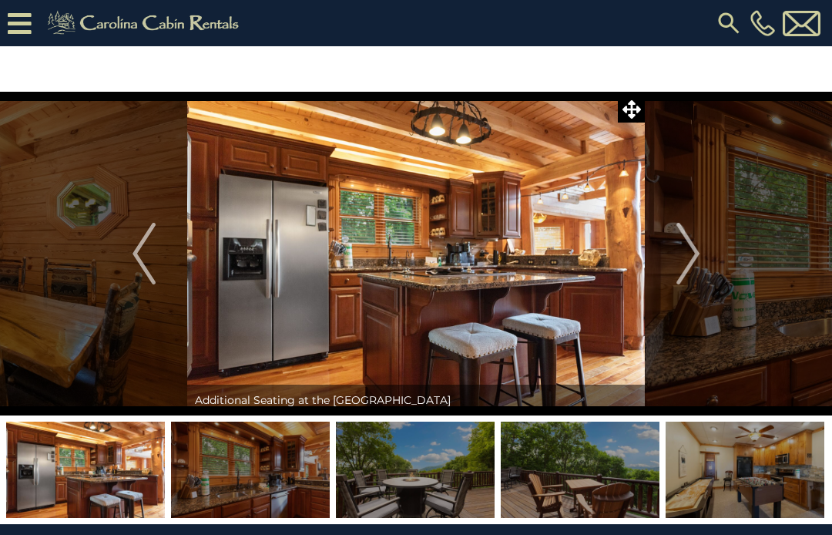
click at [697, 279] on img "Next" at bounding box center [688, 254] width 23 height 62
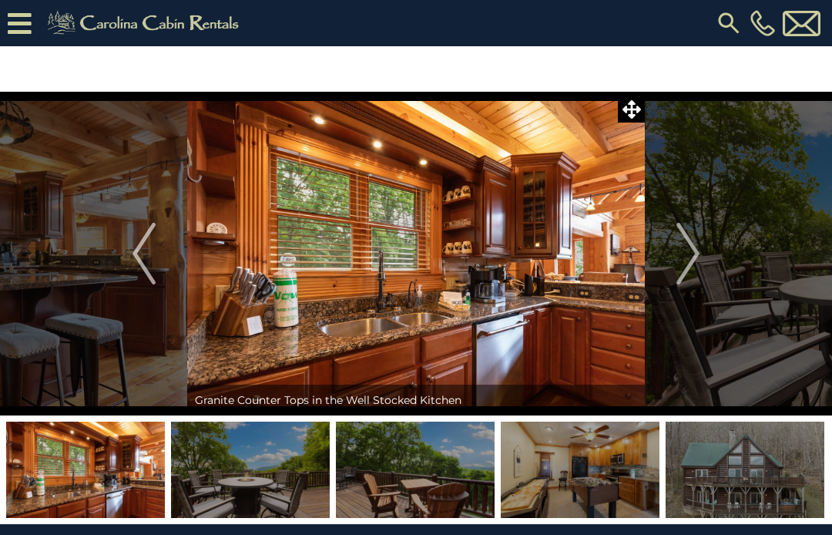
click at [692, 274] on img "Next" at bounding box center [688, 254] width 23 height 62
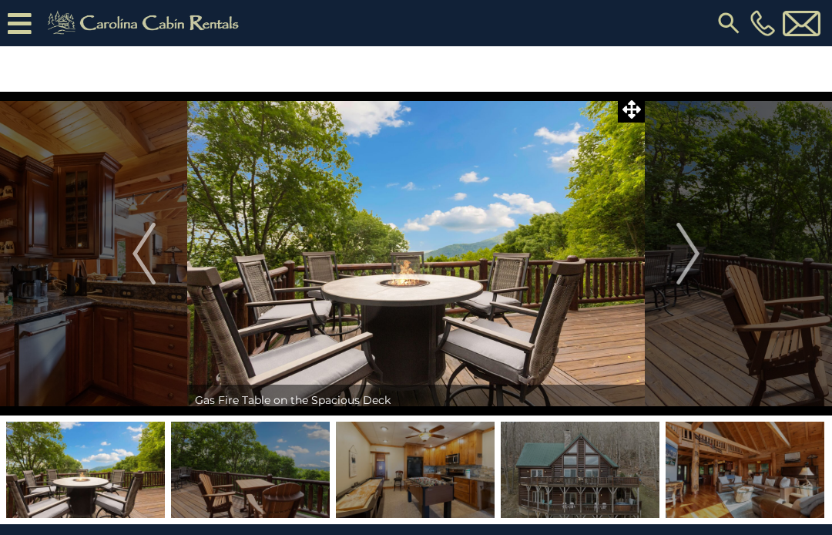
click at [697, 276] on img "Next" at bounding box center [688, 254] width 23 height 62
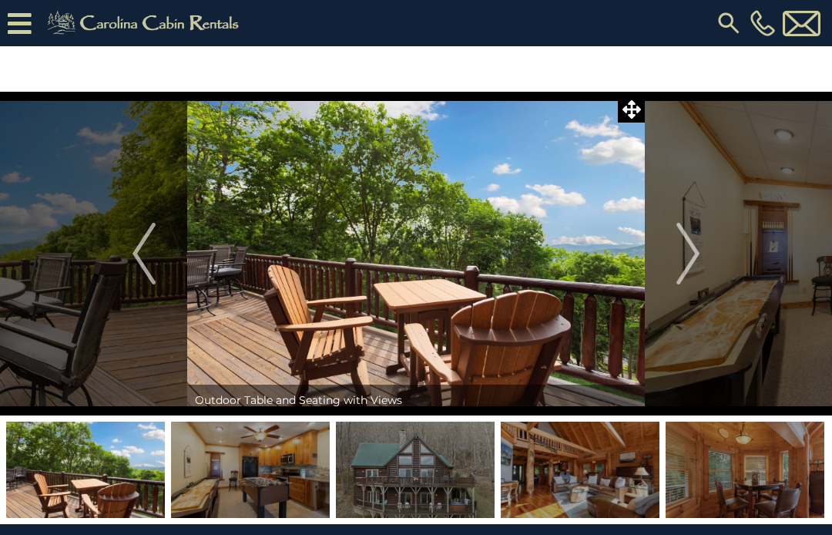
click at [698, 276] on img "Next" at bounding box center [688, 254] width 23 height 62
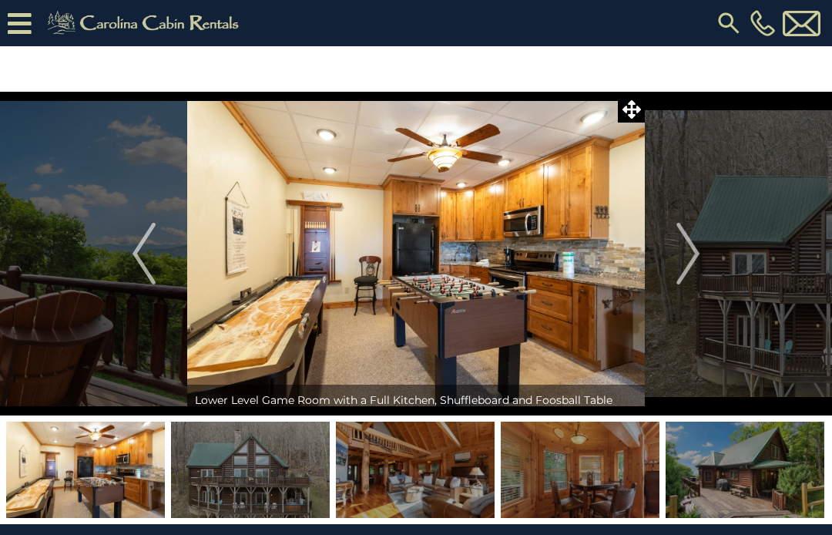
click at [694, 283] on img "Next" at bounding box center [688, 254] width 23 height 62
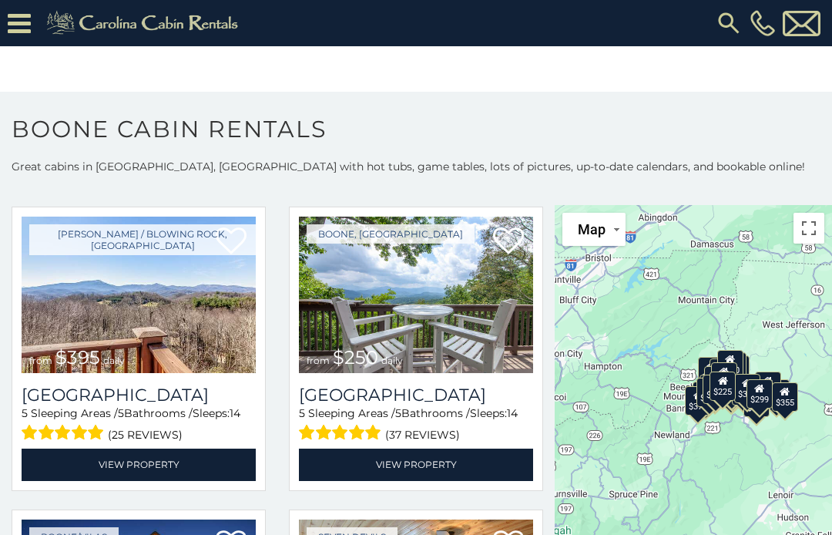
scroll to position [2184, 0]
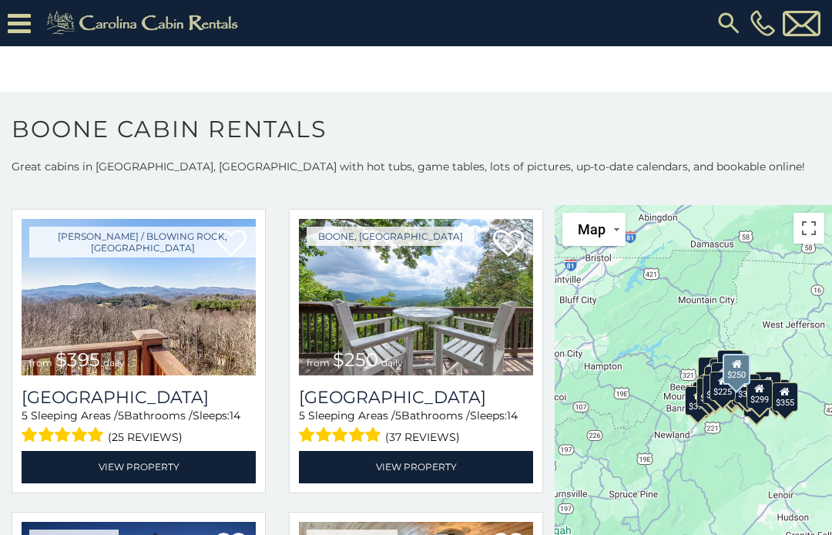
click at [369, 354] on span "$250" at bounding box center [355, 359] width 45 height 22
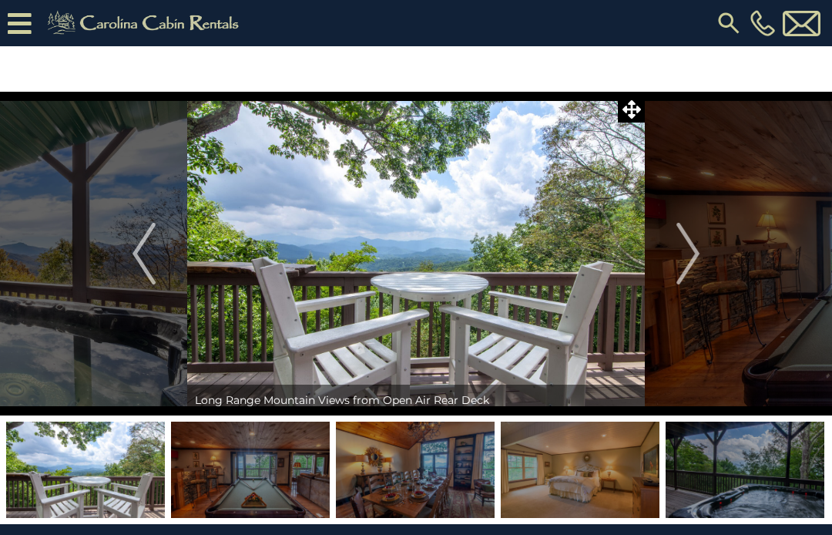
click at [700, 259] on img "Next" at bounding box center [688, 254] width 23 height 62
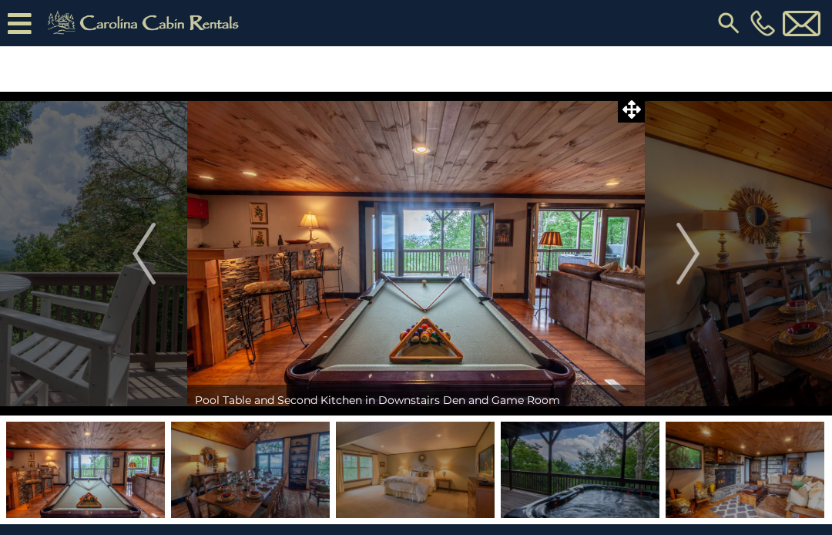
click at [689, 275] on img "Next" at bounding box center [688, 254] width 23 height 62
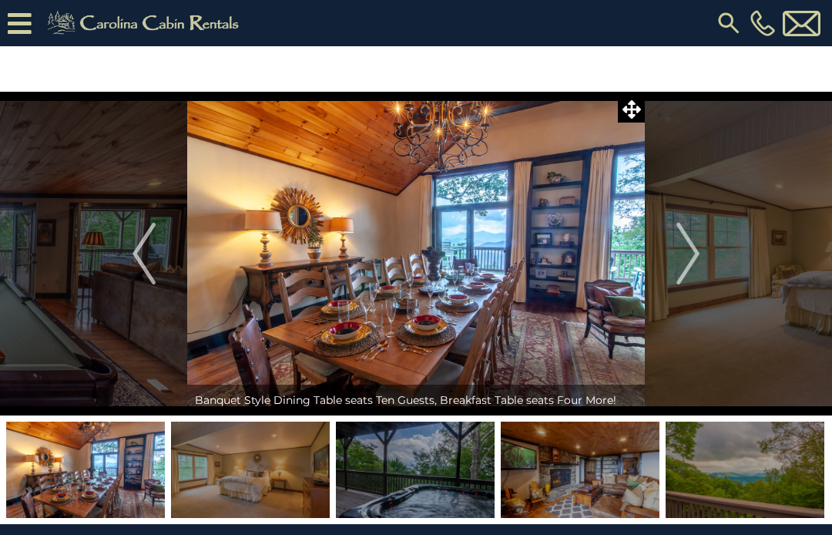
click at [696, 270] on img "Next" at bounding box center [688, 254] width 23 height 62
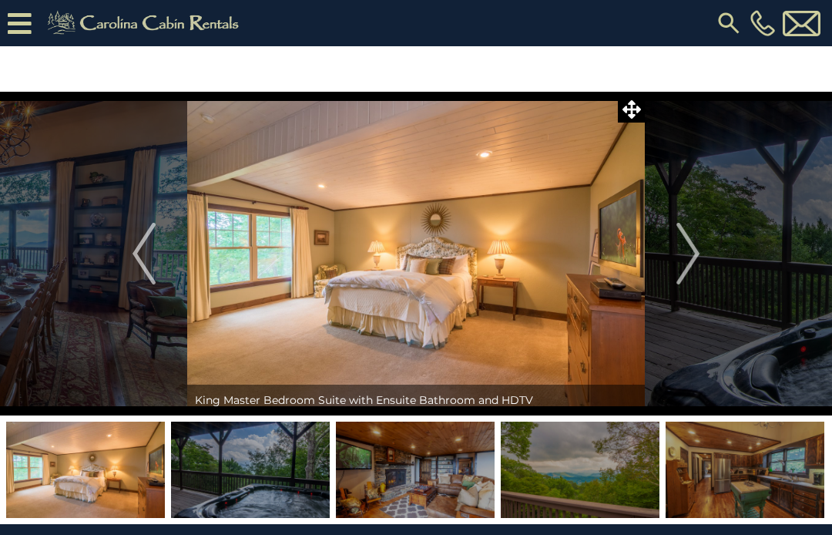
click at [695, 261] on img "Next" at bounding box center [688, 254] width 23 height 62
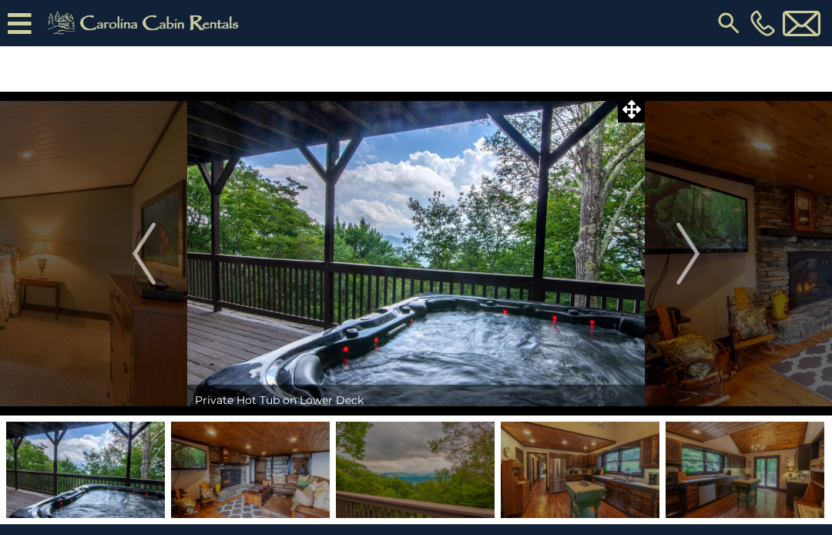
click at [699, 267] on img "Next" at bounding box center [688, 254] width 23 height 62
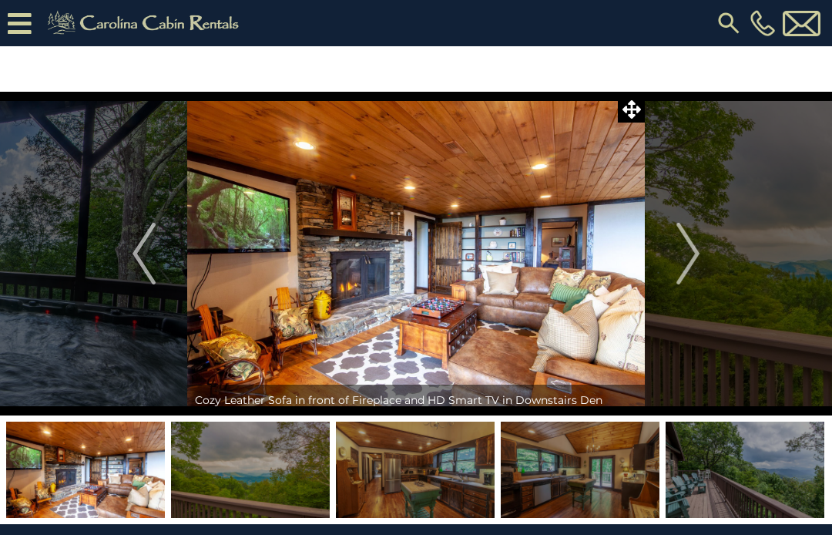
click at [694, 276] on img "Next" at bounding box center [688, 254] width 23 height 62
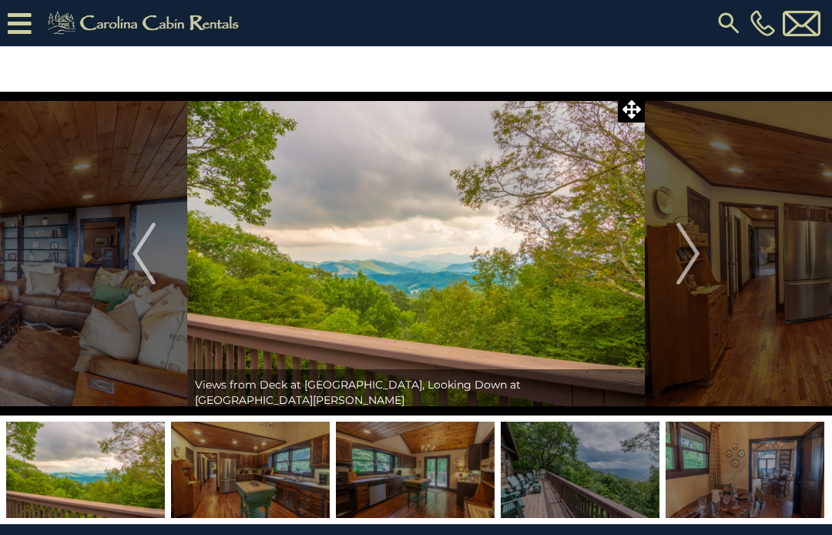
click at [700, 265] on img "Next" at bounding box center [688, 254] width 23 height 62
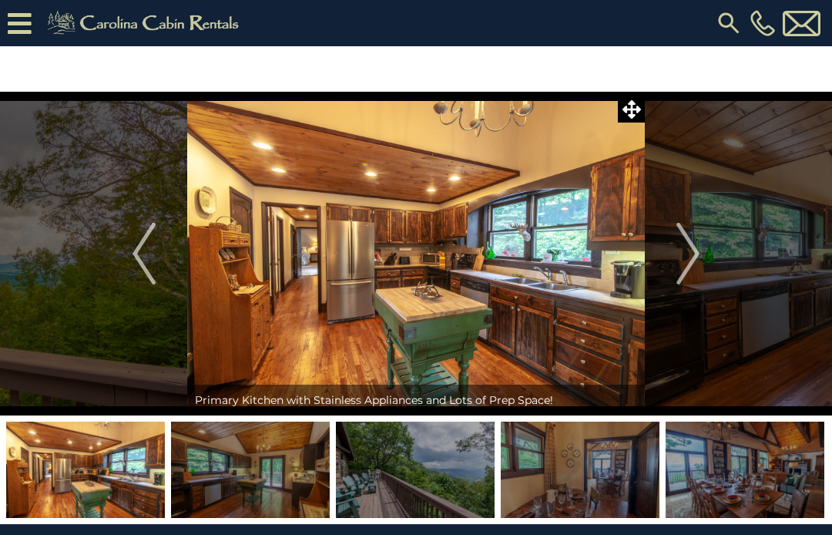
click at [700, 272] on img "Next" at bounding box center [688, 254] width 23 height 62
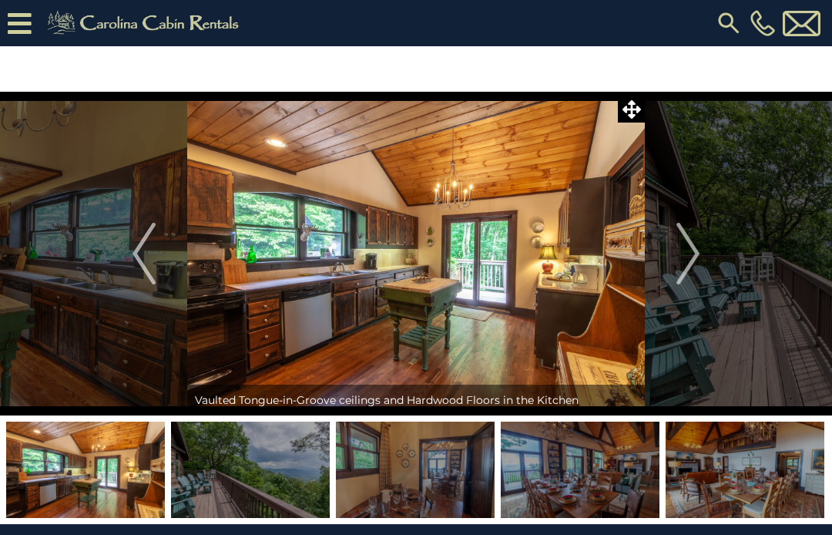
click at [689, 263] on img "Next" at bounding box center [688, 254] width 23 height 62
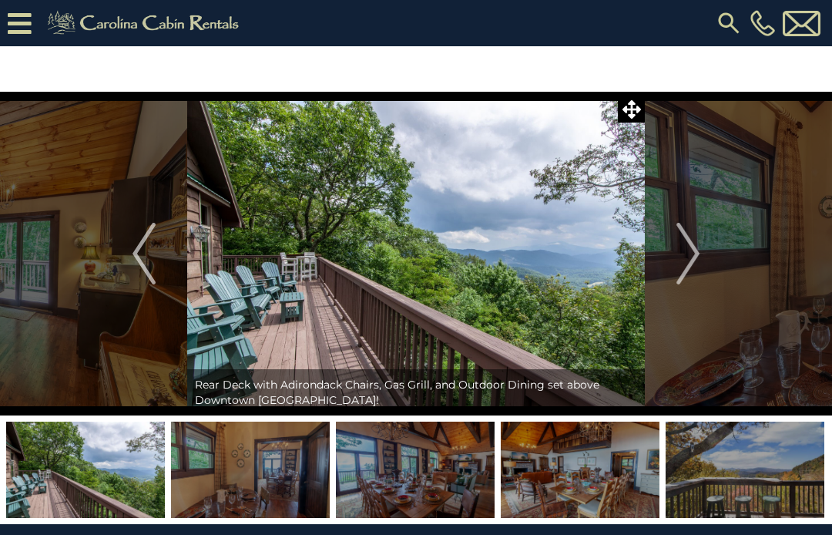
click at [693, 261] on img "Next" at bounding box center [688, 254] width 23 height 62
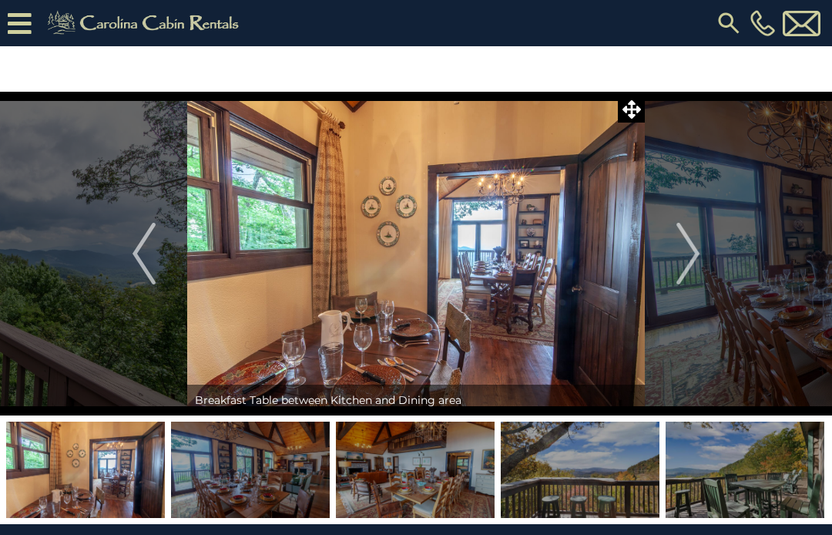
click at [694, 257] on img "Next" at bounding box center [688, 254] width 23 height 62
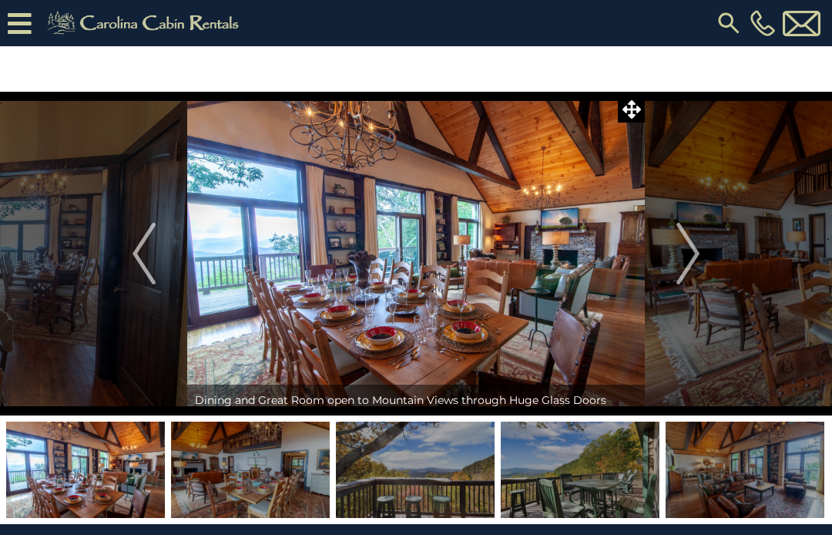
click at [689, 262] on img "Next" at bounding box center [688, 254] width 23 height 62
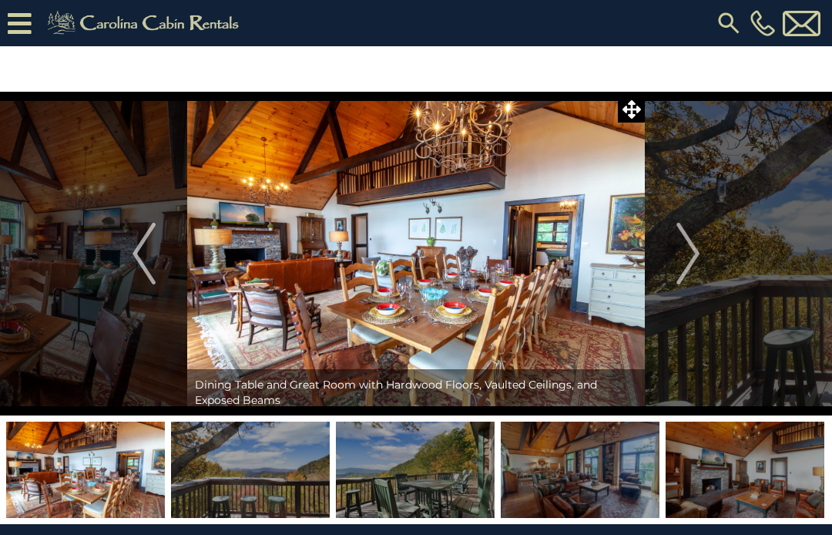
click at [697, 261] on img "Next" at bounding box center [688, 254] width 23 height 62
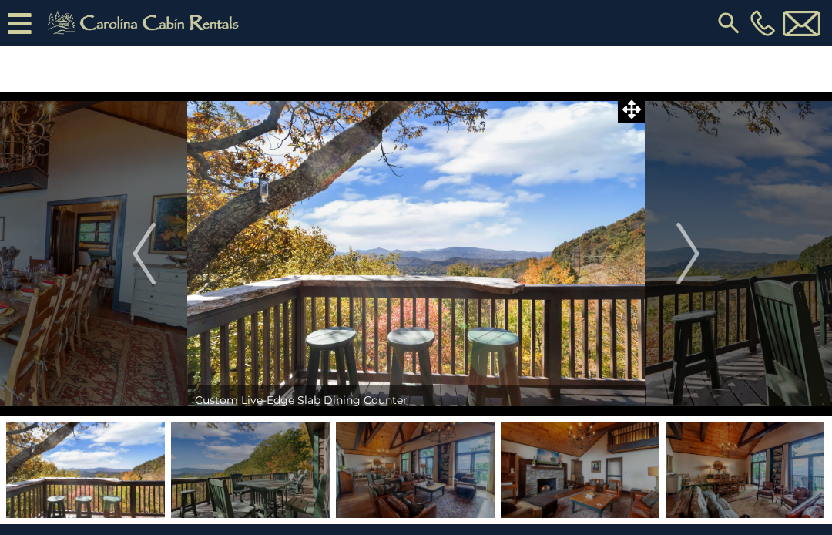
click at [698, 260] on img "Next" at bounding box center [688, 254] width 23 height 62
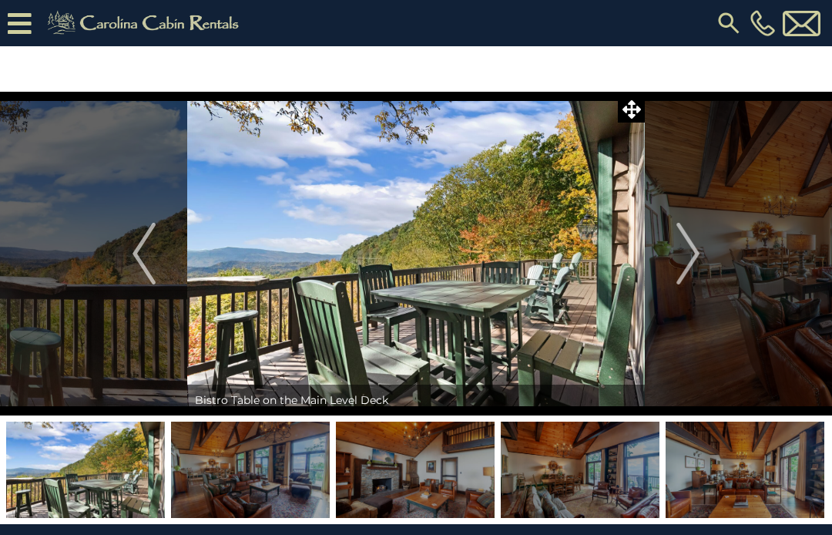
click at [701, 260] on button "Next" at bounding box center [688, 254] width 86 height 324
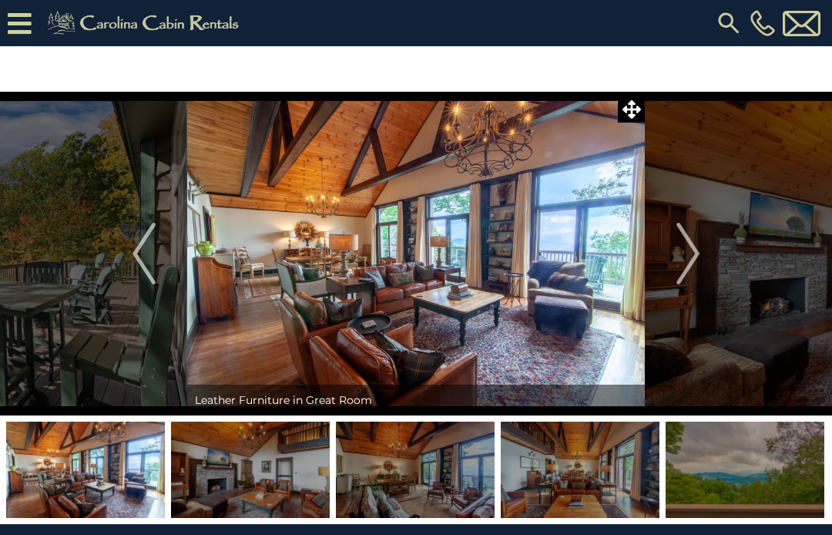
click at [700, 263] on img "Next" at bounding box center [688, 254] width 23 height 62
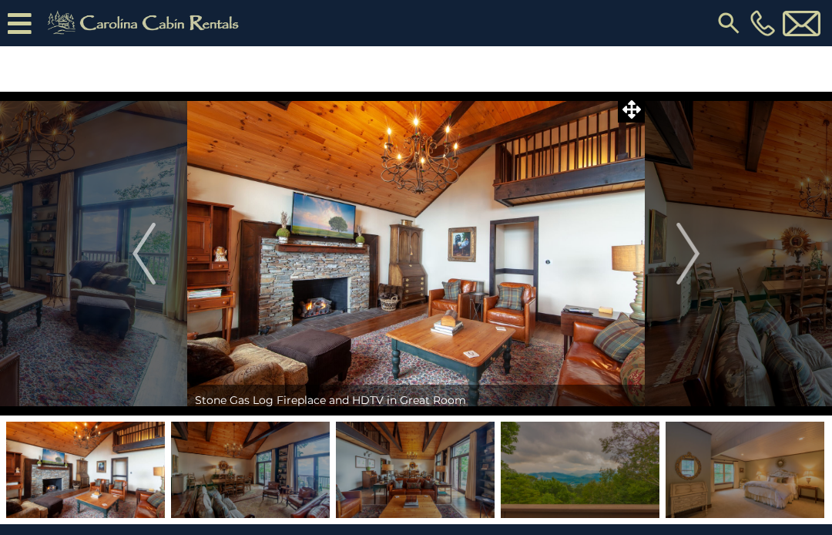
click at [693, 257] on img "Next" at bounding box center [688, 254] width 23 height 62
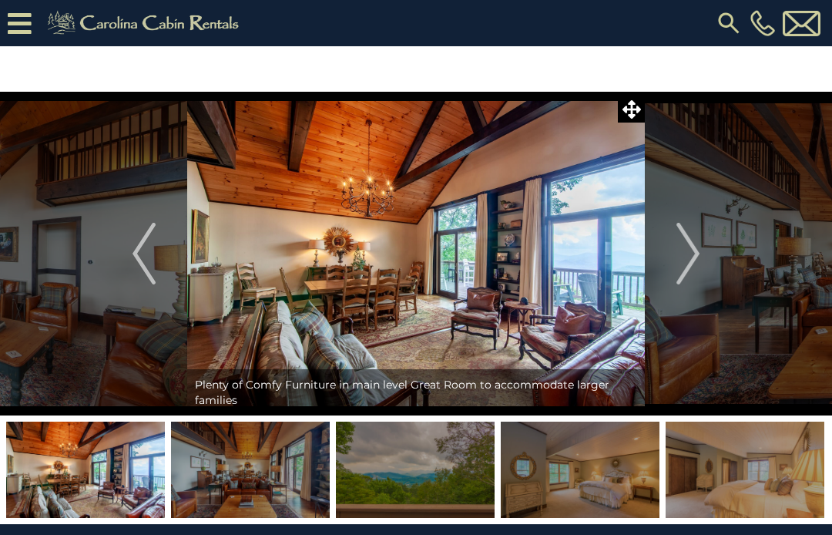
click at [698, 260] on img "Next" at bounding box center [688, 254] width 23 height 62
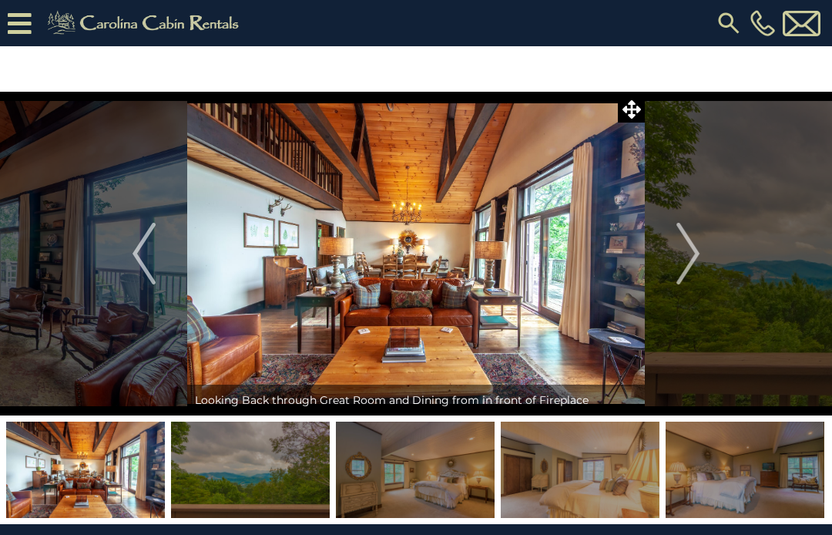
click at [698, 260] on img "Next" at bounding box center [688, 254] width 23 height 62
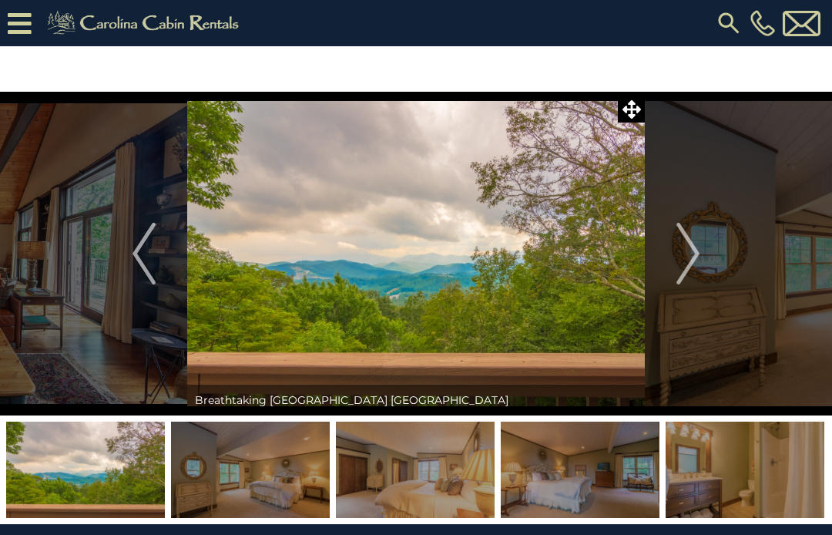
click at [698, 265] on img "Next" at bounding box center [688, 254] width 23 height 62
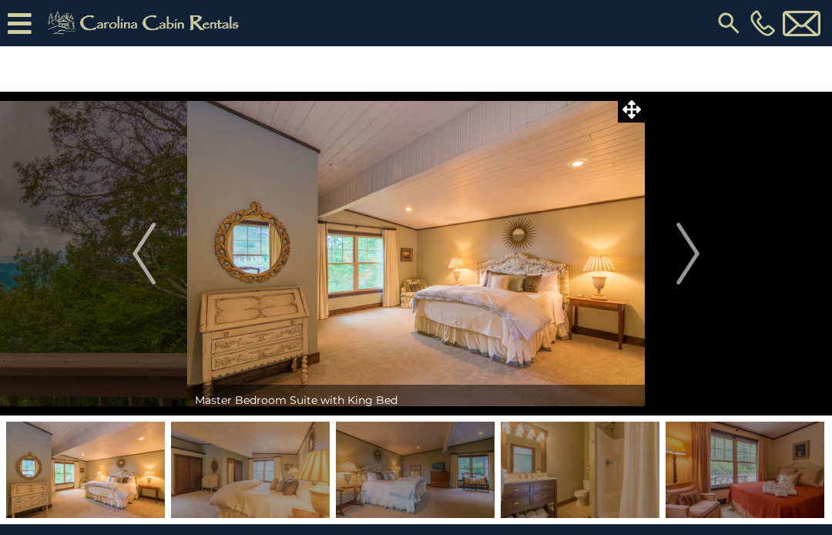
click at [701, 260] on button "Next" at bounding box center [688, 254] width 86 height 324
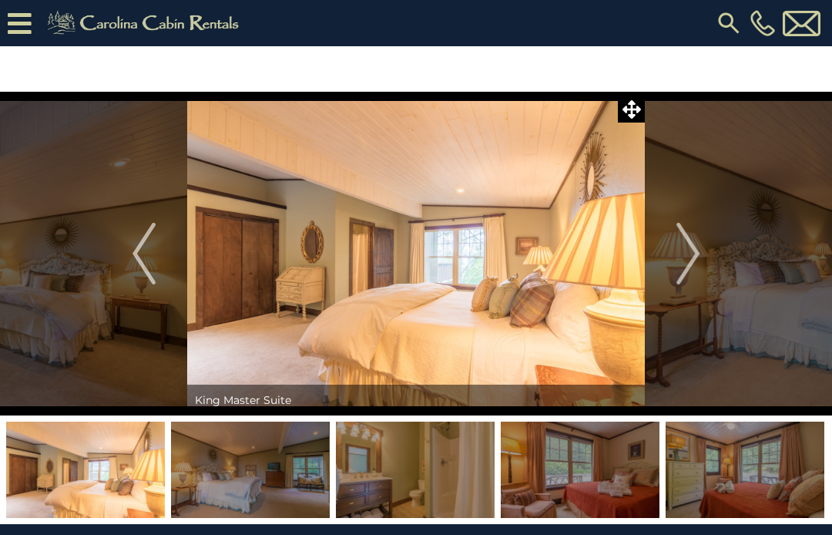
click at [697, 259] on img "Next" at bounding box center [688, 254] width 23 height 62
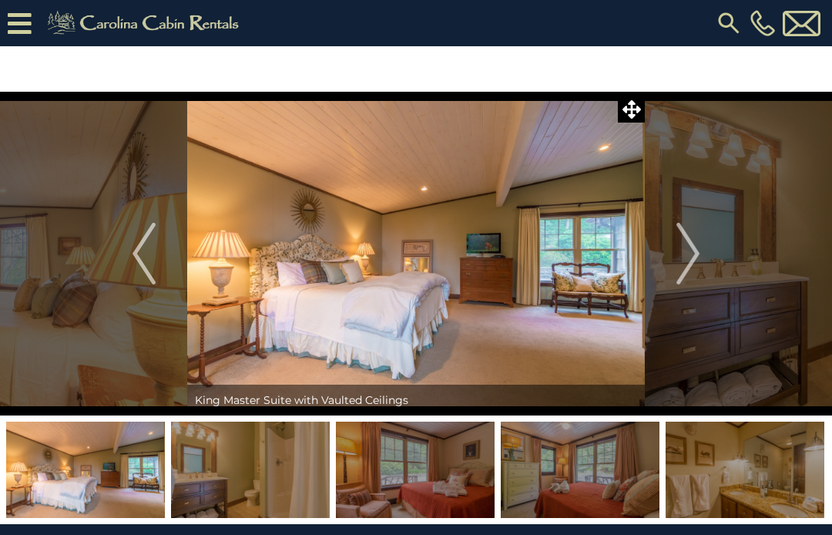
click at [699, 264] on img "Next" at bounding box center [688, 254] width 23 height 62
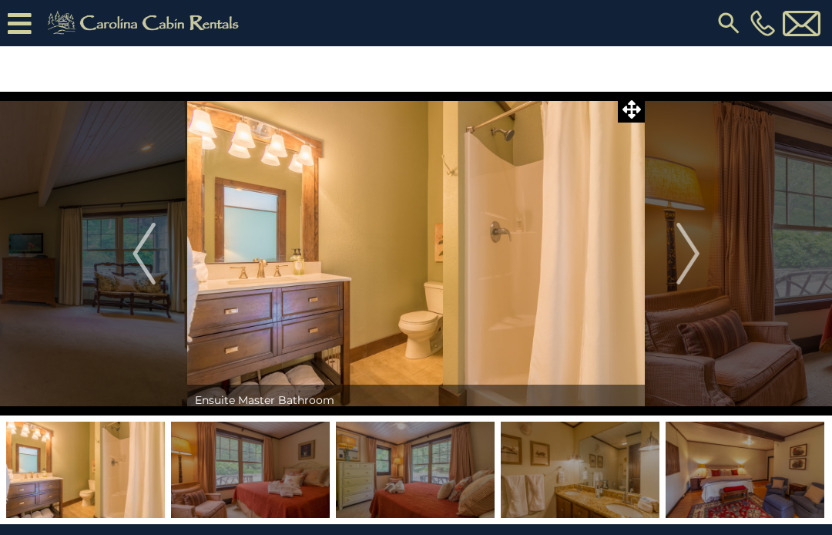
click at [697, 264] on img "Next" at bounding box center [688, 254] width 23 height 62
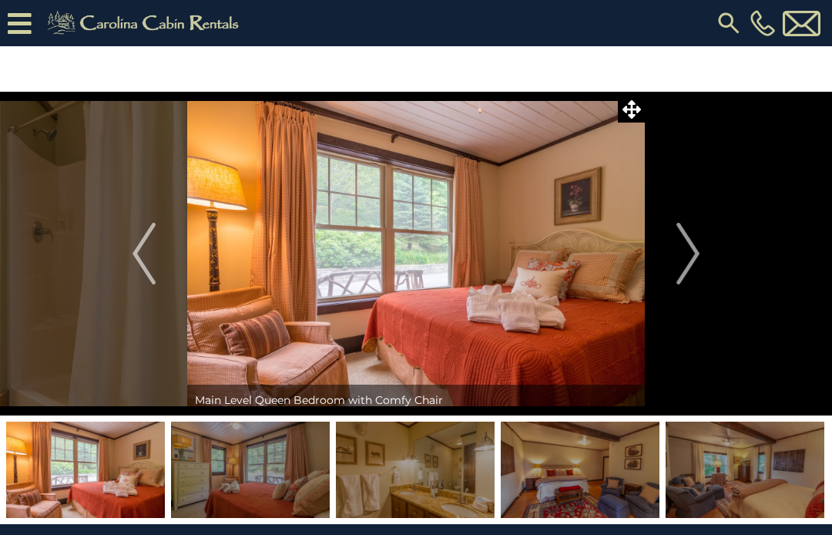
click at [692, 277] on img "Next" at bounding box center [688, 254] width 23 height 62
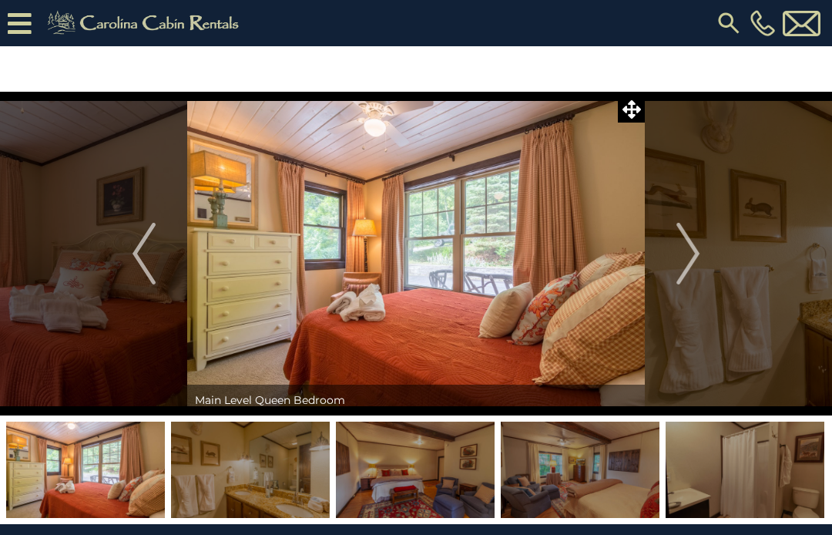
click at [696, 276] on img "Next" at bounding box center [688, 254] width 23 height 62
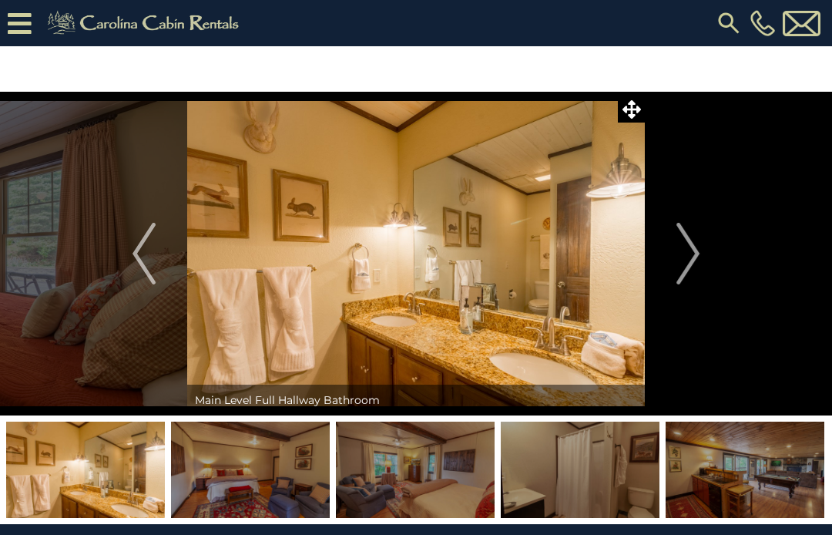
click at [694, 270] on img "Next" at bounding box center [688, 254] width 23 height 62
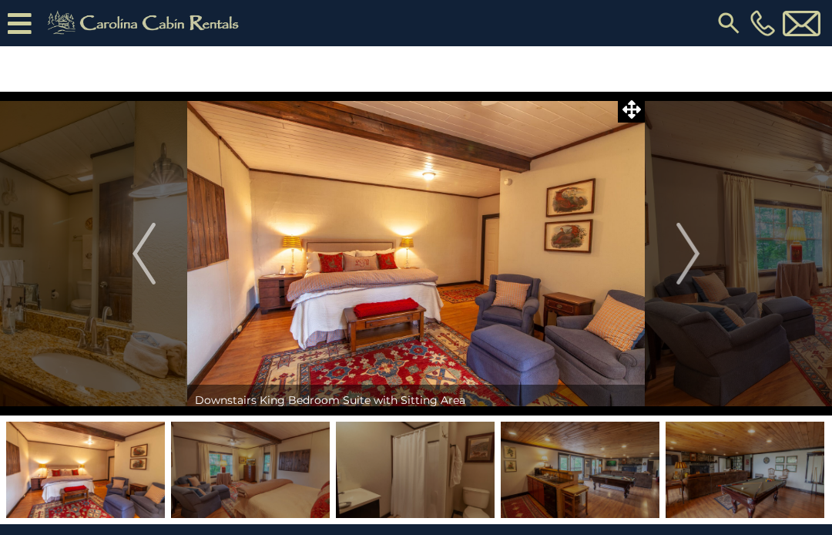
click at [699, 273] on img "Next" at bounding box center [688, 254] width 23 height 62
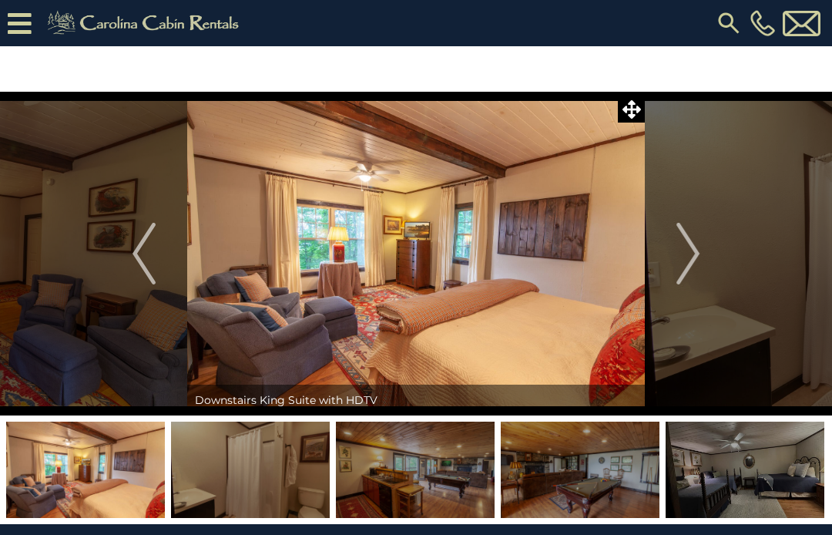
click at [696, 272] on img "Next" at bounding box center [688, 254] width 23 height 62
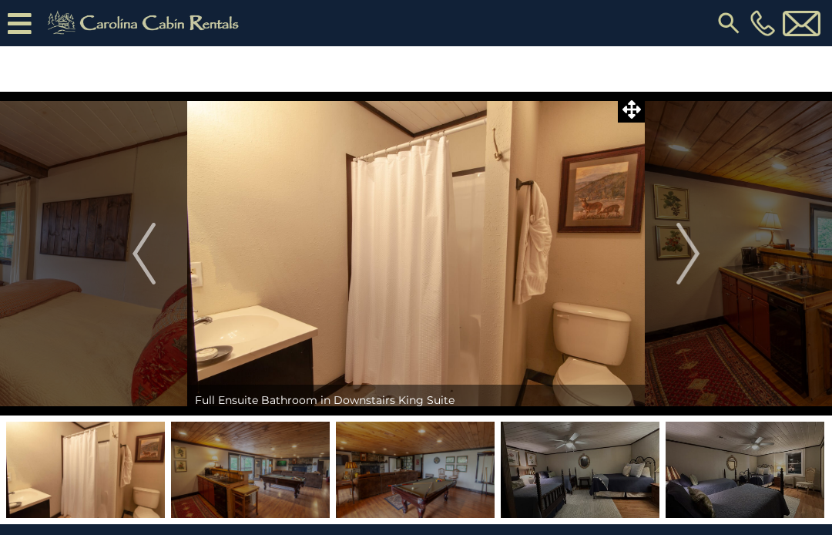
click at [695, 273] on img "Next" at bounding box center [688, 254] width 23 height 62
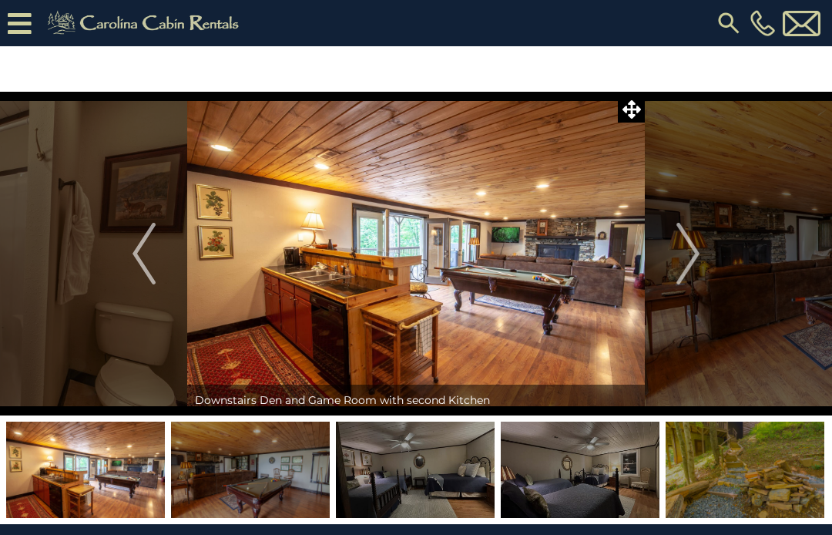
click at [697, 280] on img "Next" at bounding box center [688, 254] width 23 height 62
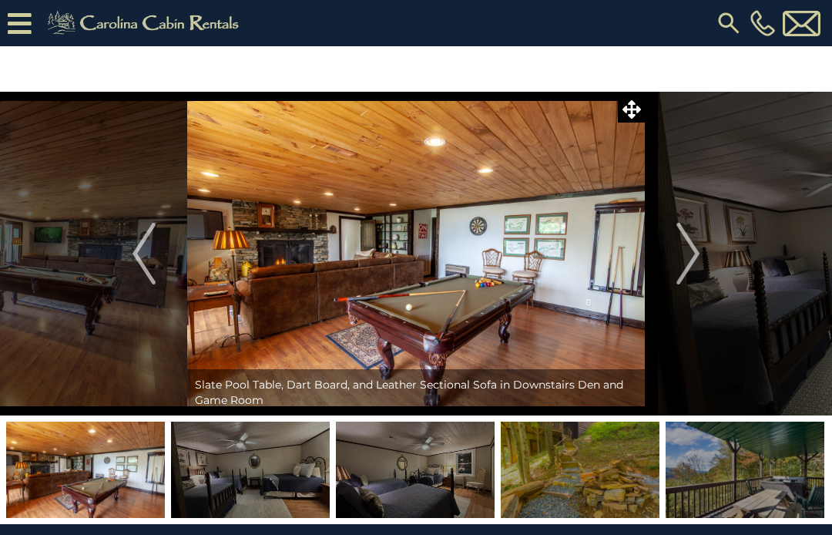
click at [700, 272] on img "Next" at bounding box center [688, 254] width 23 height 62
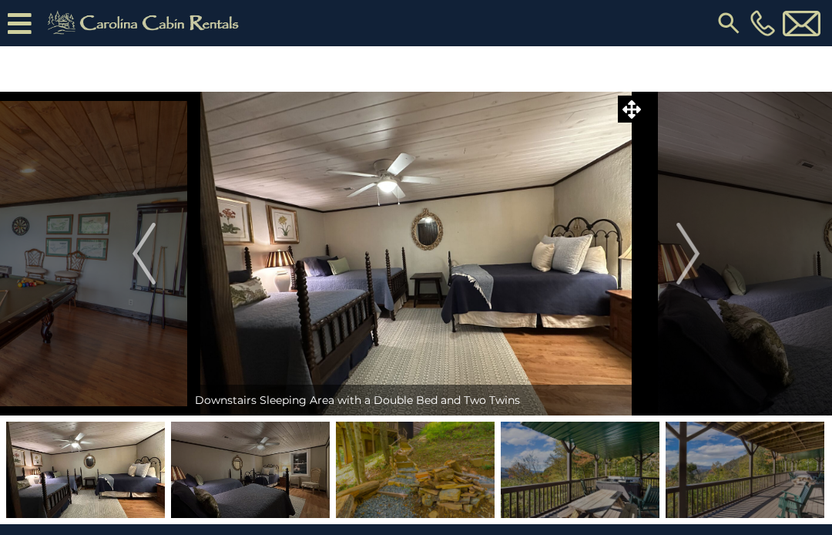
click at [694, 271] on img "Next" at bounding box center [688, 254] width 23 height 62
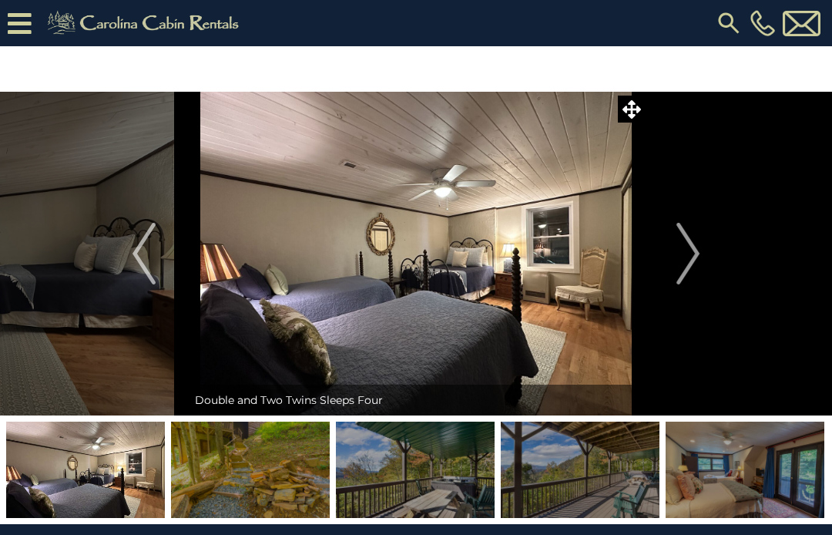
click at [694, 275] on img "Next" at bounding box center [688, 254] width 23 height 62
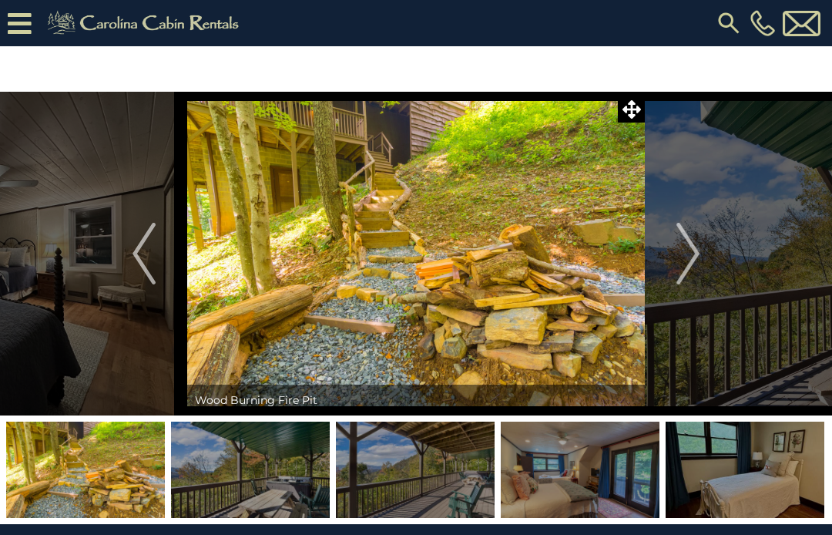
click at [703, 269] on button "Next" at bounding box center [688, 254] width 86 height 324
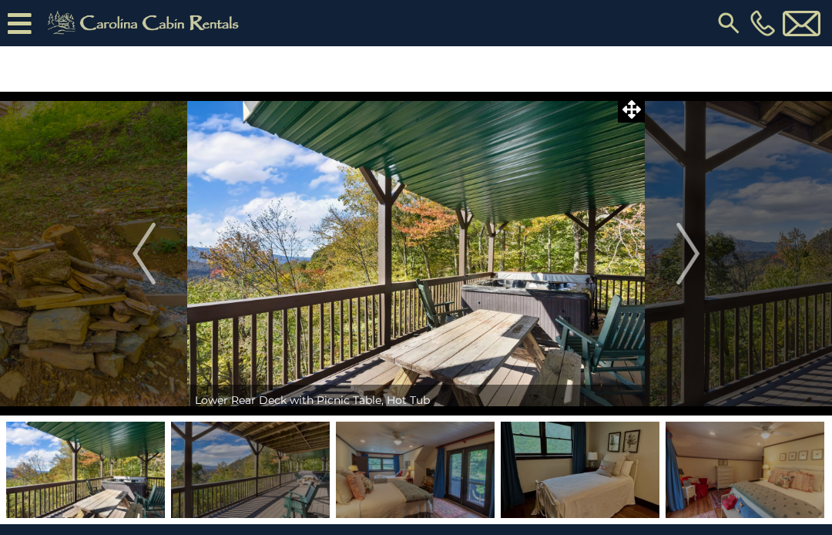
click at [694, 263] on img "Next" at bounding box center [688, 254] width 23 height 62
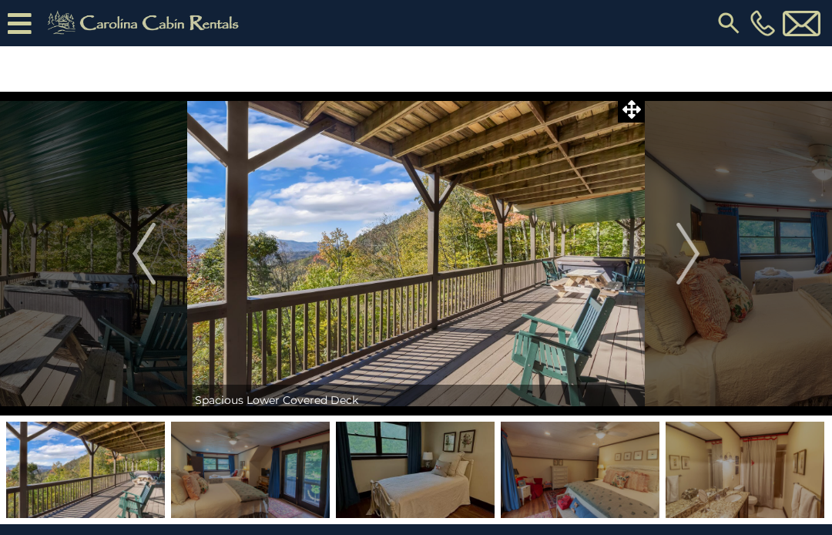
click at [704, 264] on button "Next" at bounding box center [688, 254] width 86 height 324
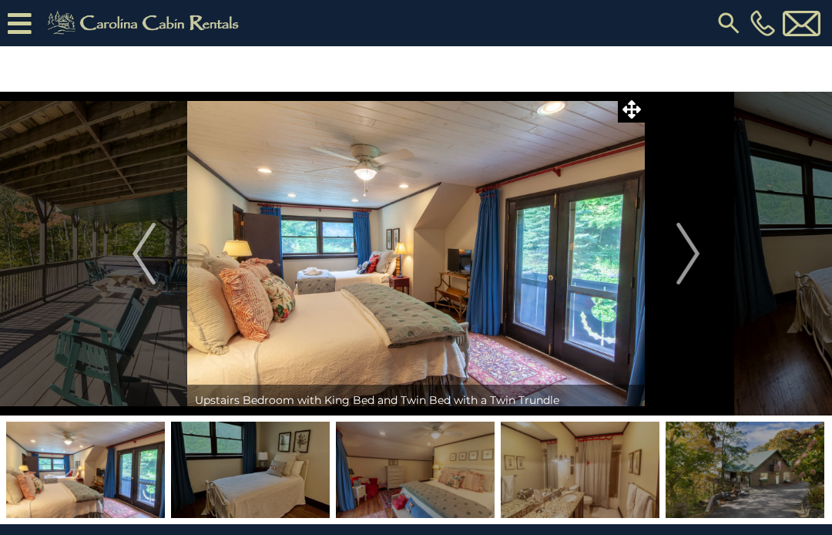
click at [703, 260] on button "Next" at bounding box center [688, 254] width 86 height 324
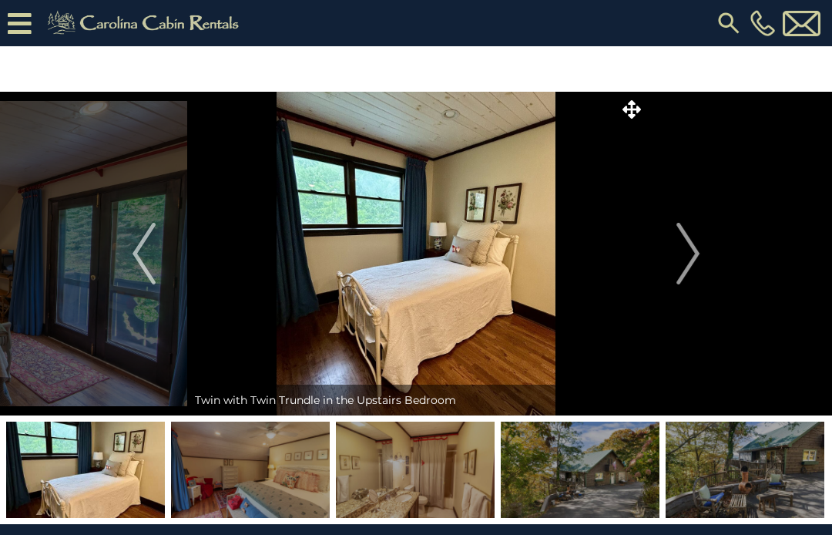
click at [696, 265] on img "Next" at bounding box center [688, 254] width 23 height 62
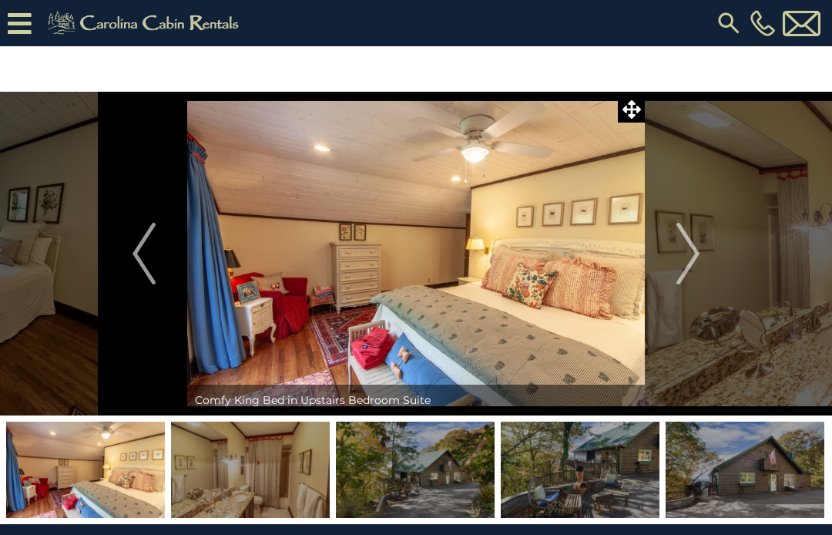
click at [698, 272] on img "Next" at bounding box center [688, 254] width 23 height 62
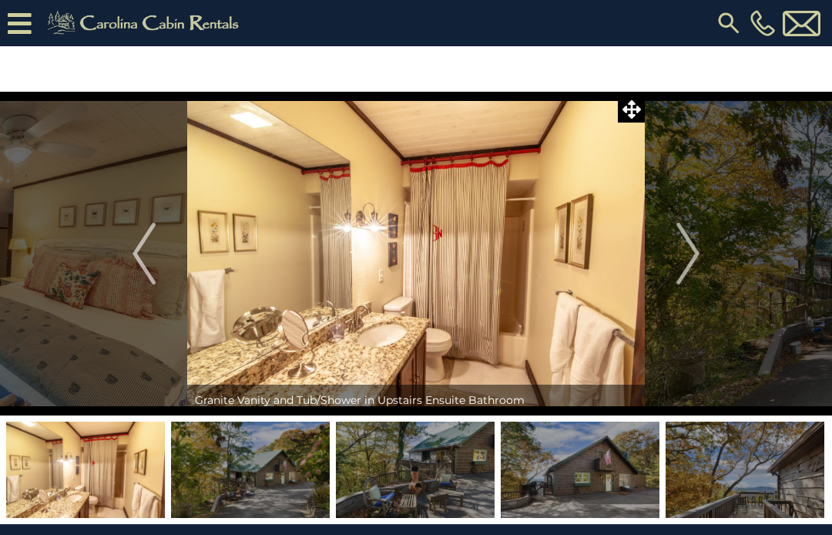
click at [706, 260] on button "Next" at bounding box center [688, 254] width 86 height 324
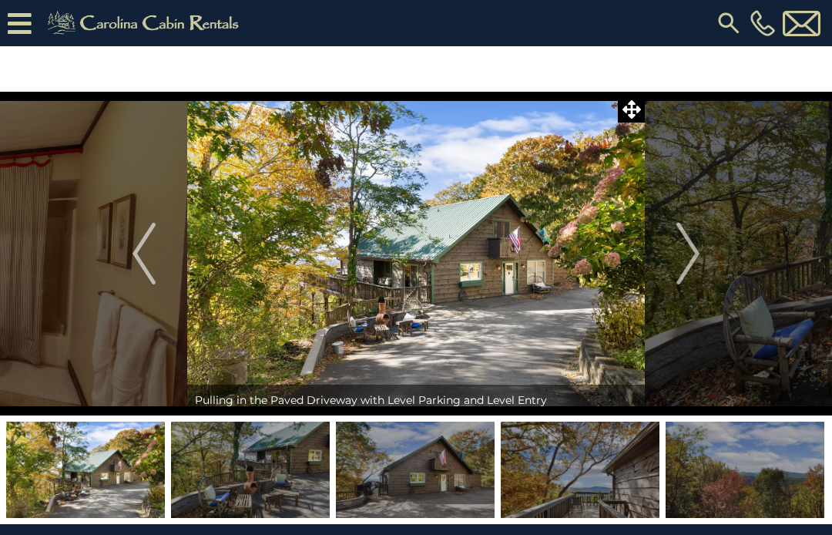
click at [697, 256] on img "Next" at bounding box center [688, 254] width 23 height 62
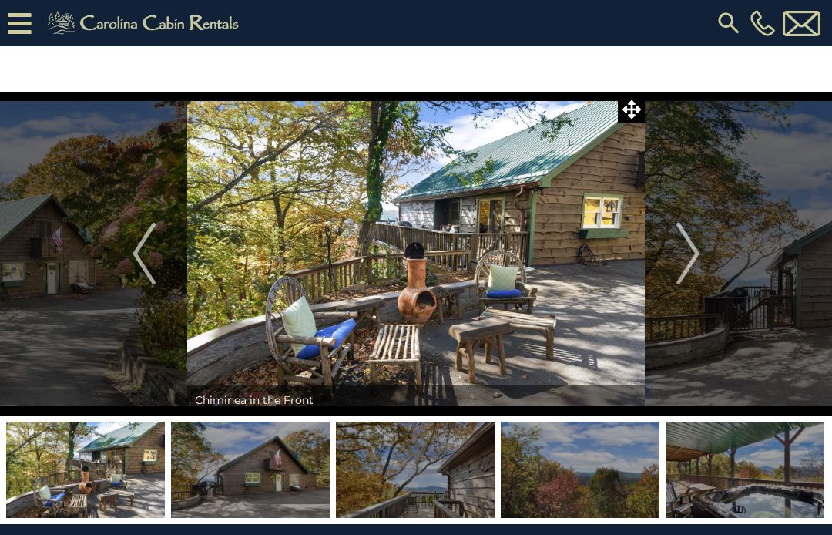
click at [694, 261] on img "Next" at bounding box center [688, 254] width 23 height 62
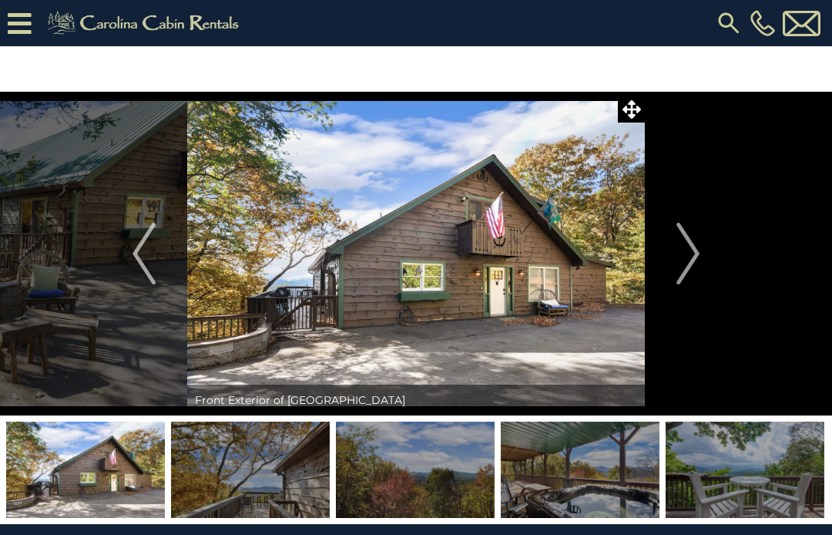
click at [701, 261] on button "Next" at bounding box center [688, 254] width 86 height 324
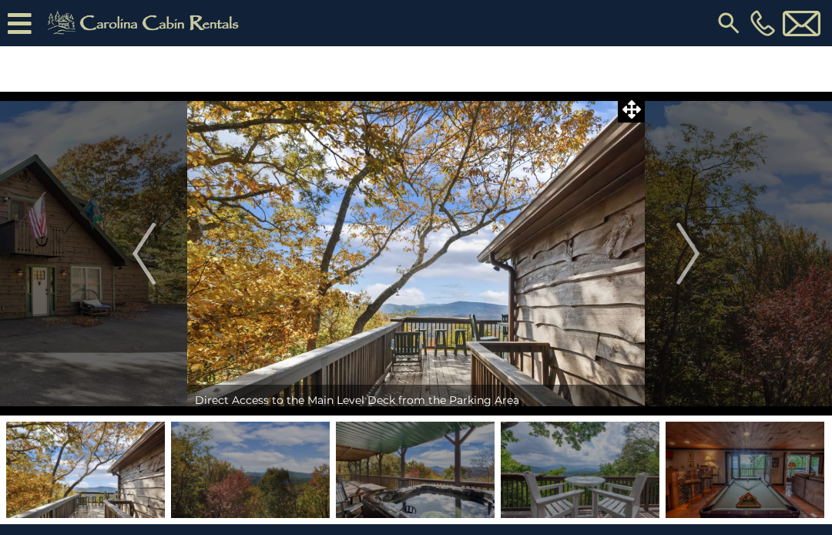
click at [700, 255] on img "Next" at bounding box center [688, 254] width 23 height 62
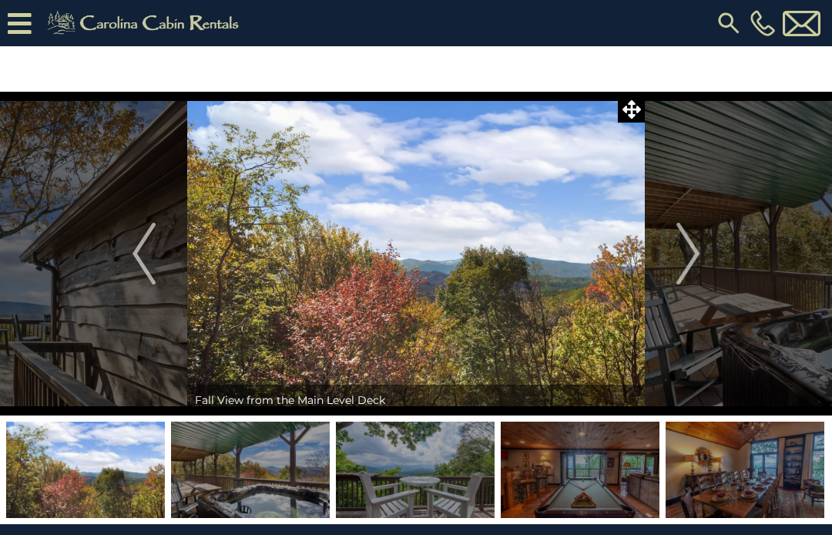
click at [702, 252] on button "Next" at bounding box center [688, 254] width 86 height 324
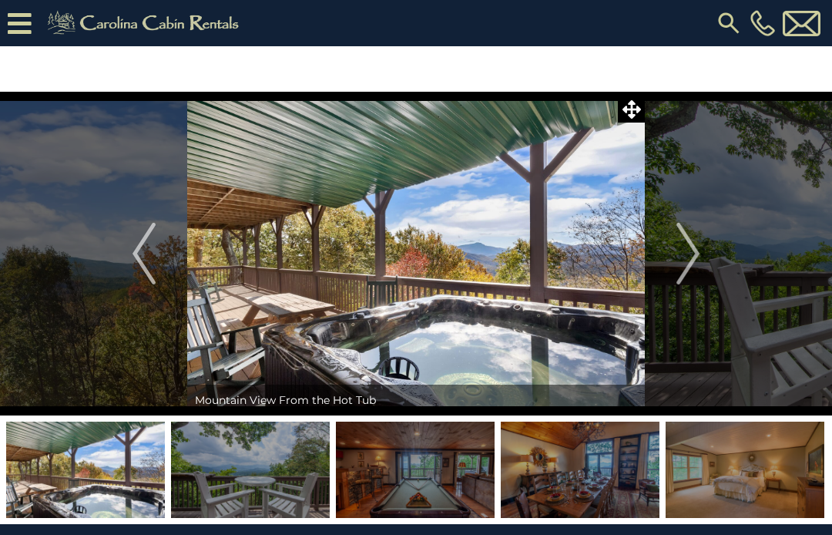
click at [698, 252] on img "Next" at bounding box center [688, 254] width 23 height 62
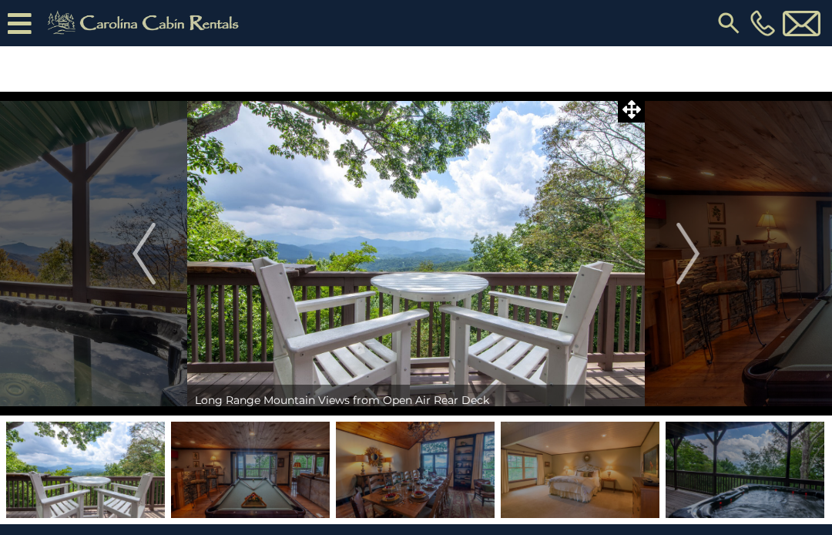
click at [697, 263] on img "Next" at bounding box center [688, 254] width 23 height 62
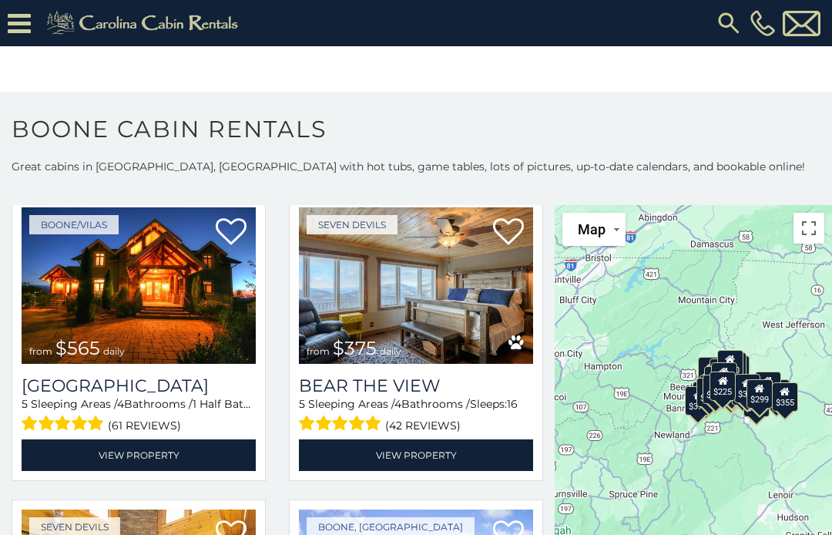
scroll to position [2500, 0]
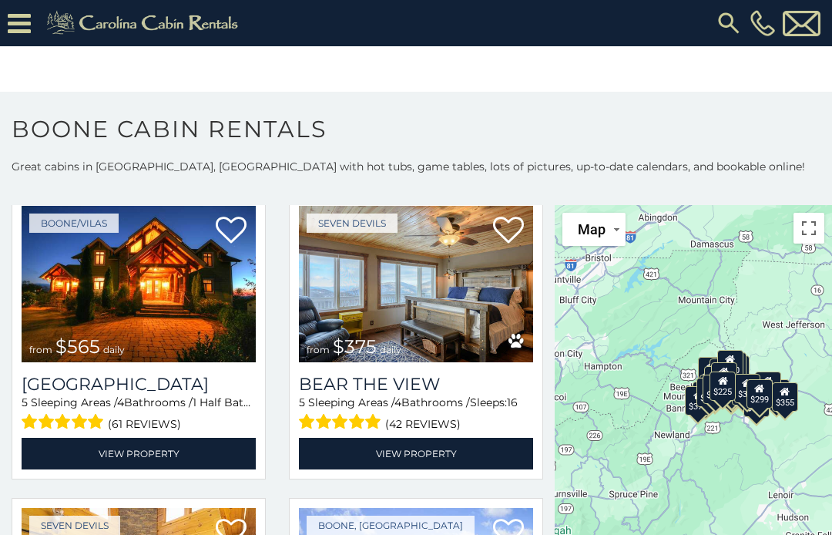
click at [108, 304] on img at bounding box center [139, 284] width 234 height 157
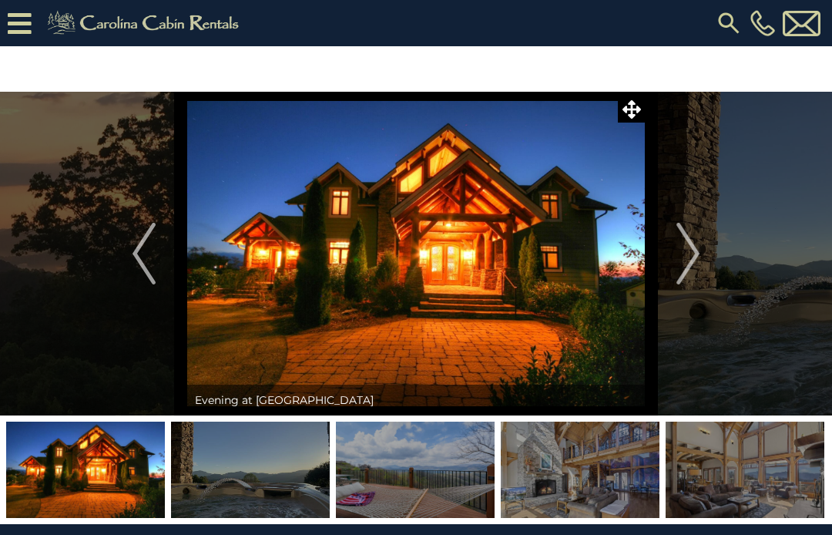
click at [696, 268] on img "Next" at bounding box center [688, 254] width 23 height 62
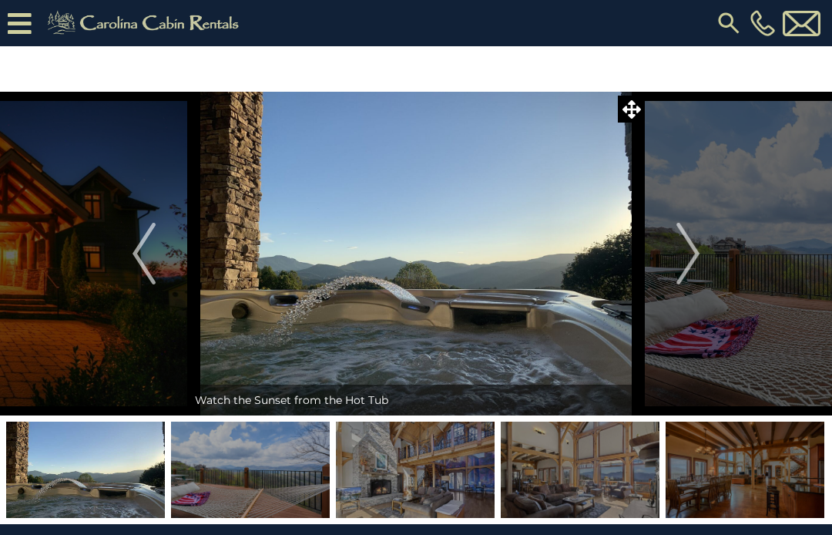
click at [698, 263] on img "Next" at bounding box center [688, 254] width 23 height 62
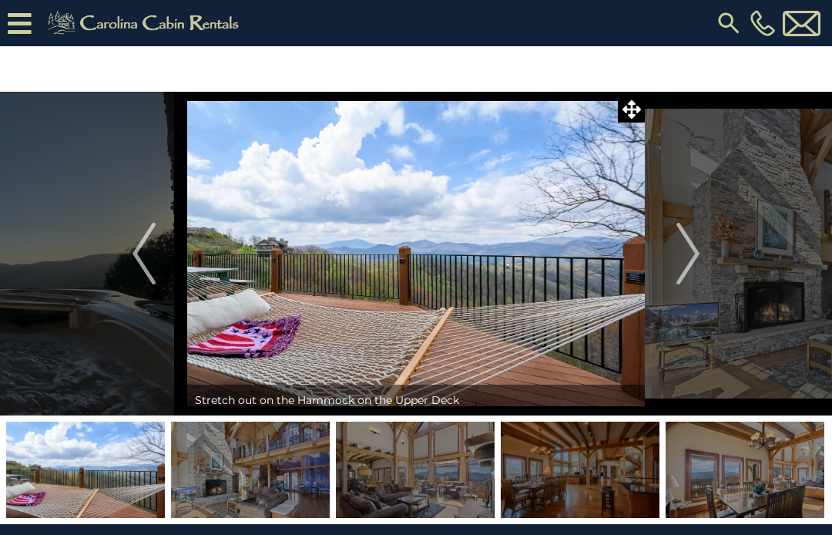
click at [696, 266] on img "Next" at bounding box center [688, 254] width 23 height 62
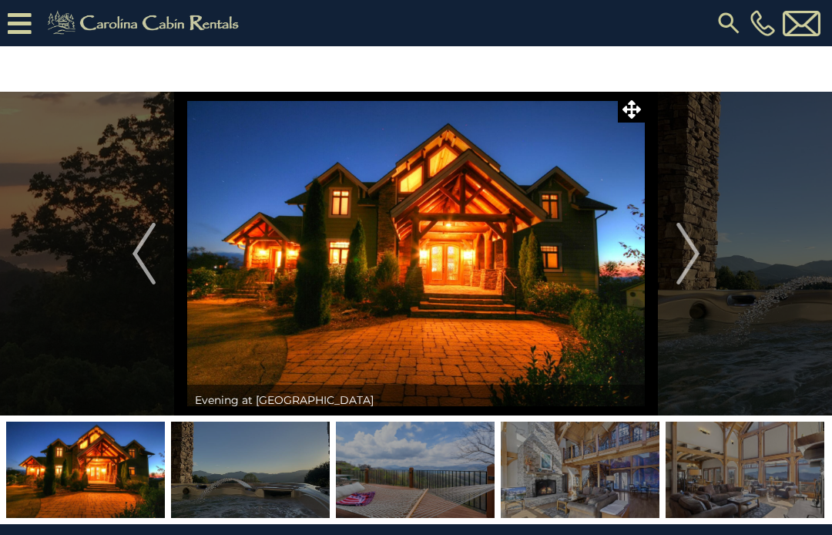
click at [692, 267] on img "Next" at bounding box center [688, 254] width 23 height 62
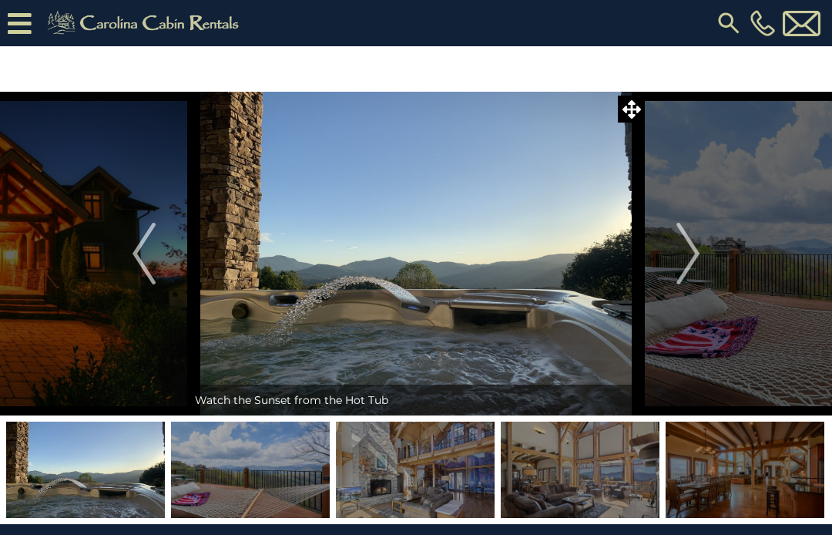
click at [692, 256] on img "Next" at bounding box center [688, 254] width 23 height 62
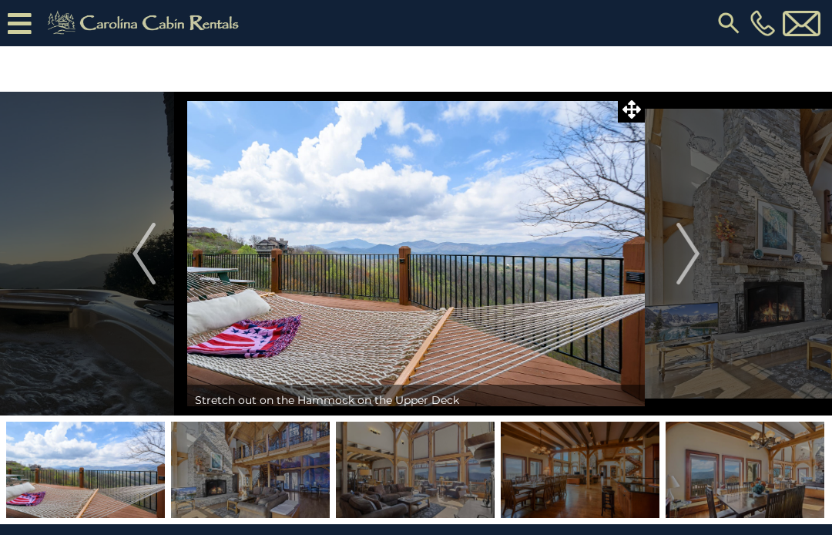
click at [696, 266] on img "Next" at bounding box center [688, 254] width 23 height 62
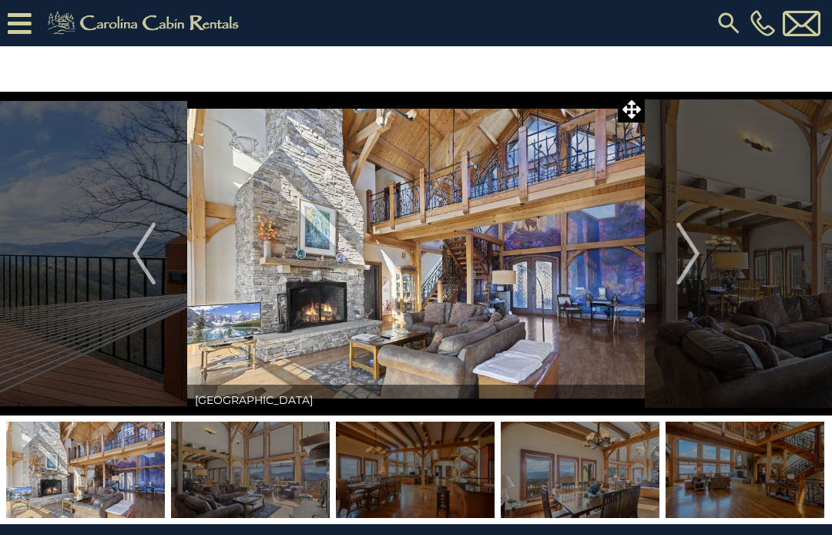
click at [701, 267] on button "Next" at bounding box center [688, 254] width 86 height 324
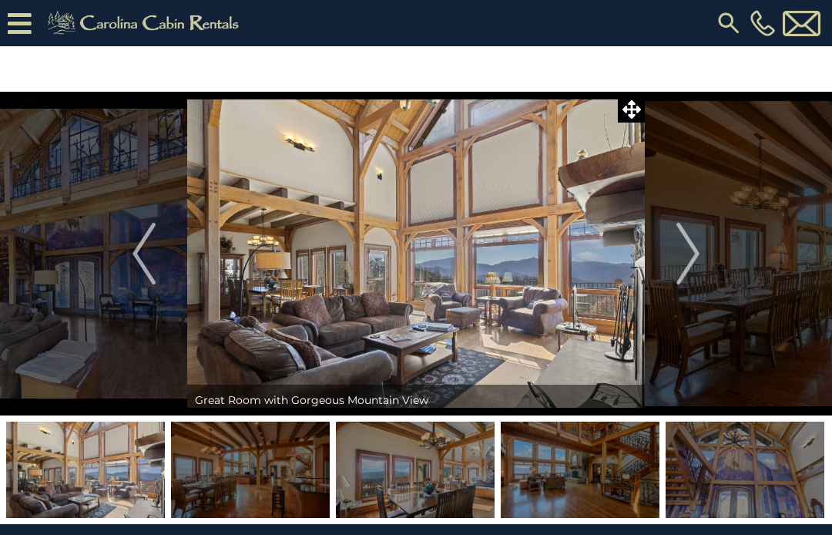
click at [697, 267] on img "Next" at bounding box center [688, 254] width 23 height 62
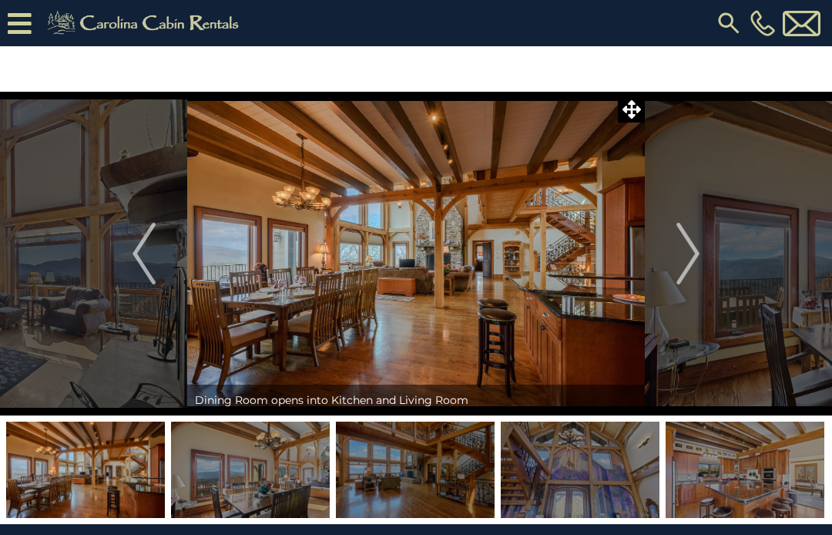
click at [704, 264] on button "Next" at bounding box center [688, 254] width 86 height 324
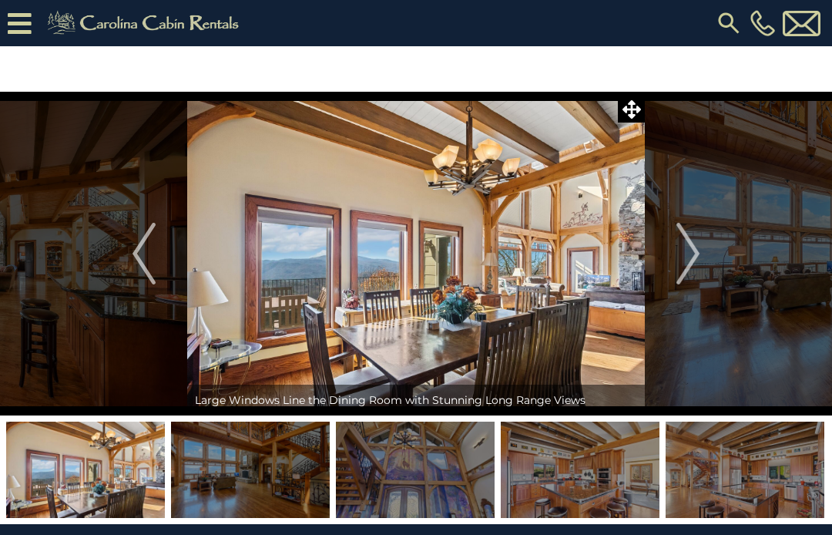
click at [697, 264] on img "Next" at bounding box center [688, 254] width 23 height 62
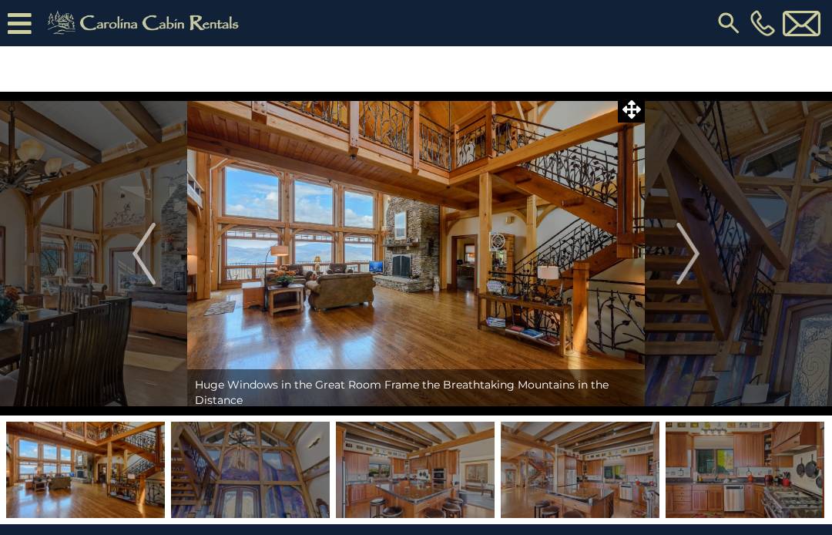
click at [699, 264] on img "Next" at bounding box center [688, 254] width 23 height 62
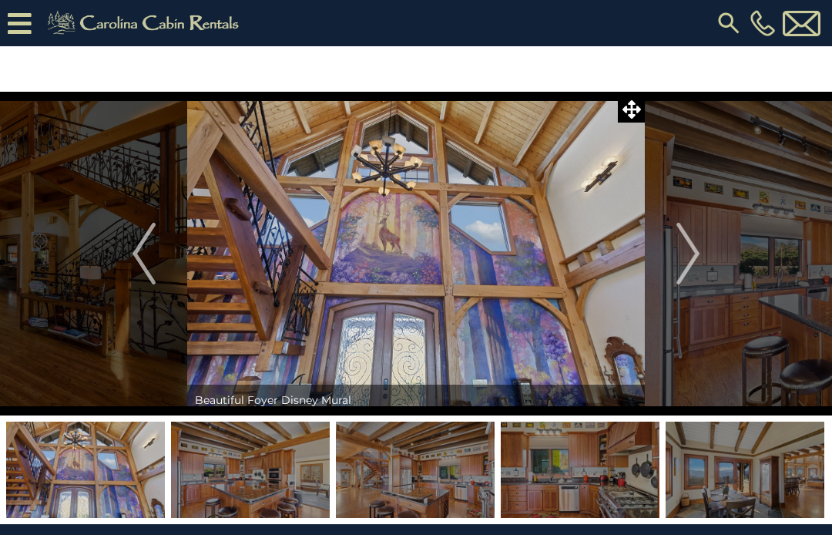
click at [697, 267] on img "Next" at bounding box center [688, 254] width 23 height 62
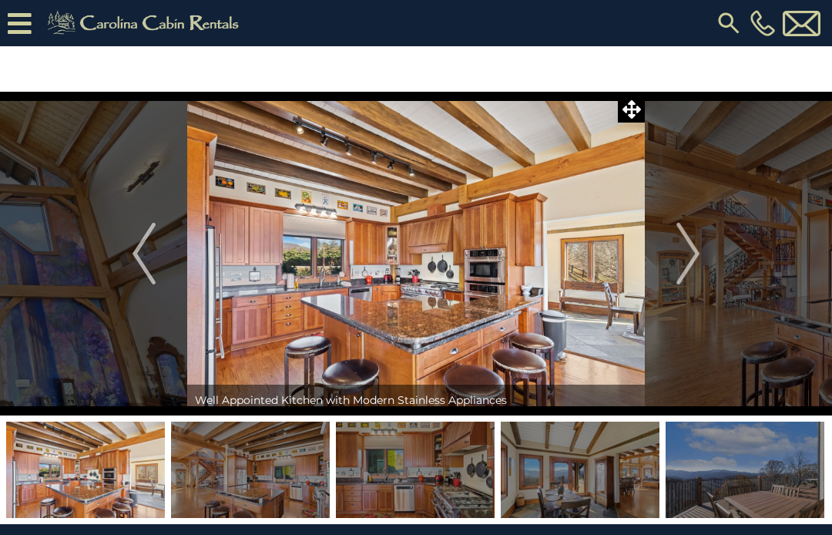
click at [702, 258] on button "Next" at bounding box center [688, 254] width 86 height 324
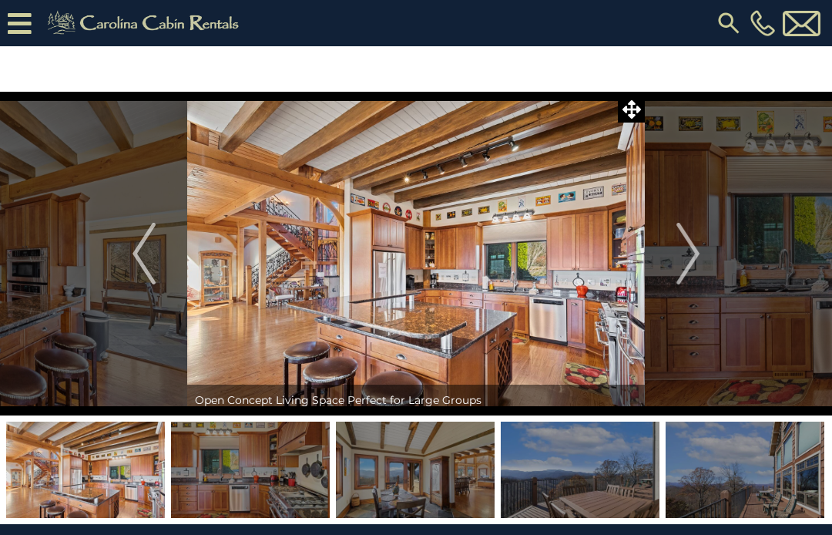
click at [696, 259] on img "Next" at bounding box center [688, 254] width 23 height 62
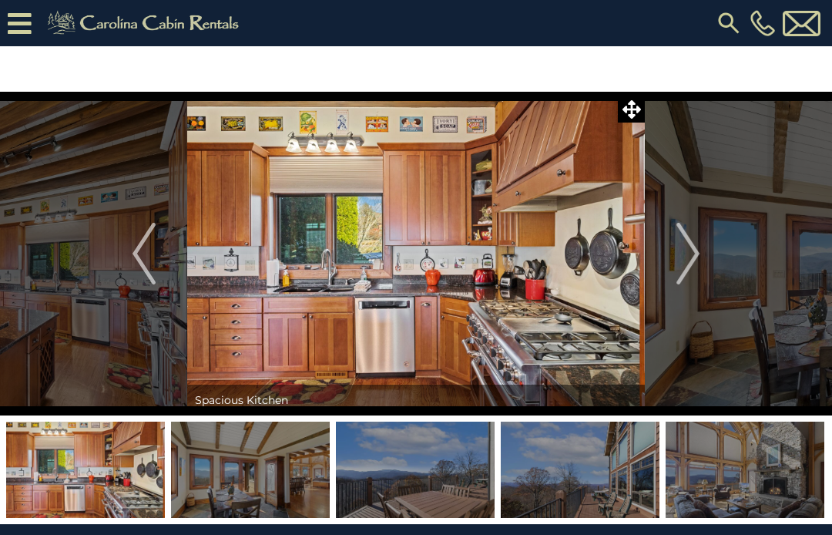
click at [694, 256] on img "Next" at bounding box center [688, 254] width 23 height 62
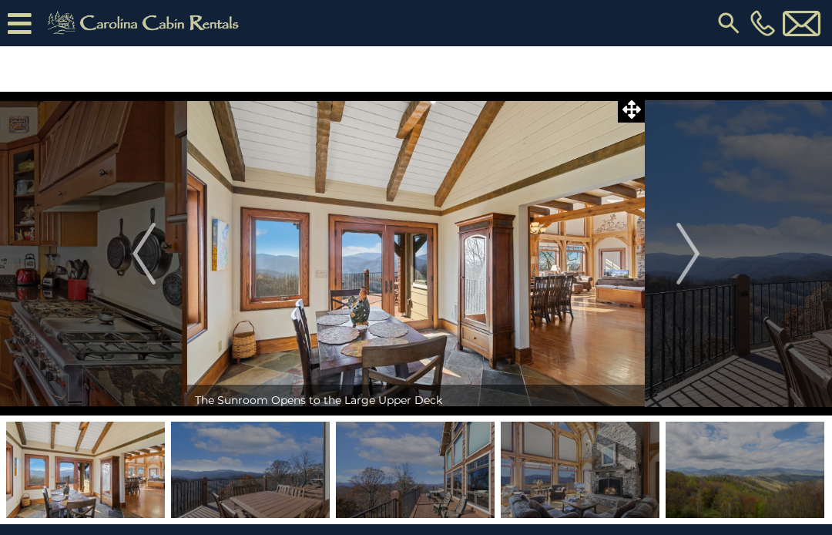
click at [693, 261] on img "Next" at bounding box center [688, 254] width 23 height 62
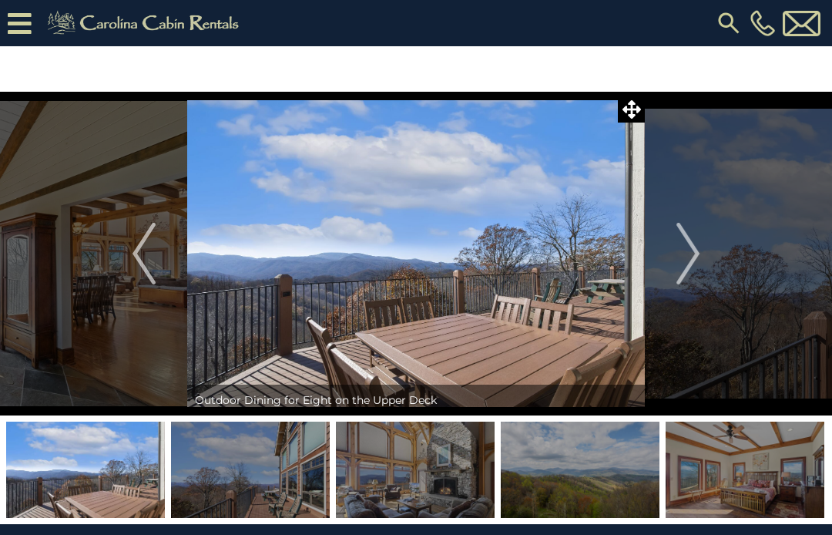
click at [694, 270] on img "Next" at bounding box center [688, 254] width 23 height 62
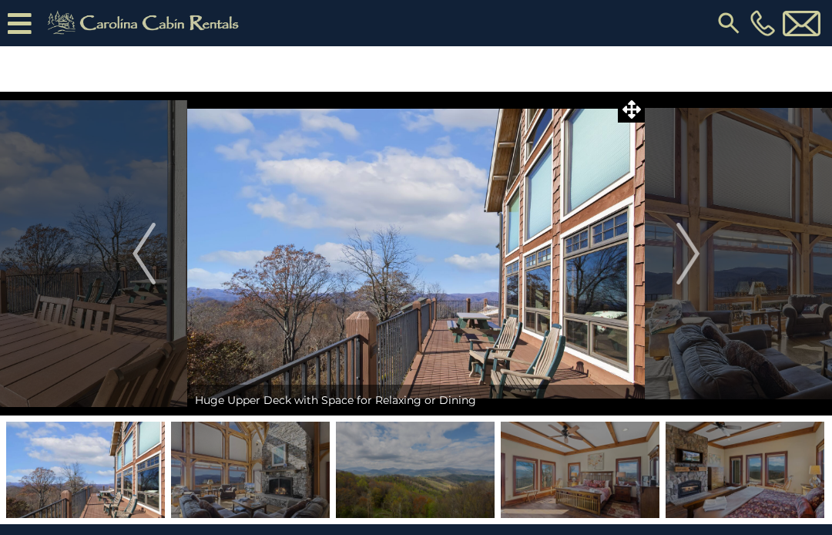
click at [694, 277] on img "Next" at bounding box center [688, 254] width 23 height 62
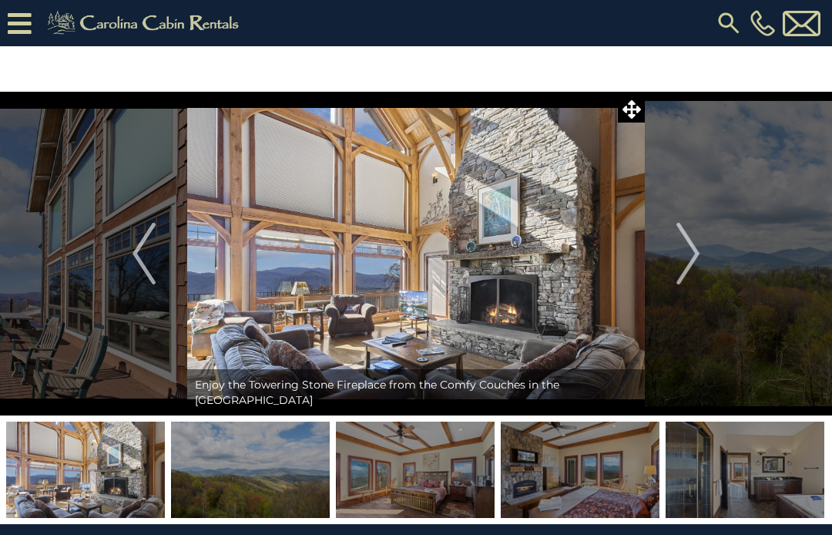
click at [695, 274] on img "Next" at bounding box center [688, 254] width 23 height 62
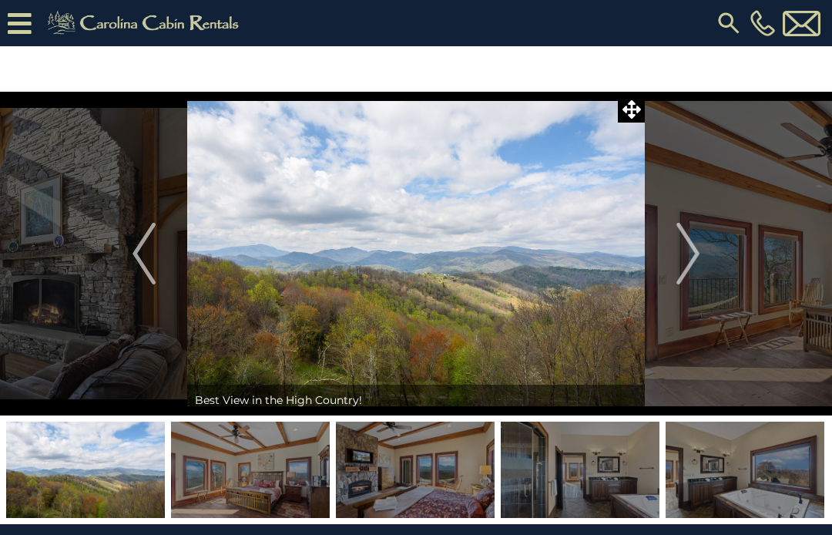
click at [699, 266] on img "Next" at bounding box center [688, 254] width 23 height 62
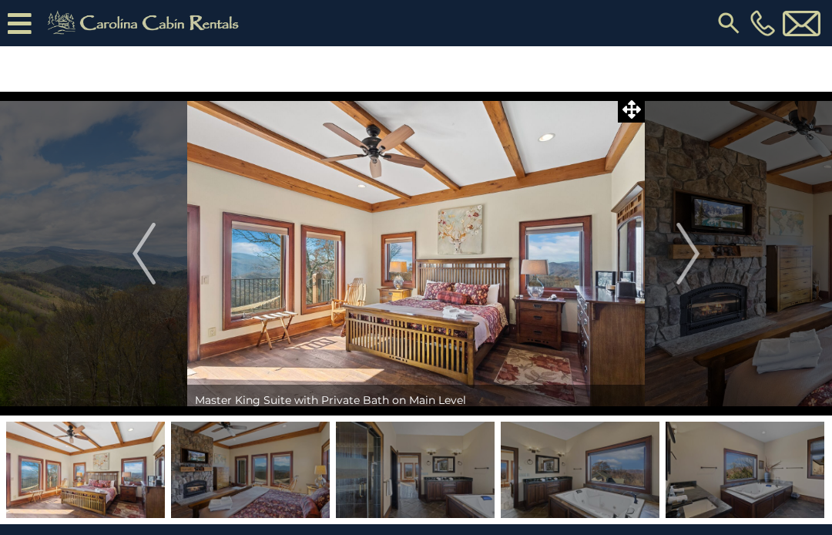
click at [694, 261] on img "Next" at bounding box center [688, 254] width 23 height 62
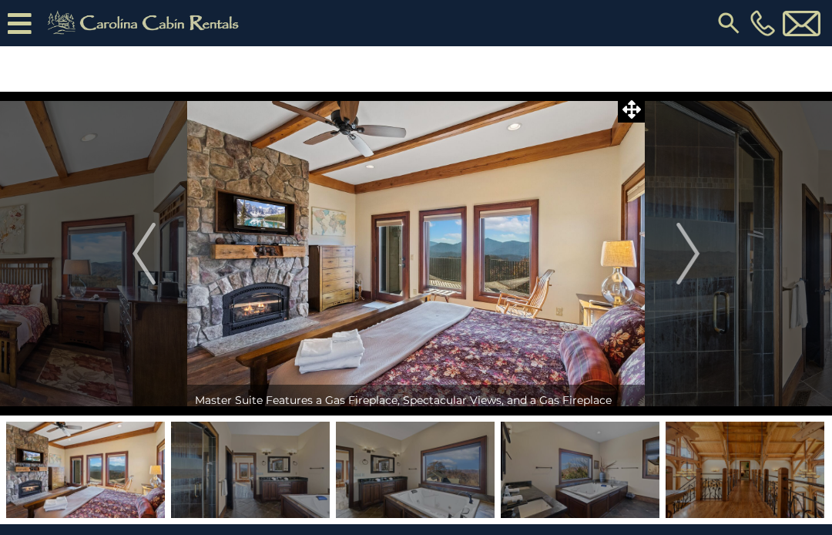
click at [695, 274] on img "Next" at bounding box center [688, 254] width 23 height 62
